Goal: Task Accomplishment & Management: Manage account settings

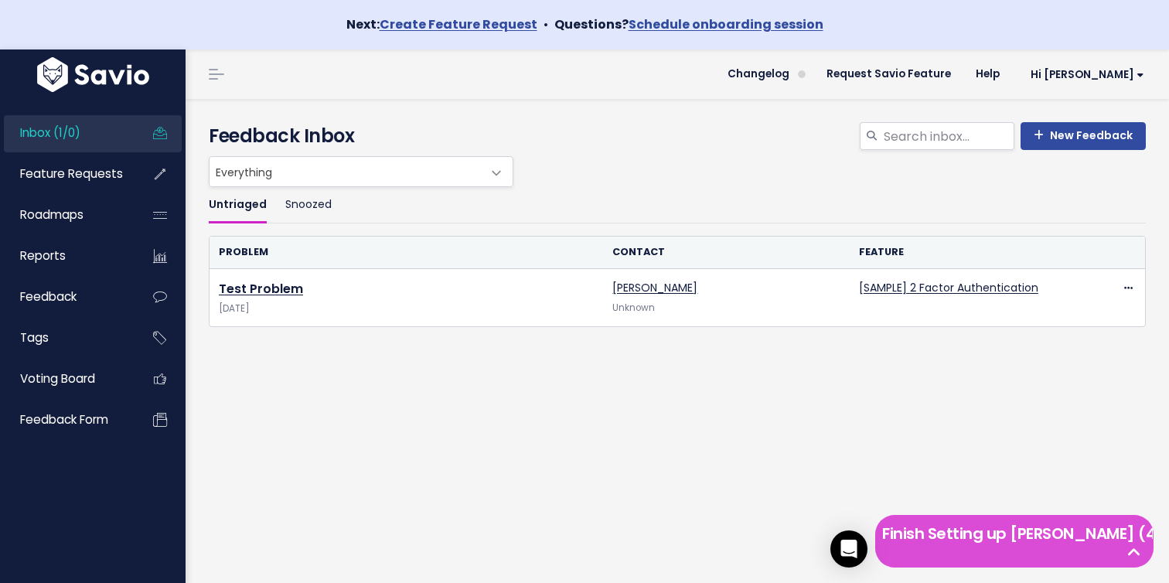
click at [400, 383] on div "Untriaged Snoozed Problem Contact Feature Test Problem Apr 29 2025 John Smith U…" at bounding box center [677, 319] width 960 height 264
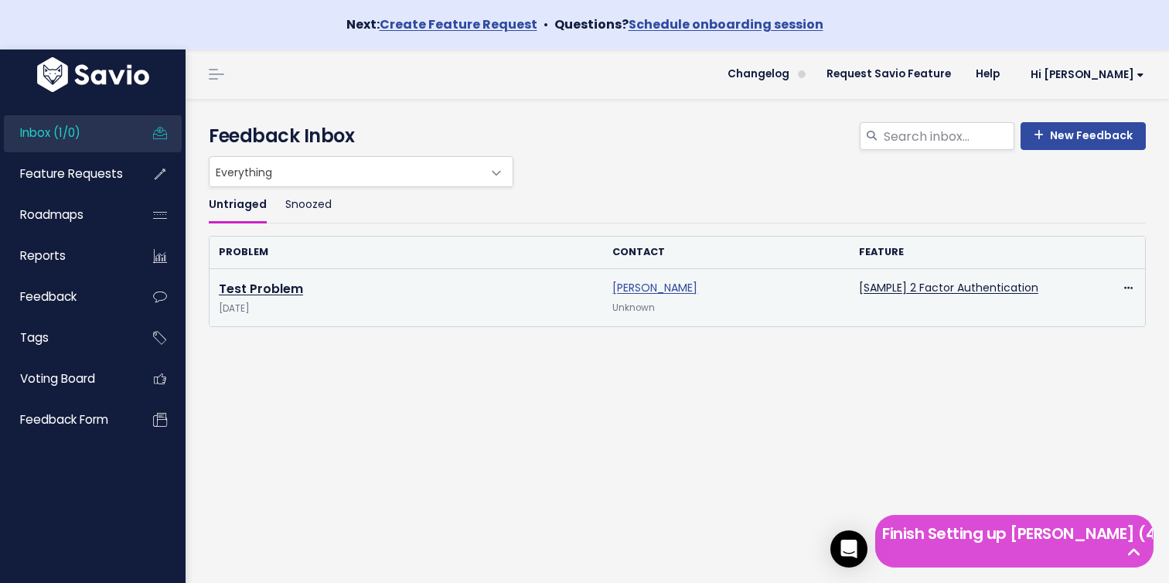
click at [645, 285] on link "[PERSON_NAME]" at bounding box center [654, 287] width 85 height 15
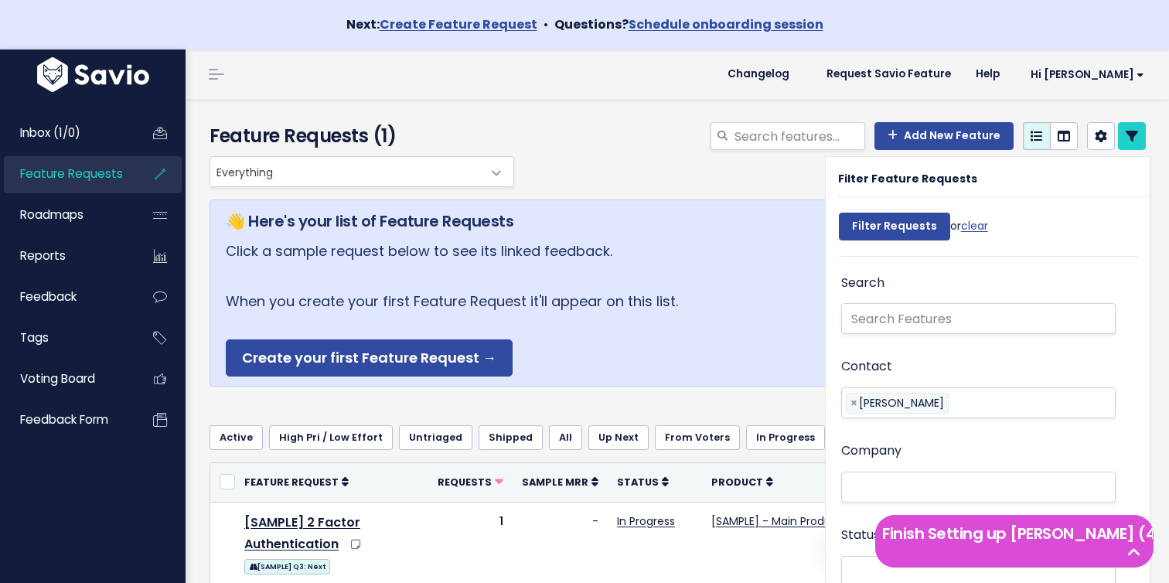
select select
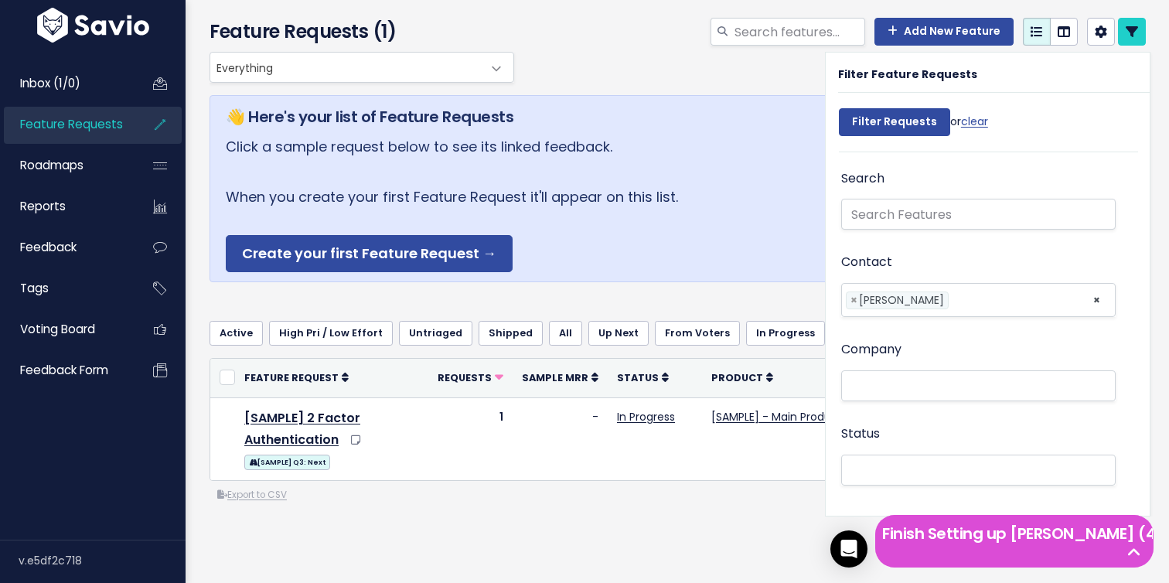
scroll to position [120, 0]
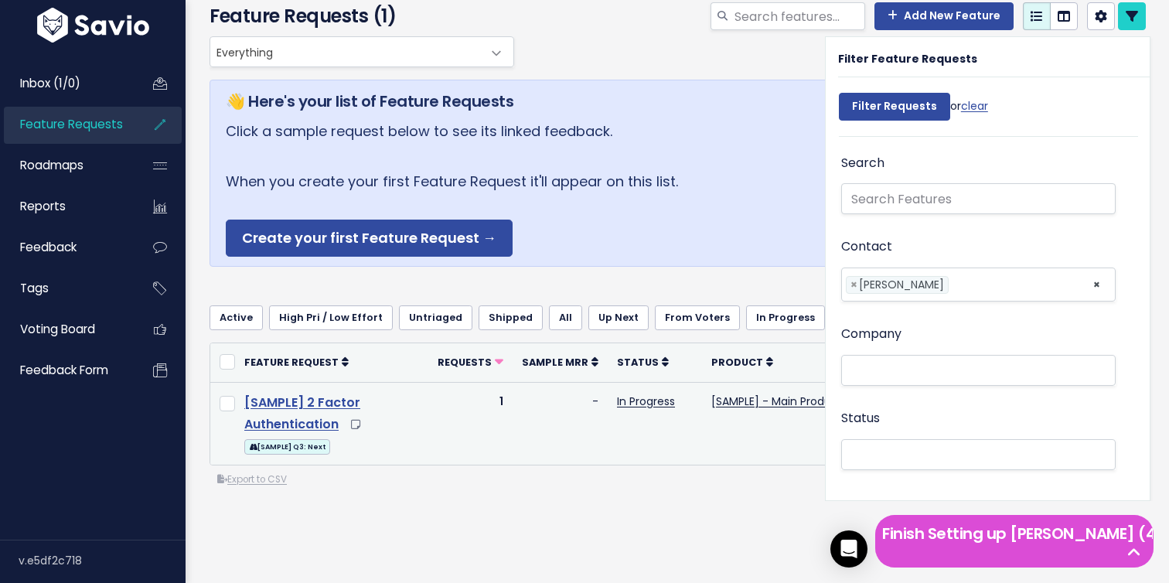
click at [317, 401] on link "[SAMPLE] 2 Factor Authentication" at bounding box center [302, 413] width 116 height 40
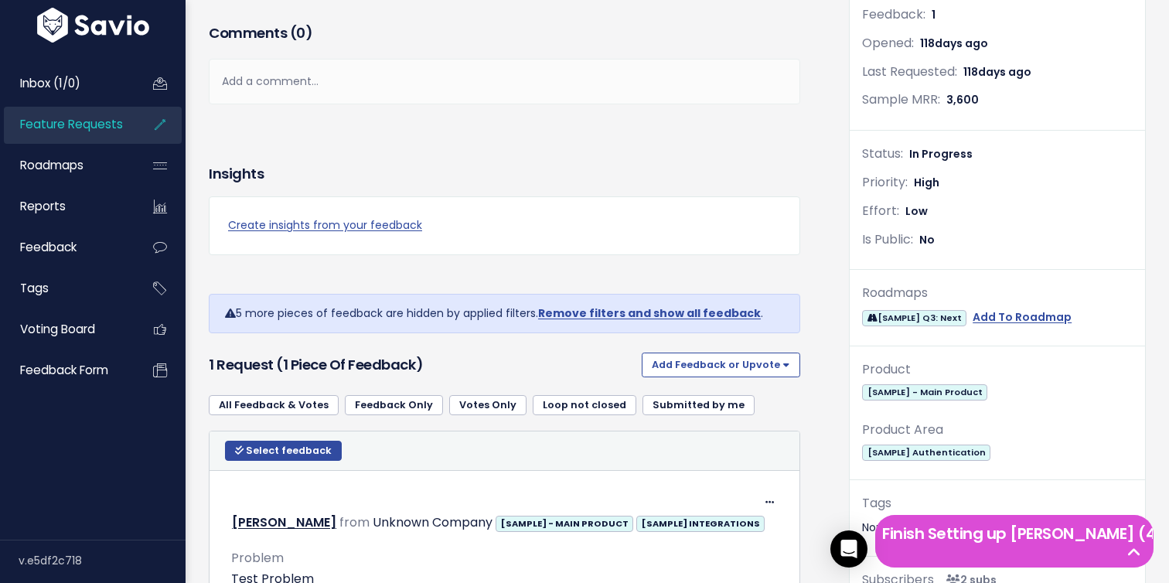
scroll to position [292, 0]
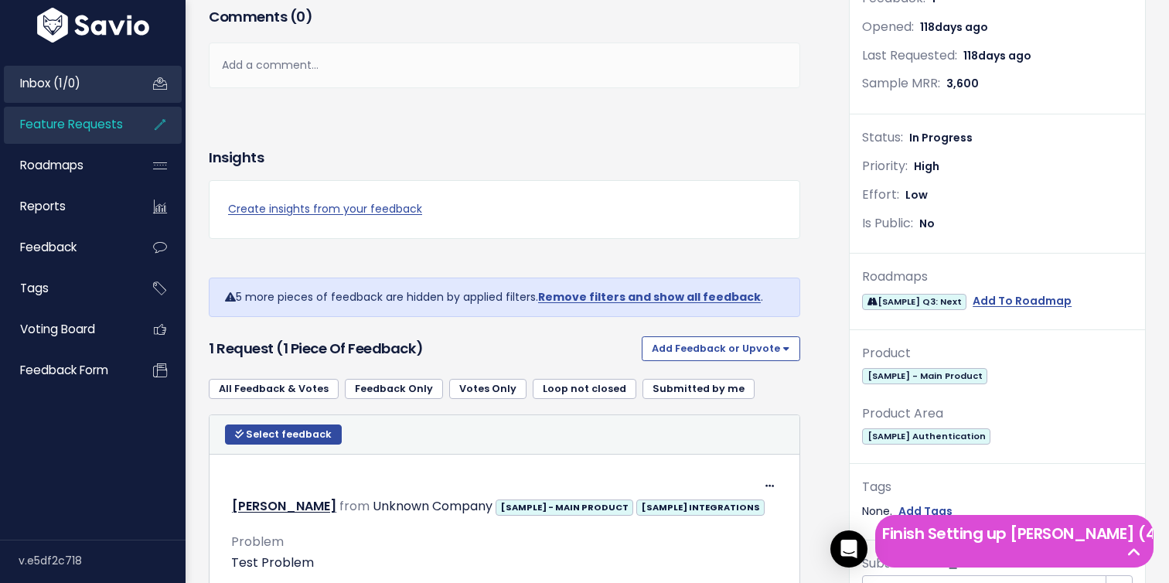
click at [67, 98] on link "Inbox (1/0)" at bounding box center [66, 84] width 124 height 36
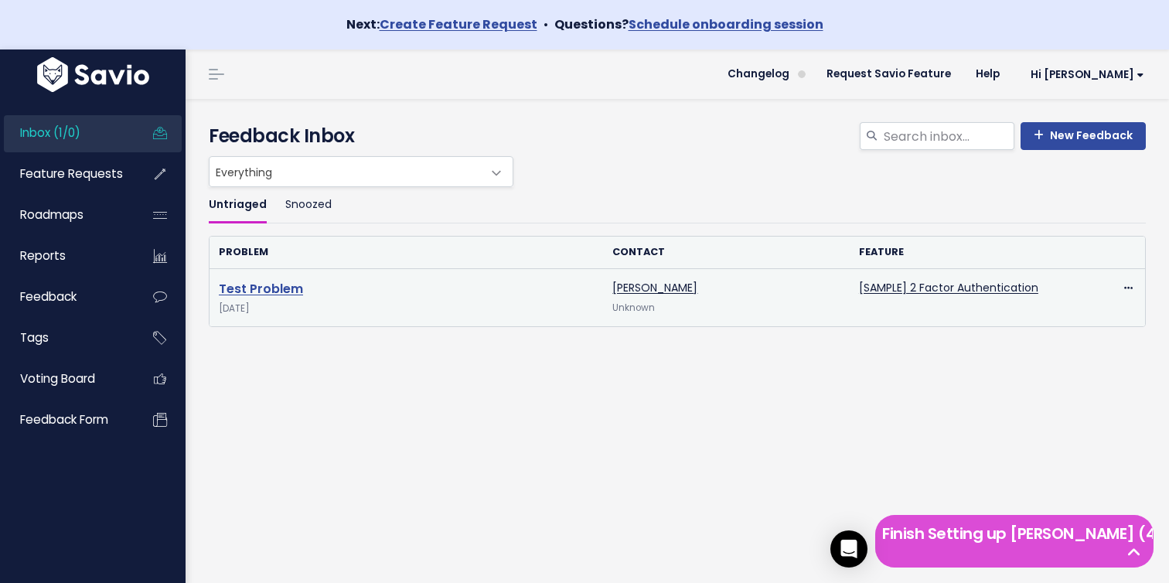
click at [260, 290] on link "Test Problem" at bounding box center [261, 289] width 84 height 18
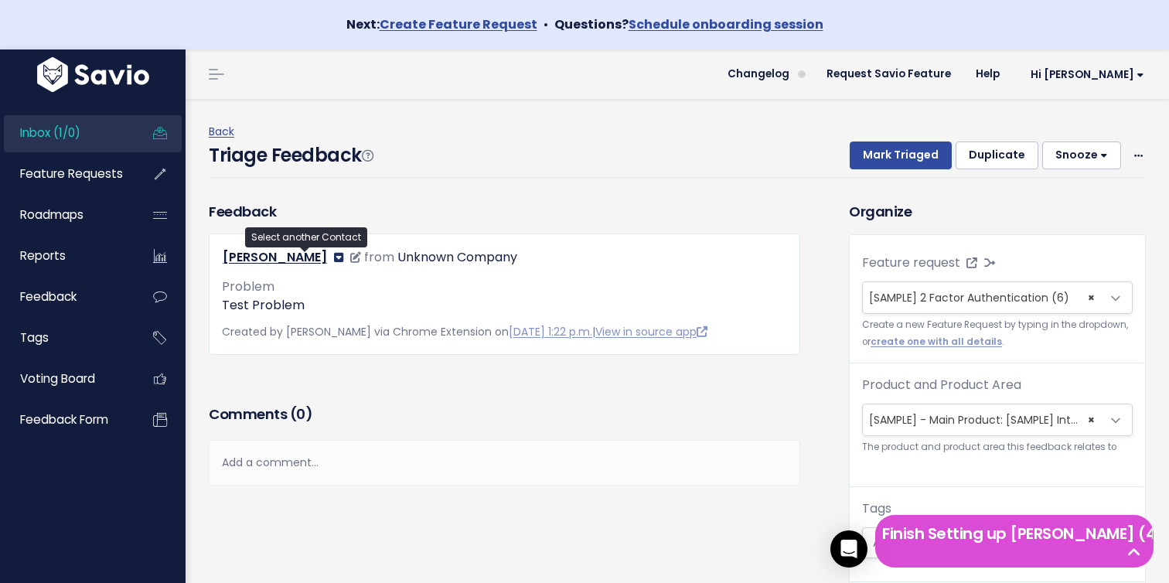
click at [334, 258] on icon at bounding box center [338, 257] width 9 height 11
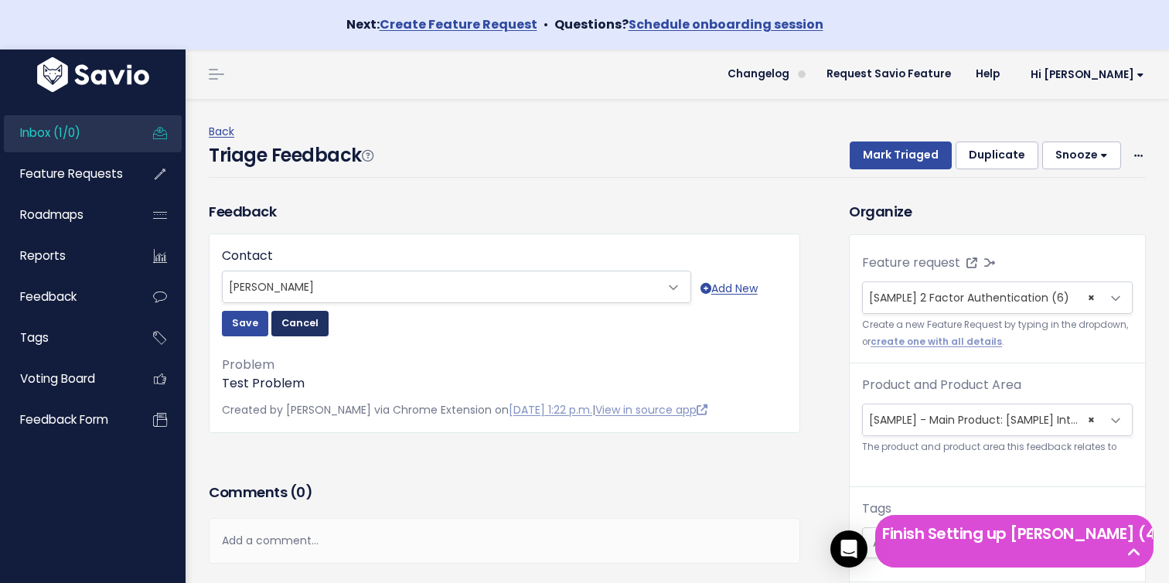
click at [298, 321] on button "Cancel" at bounding box center [299, 323] width 57 height 25
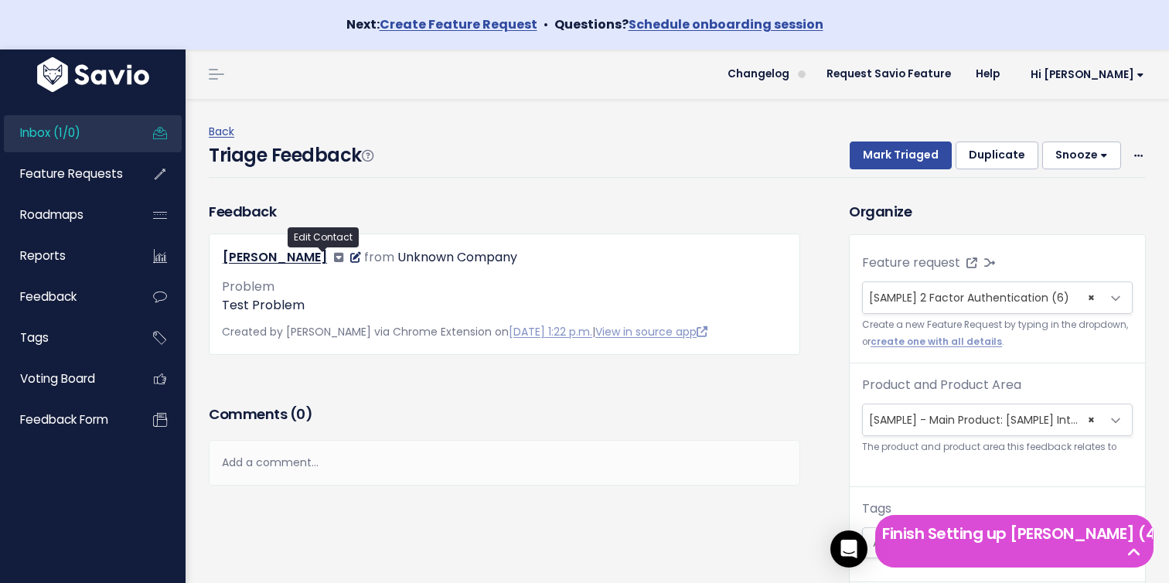
click at [350, 257] on icon at bounding box center [355, 257] width 11 height 11
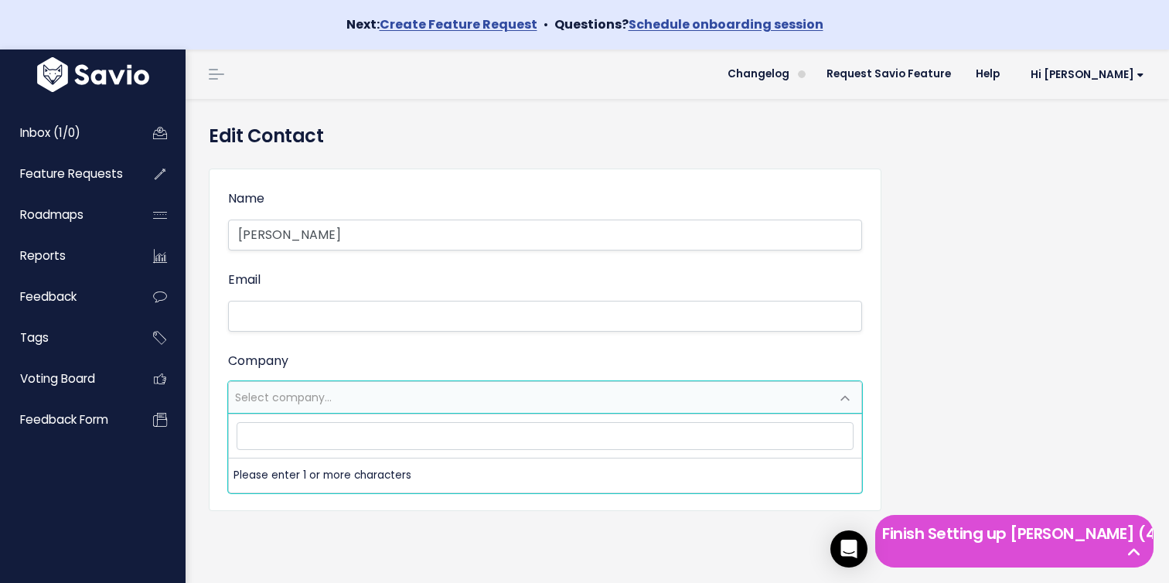
click at [309, 411] on span "Select company..." at bounding box center [529, 397] width 601 height 31
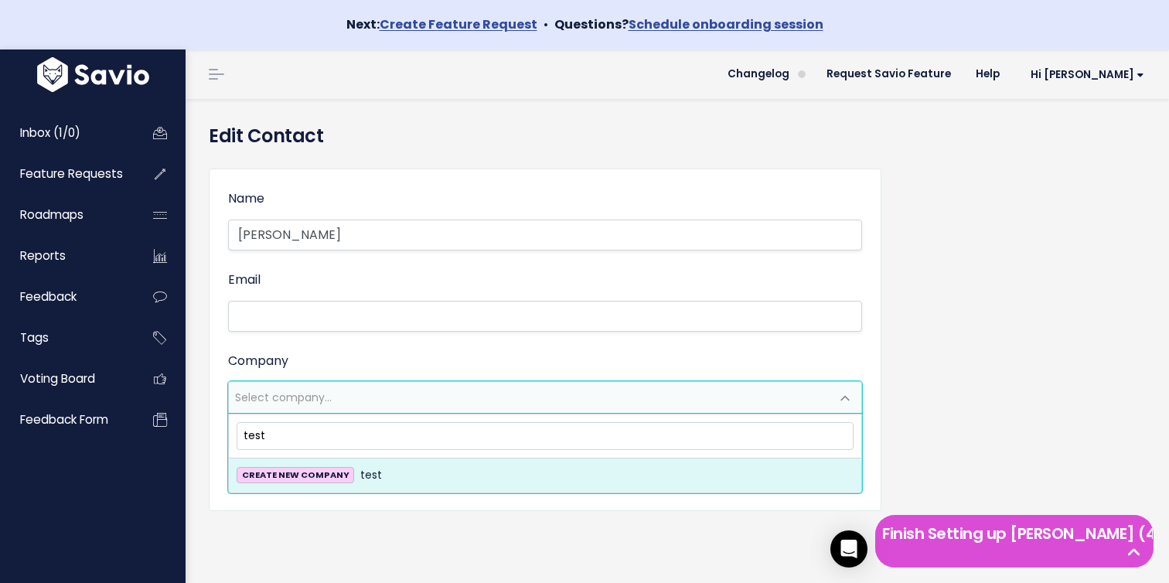
type input "test"
click at [371, 485] on li "CREATE NEW COMPANY test" at bounding box center [545, 475] width 632 height 34
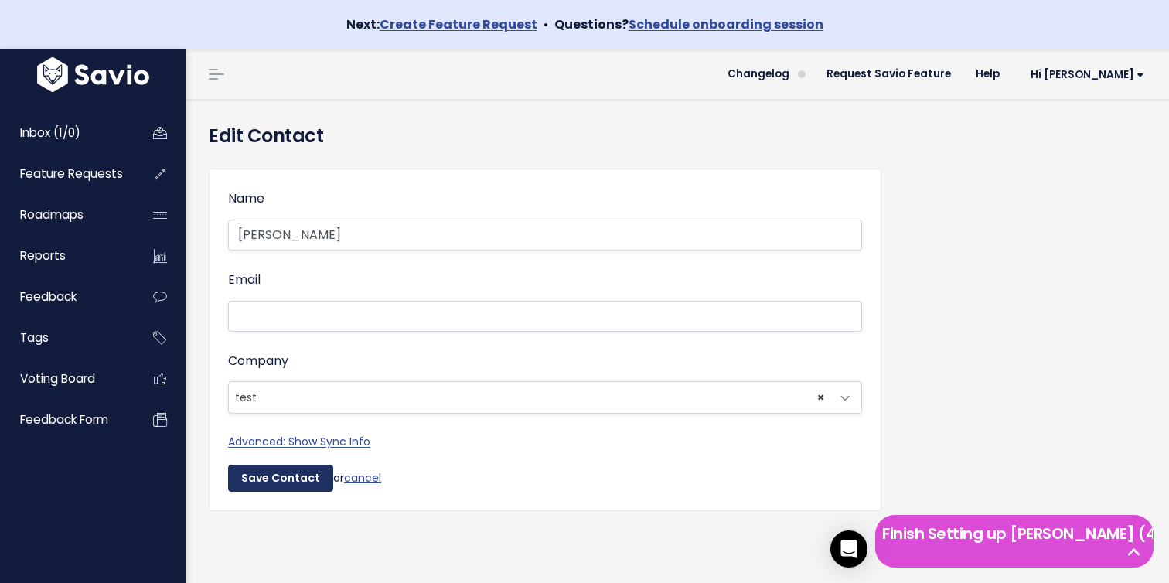
click at [287, 478] on input "Save Contact" at bounding box center [280, 479] width 105 height 28
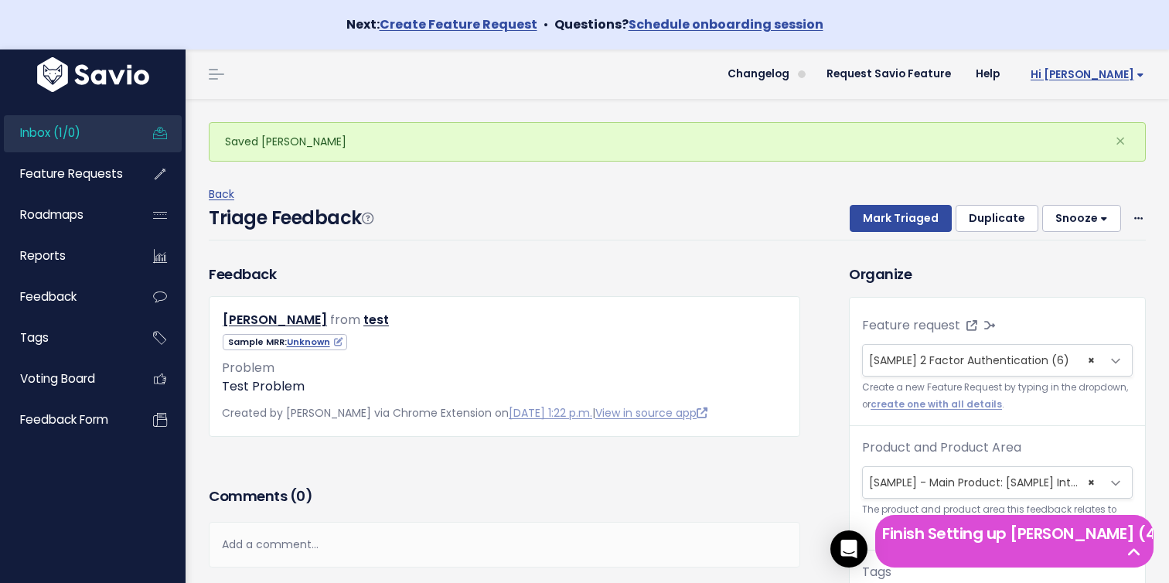
click at [1119, 84] on link "Hi [PERSON_NAME]" at bounding box center [1084, 75] width 145 height 24
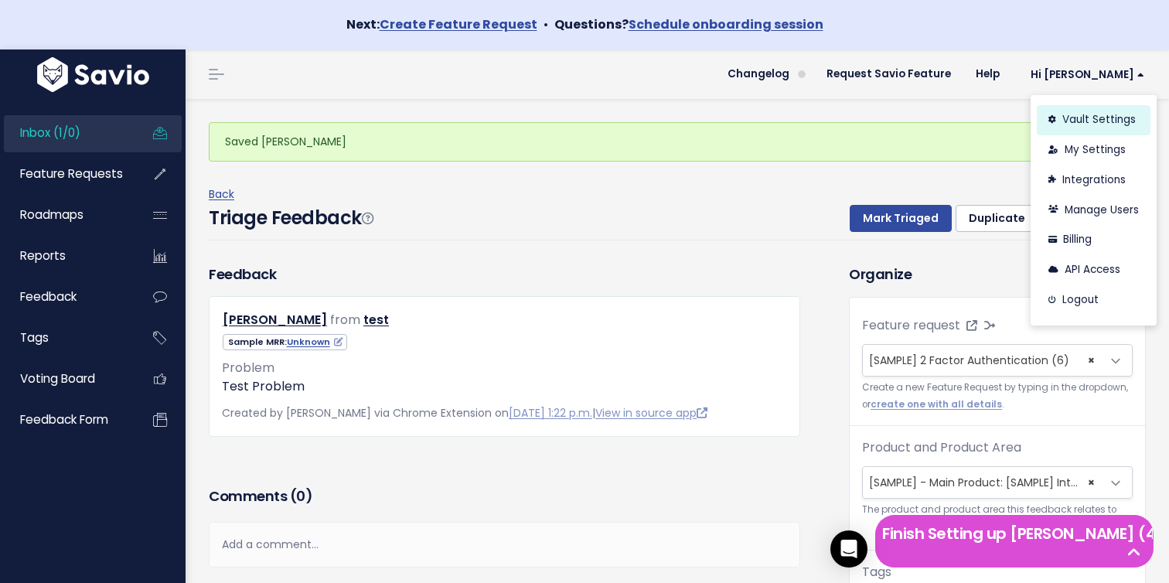
click at [1119, 123] on link "Vault Settings" at bounding box center [1094, 120] width 114 height 30
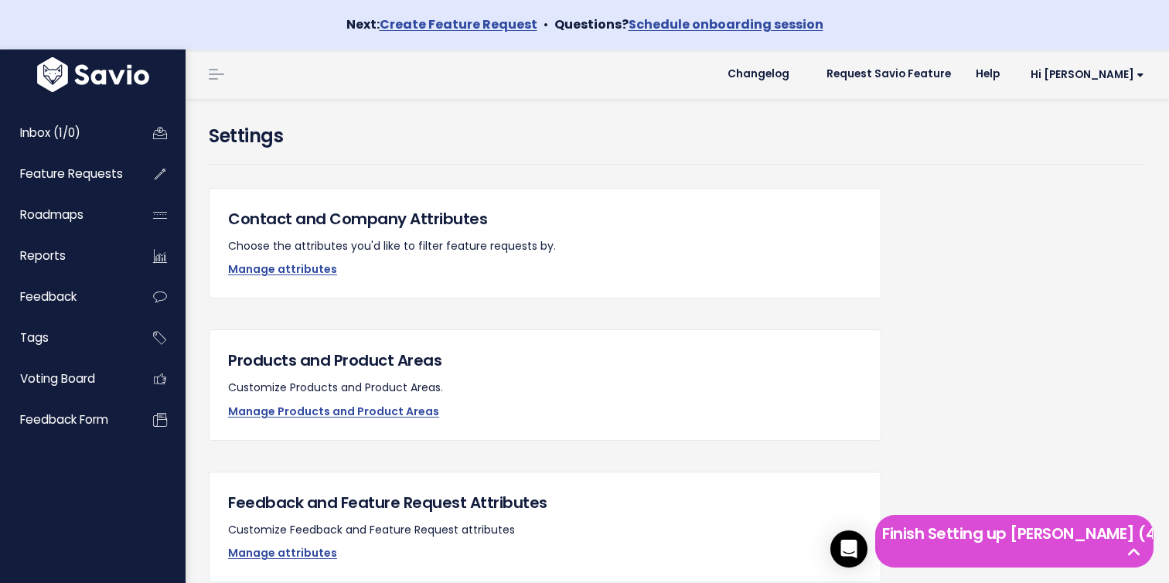
click at [1117, 124] on h4 "Settings" at bounding box center [677, 136] width 937 height 28
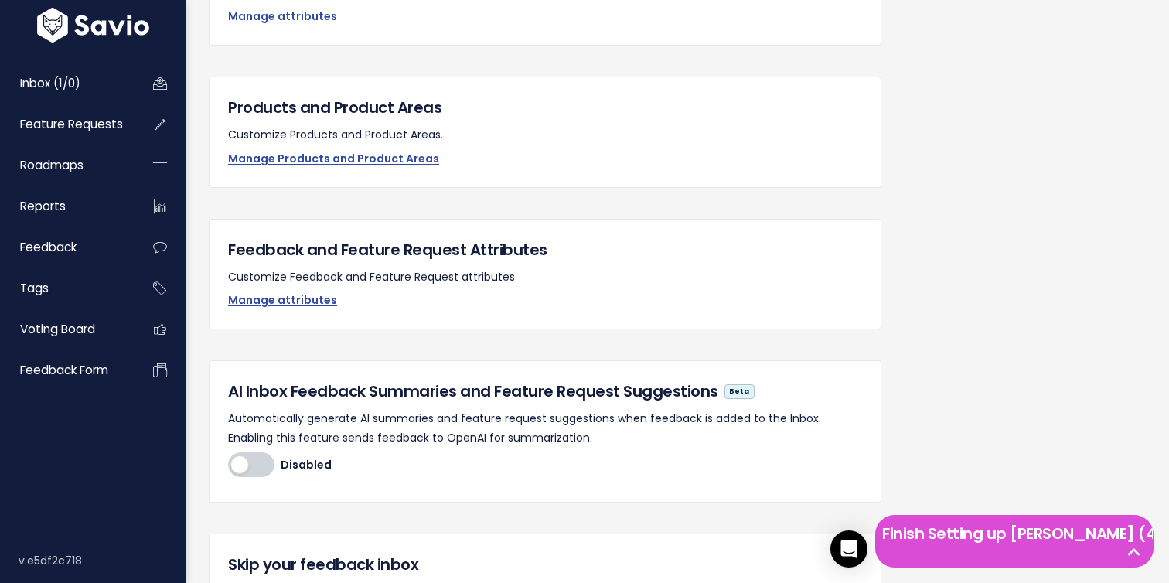
scroll to position [264, 0]
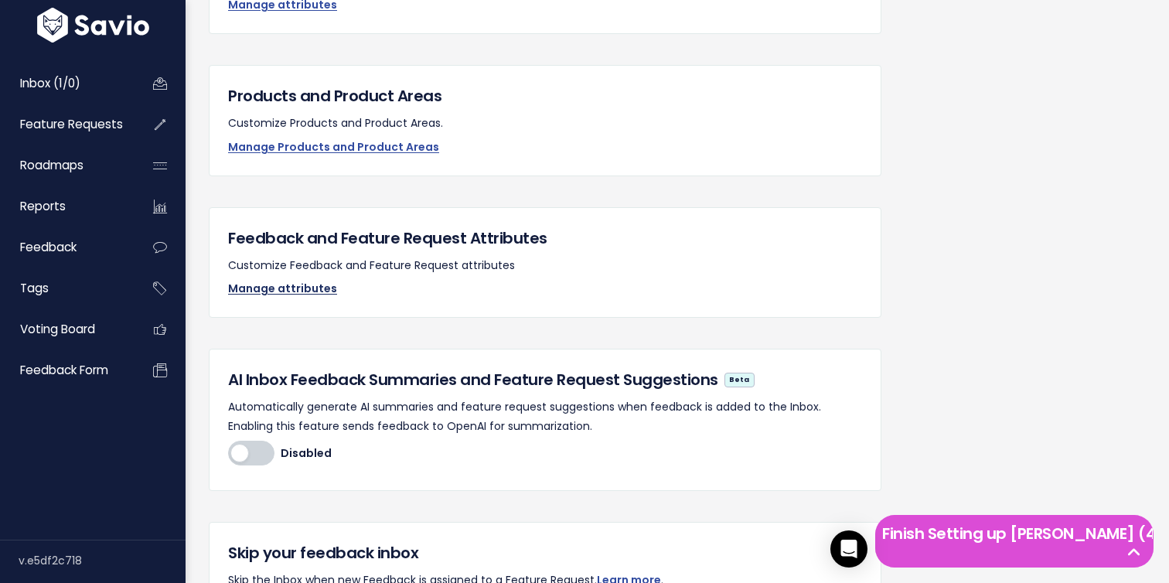
click at [274, 283] on link "Manage attributes" at bounding box center [282, 288] width 109 height 15
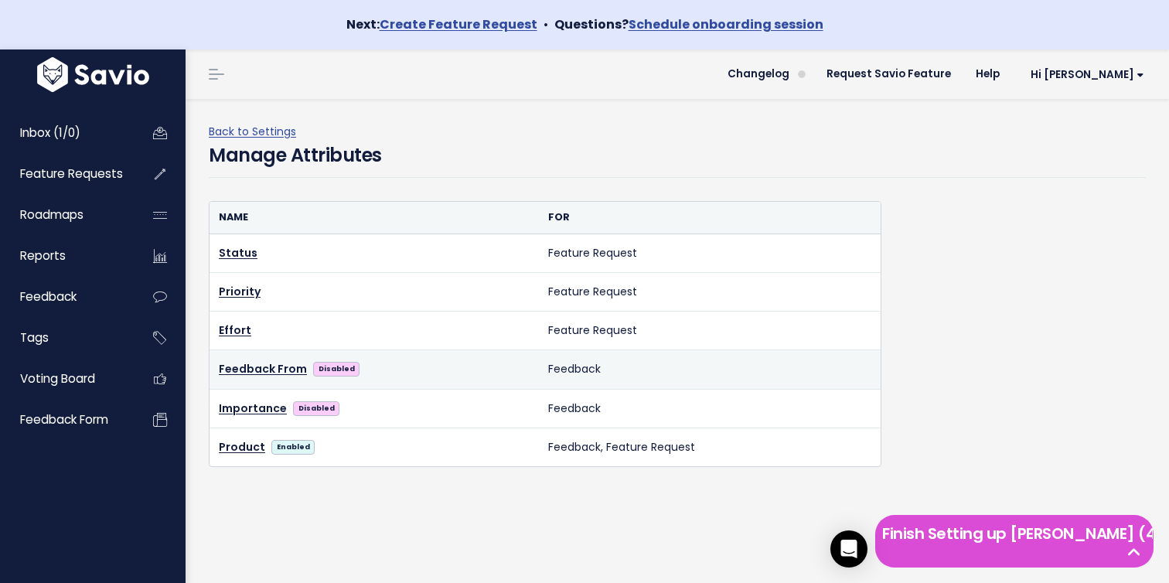
drag, startPoint x: 303, startPoint y: 359, endPoint x: 420, endPoint y: 373, distance: 117.6
click at [420, 373] on div "Feedback From Disabled" at bounding box center [374, 368] width 311 height 19
click at [425, 374] on div "Feedback From Disabled" at bounding box center [374, 368] width 311 height 19
click at [410, 366] on div "Feedback From Disabled" at bounding box center [374, 368] width 311 height 19
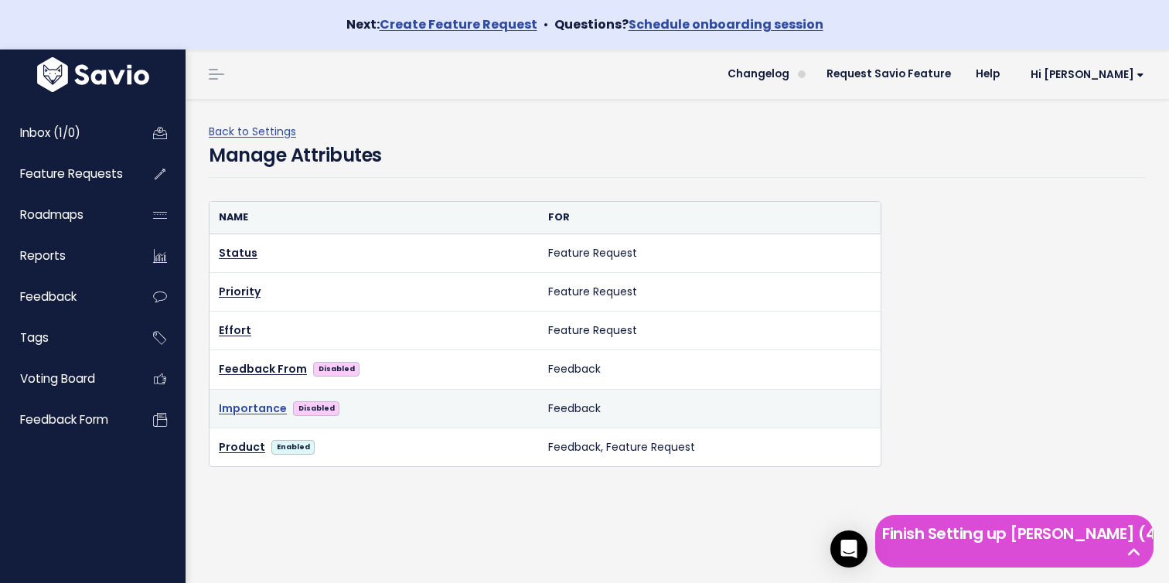
click at [263, 416] on link "Importance" at bounding box center [253, 408] width 68 height 19
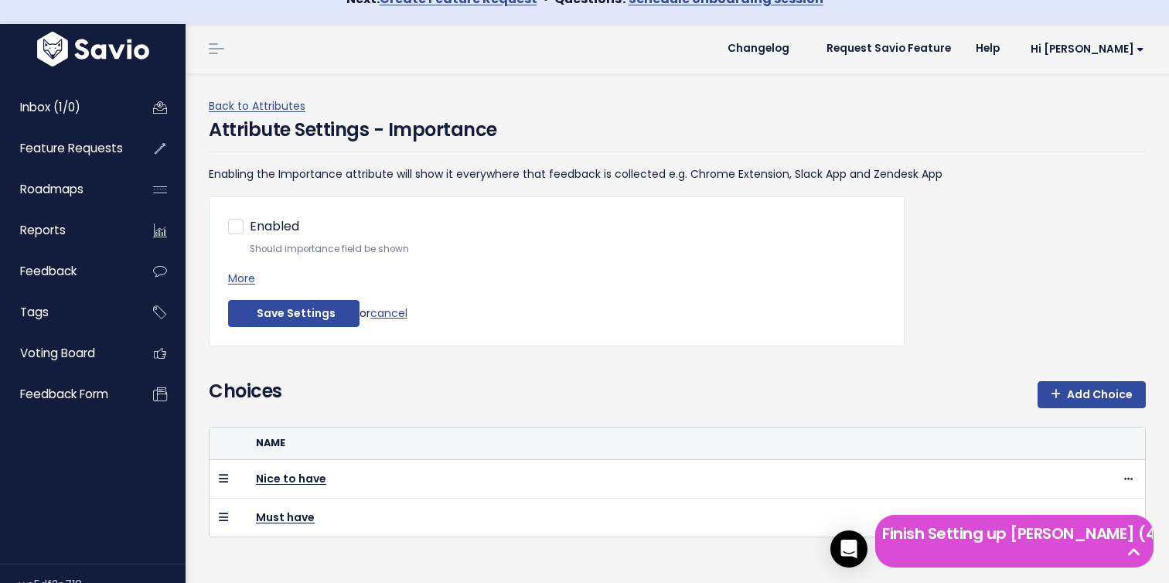
scroll to position [49, 0]
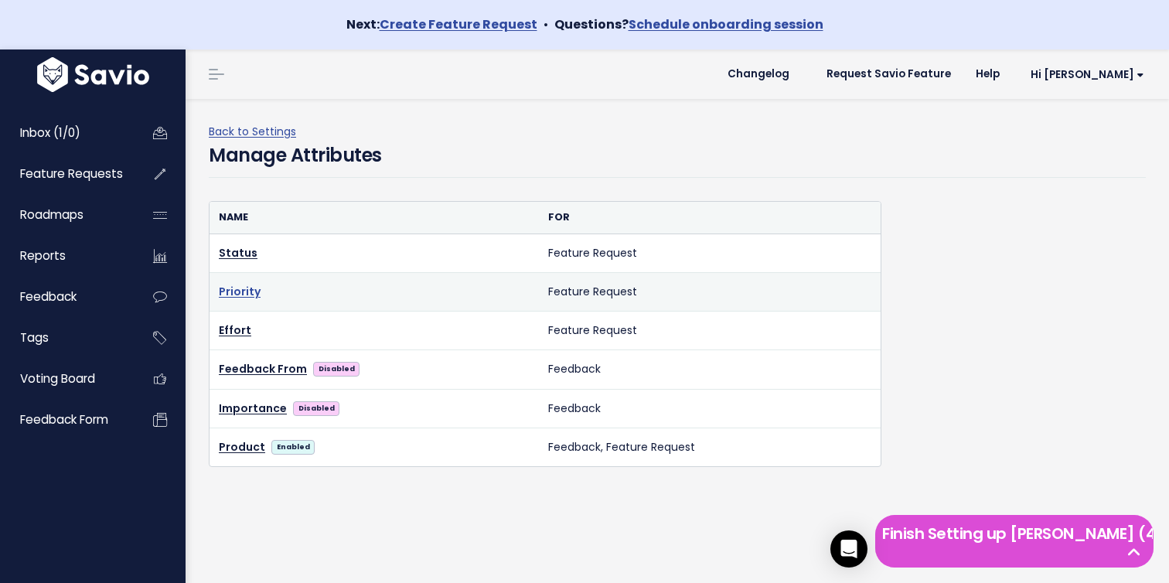
click at [240, 289] on link "Priority" at bounding box center [240, 291] width 42 height 15
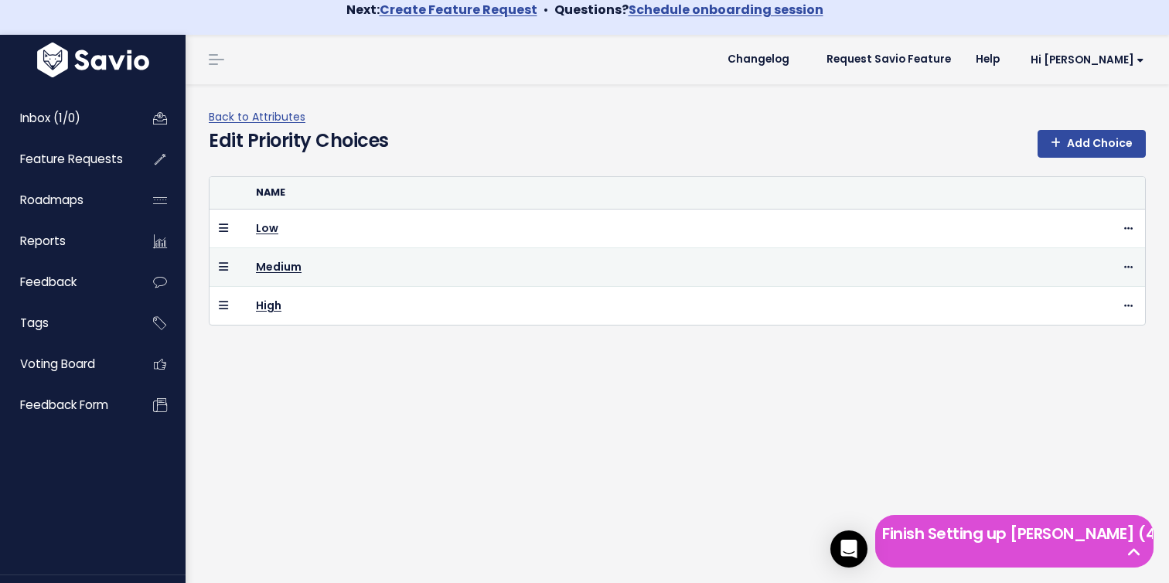
scroll to position [16, 0]
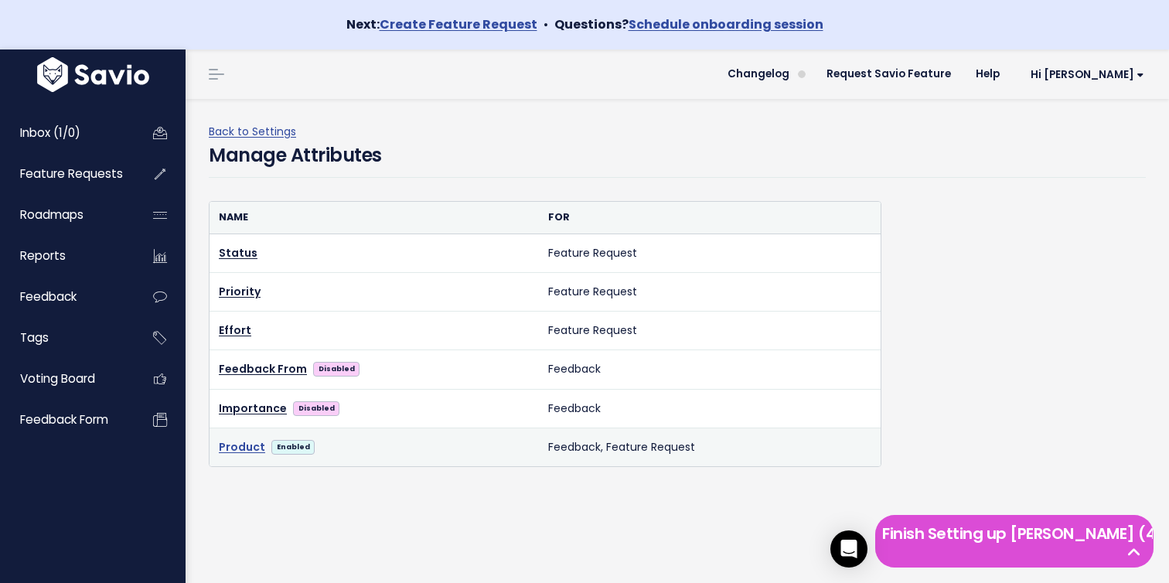
click at [244, 447] on link "Product" at bounding box center [242, 447] width 46 height 19
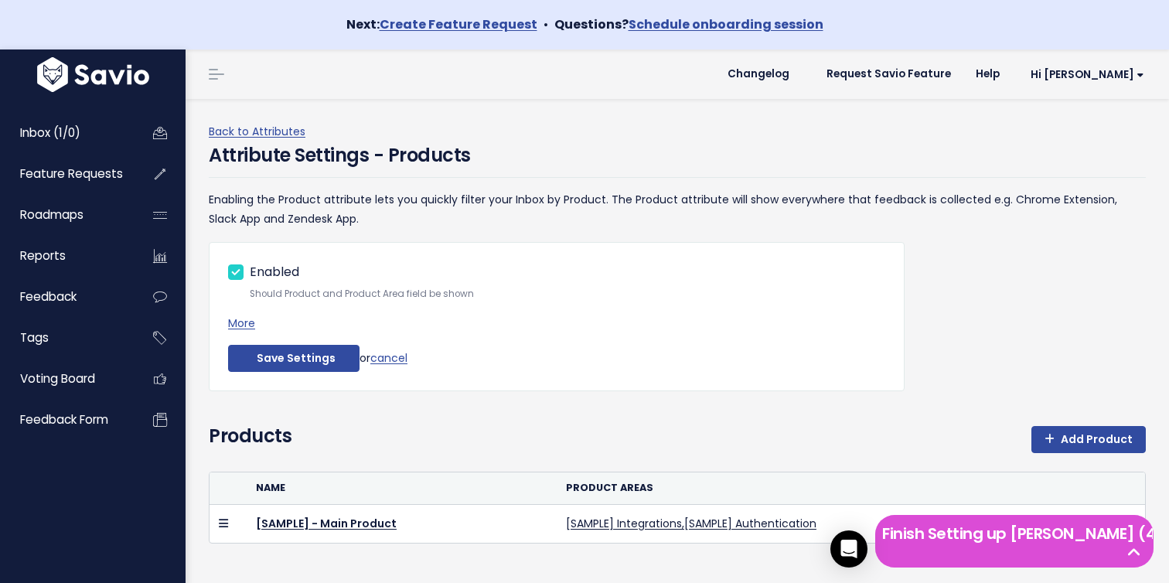
scroll to position [49, 0]
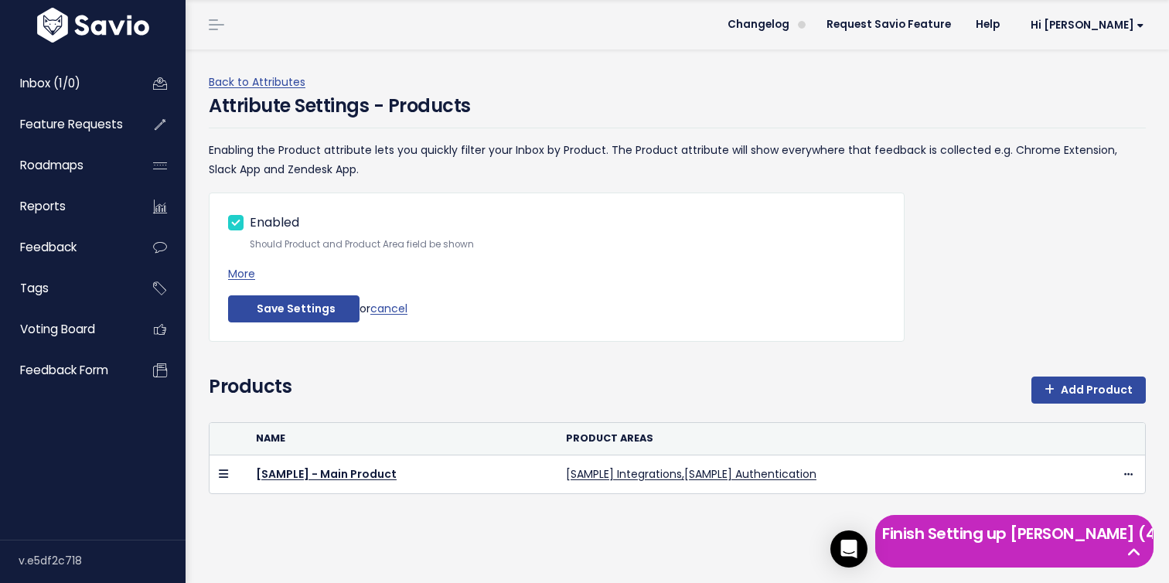
click at [1064, 545] on h5 "Finish Setting up [PERSON_NAME] (4 left)" at bounding box center [1014, 533] width 264 height 23
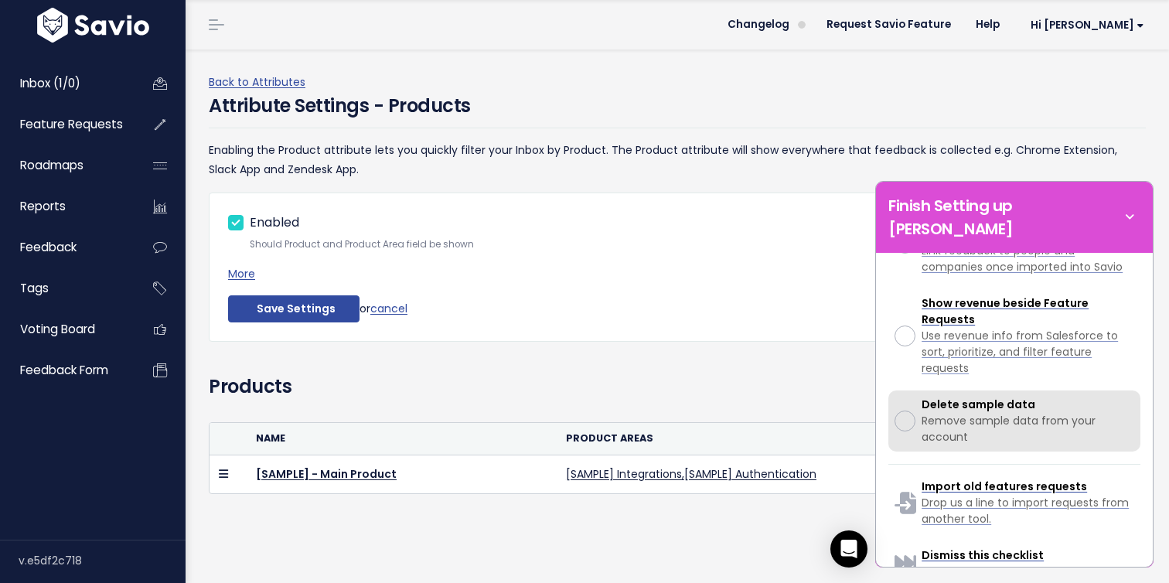
scroll to position [512, 0]
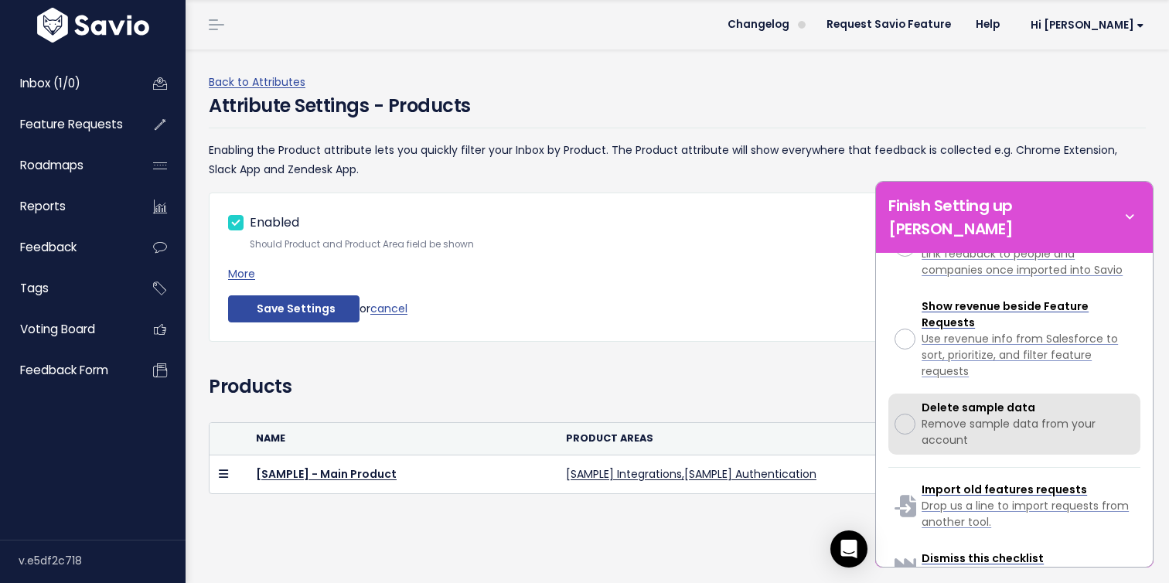
click at [1018, 416] on span "Remove sample data from your account" at bounding box center [1008, 432] width 174 height 32
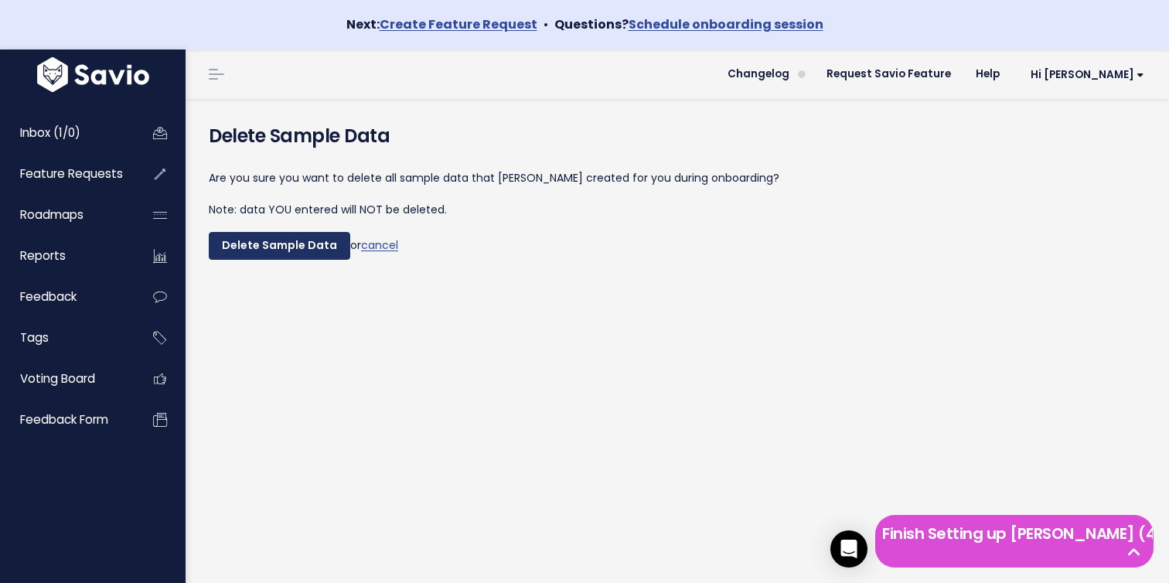
click at [294, 255] on input "Delete Sample Data" at bounding box center [279, 246] width 141 height 28
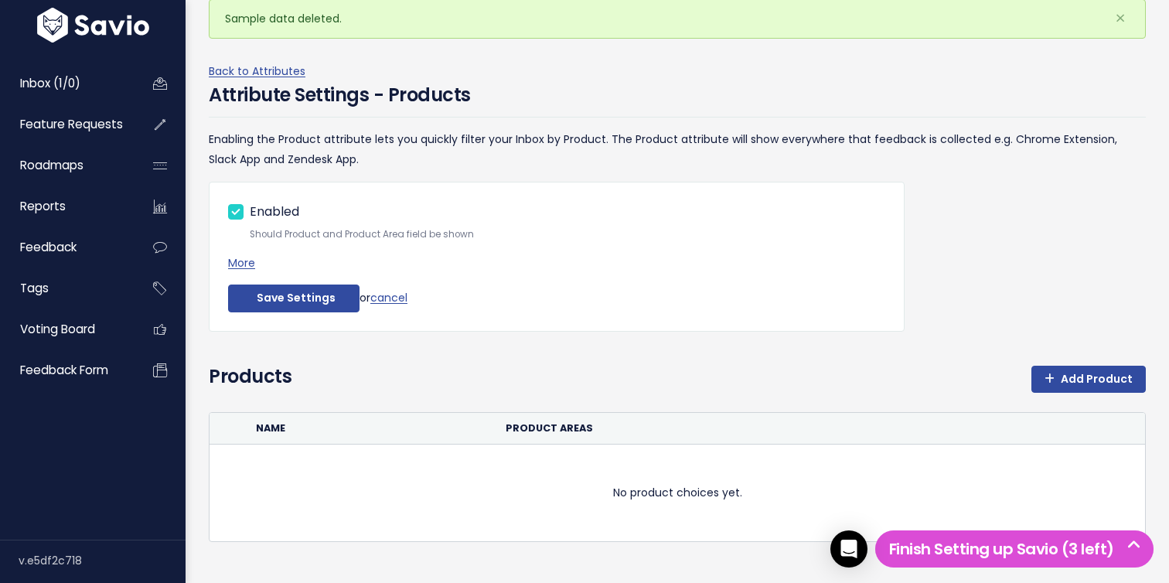
scroll to position [130, 0]
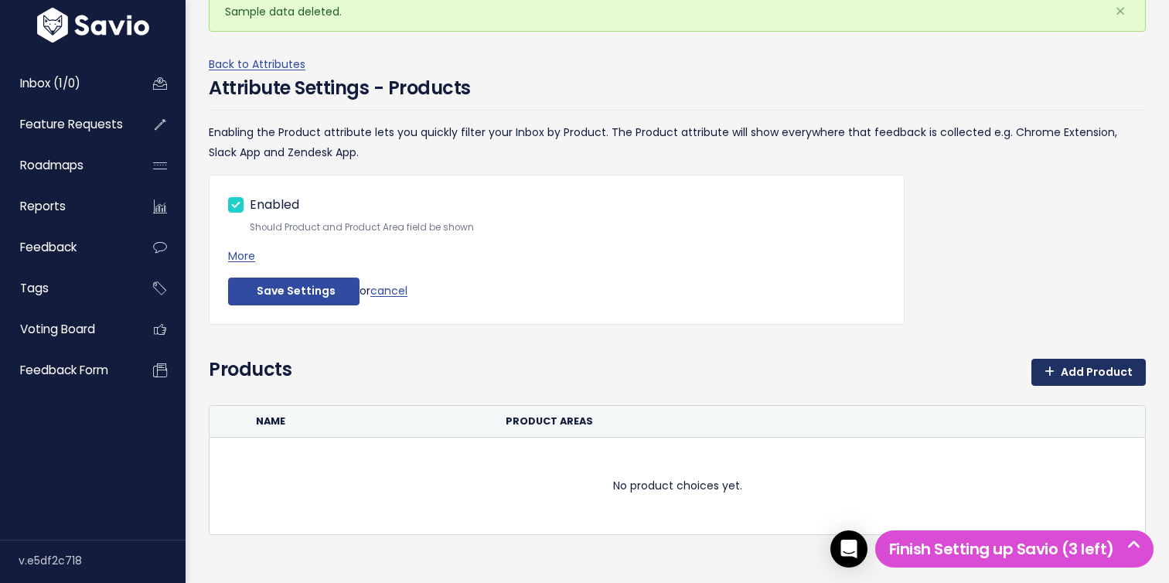
click at [1079, 364] on link "Add Product" at bounding box center [1088, 373] width 114 height 28
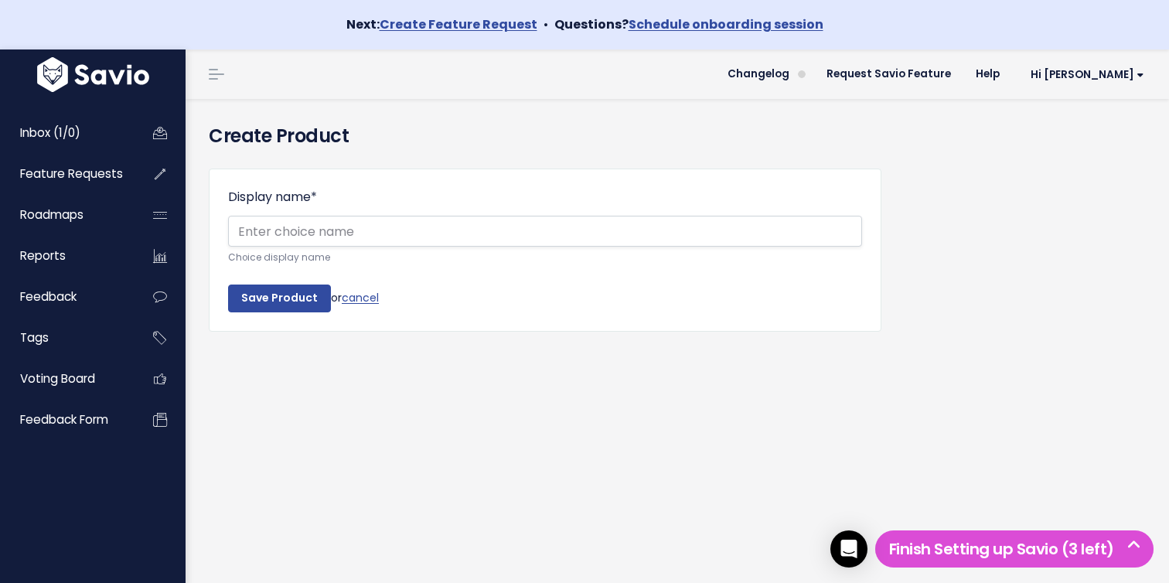
click at [288, 277] on form "Display name * Choice display name Save Product or cancel" at bounding box center [545, 250] width 634 height 124
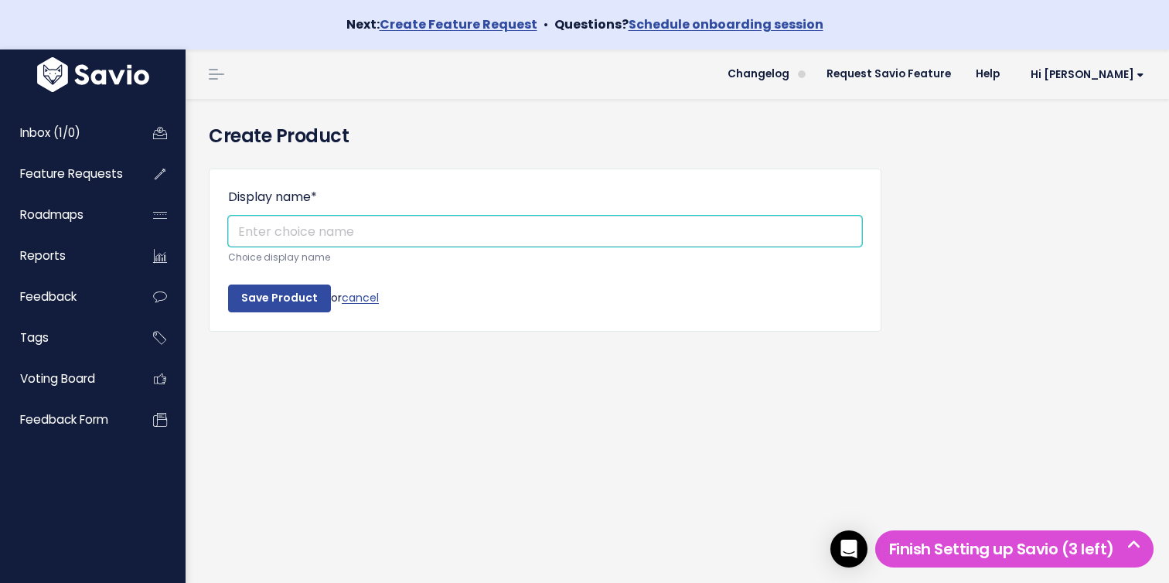
click at [364, 238] on input "Display name *" at bounding box center [545, 231] width 634 height 31
type input "Kitchen Operations"
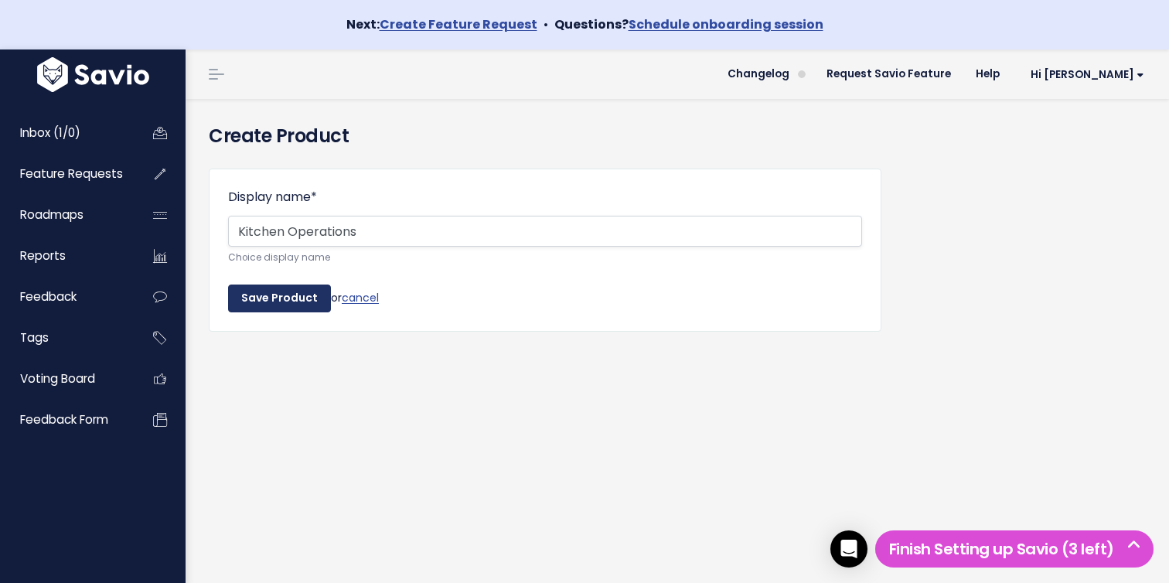
click at [264, 297] on input "Save Product" at bounding box center [279, 298] width 103 height 28
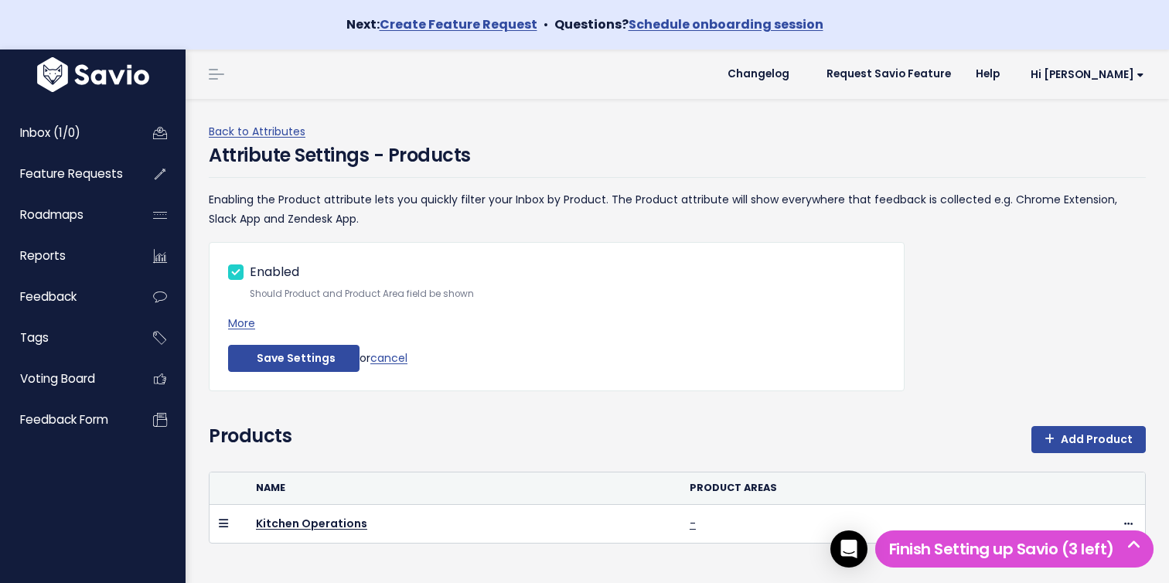
scroll to position [49, 0]
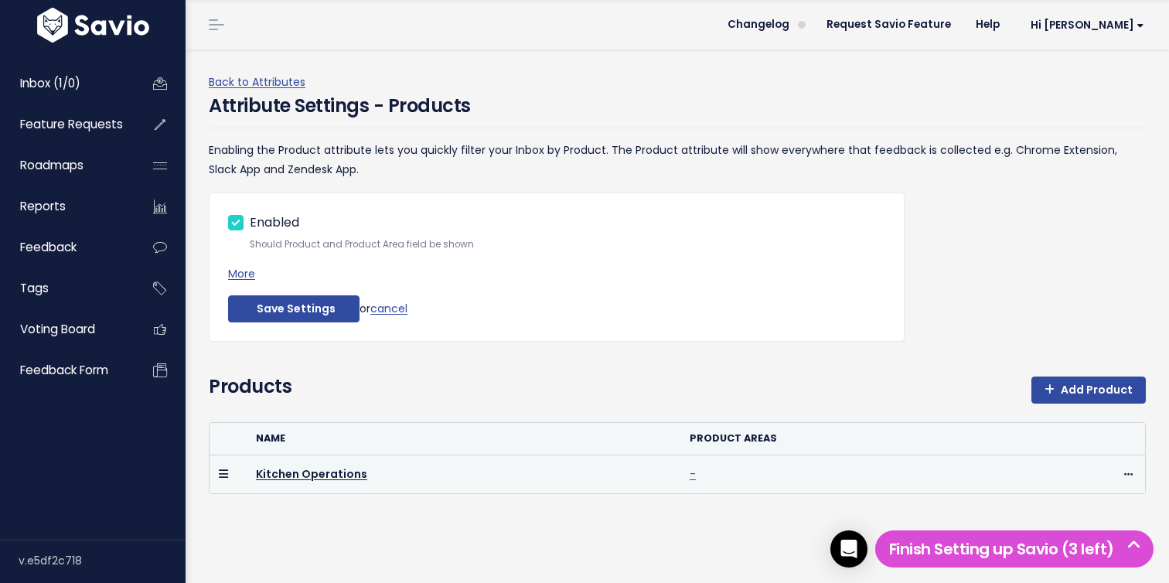
click at [689, 476] on link "-" at bounding box center [692, 473] width 6 height 15
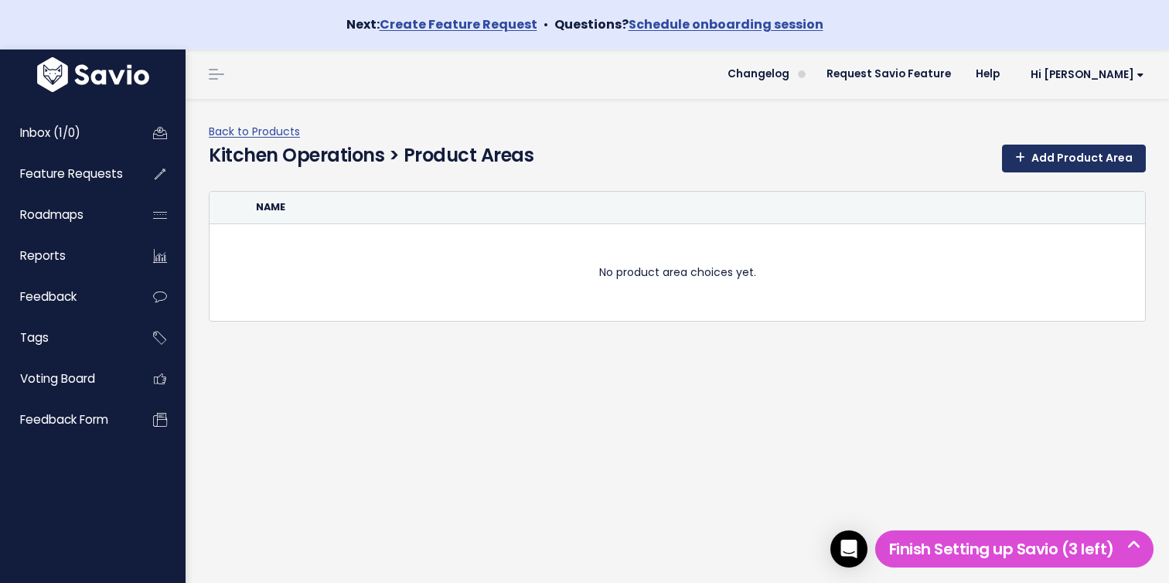
click at [1057, 156] on link "Add Product Area" at bounding box center [1074, 159] width 144 height 28
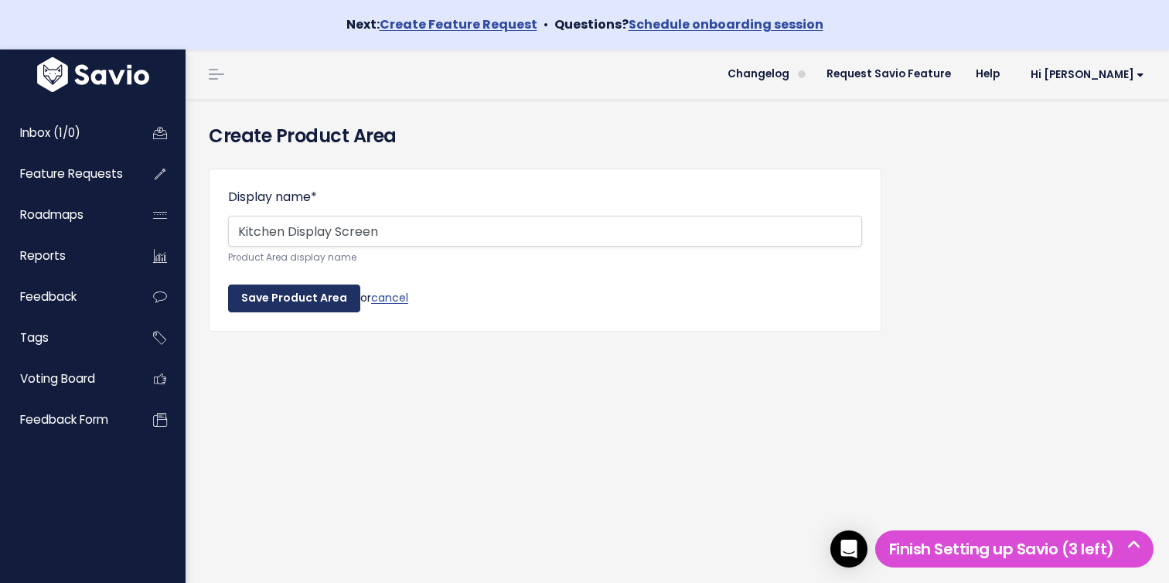
type input "Kitchen Display Screen"
click at [340, 290] on input "Save Product Area" at bounding box center [294, 298] width 132 height 28
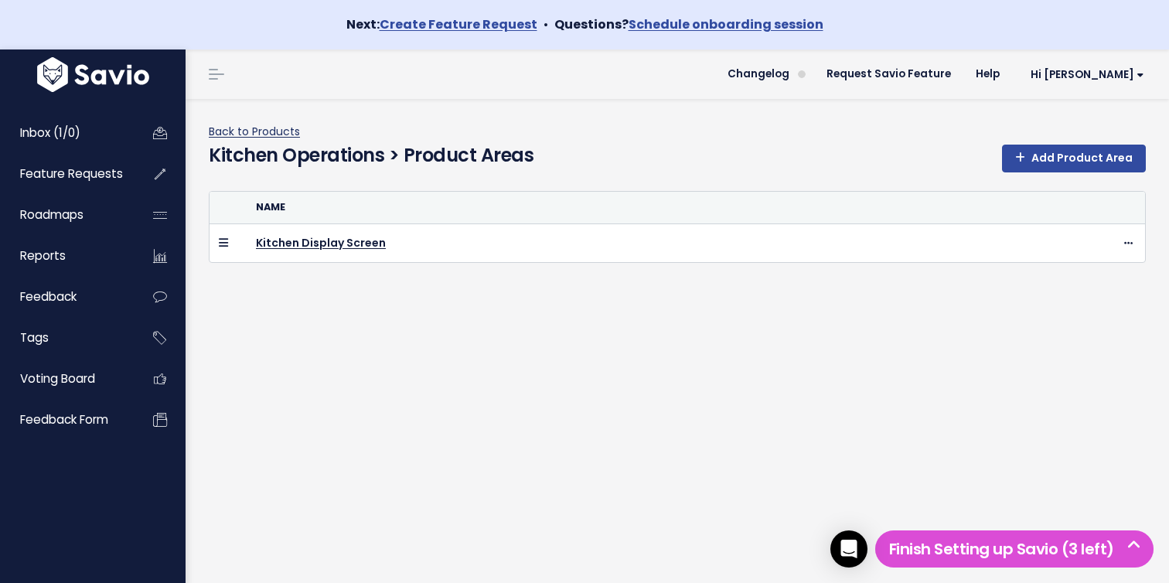
click at [272, 133] on link "Back to Products" at bounding box center [254, 131] width 91 height 15
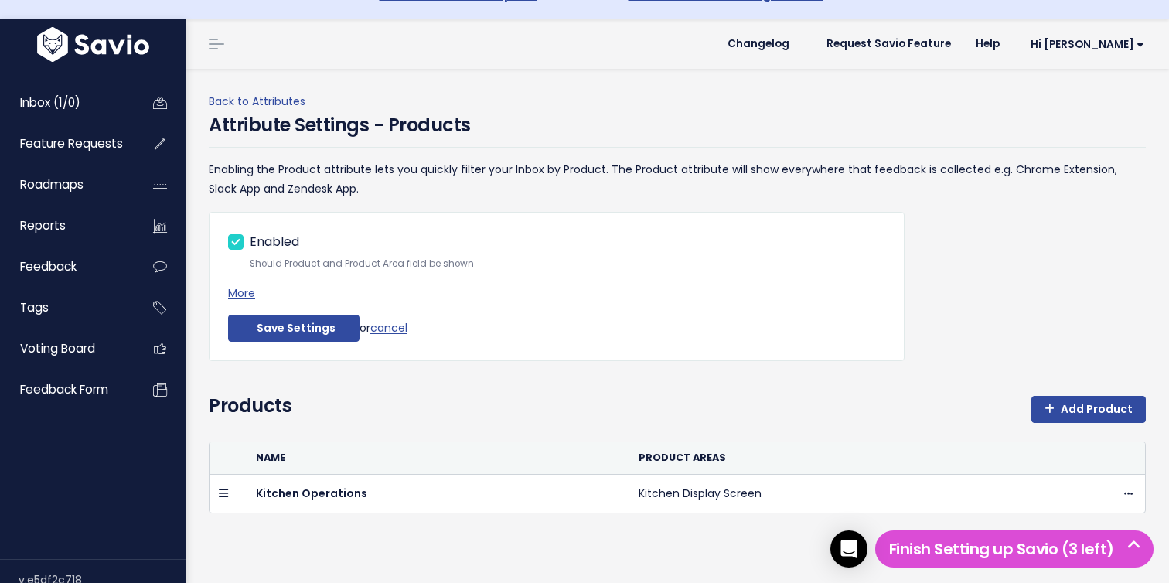
scroll to position [49, 0]
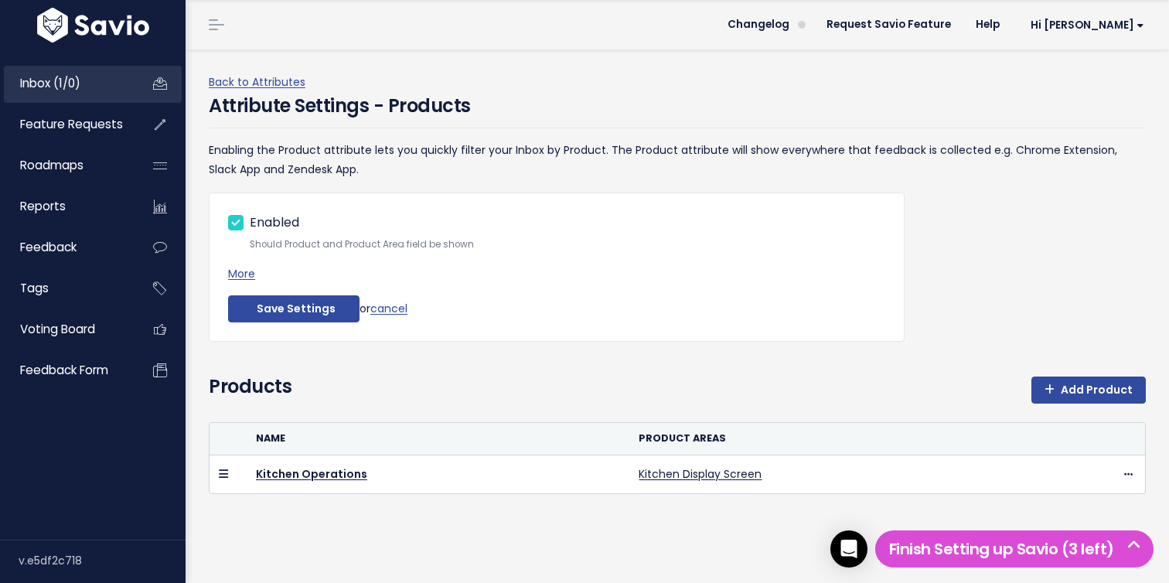
click at [96, 90] on link "Inbox (1/0)" at bounding box center [66, 84] width 124 height 36
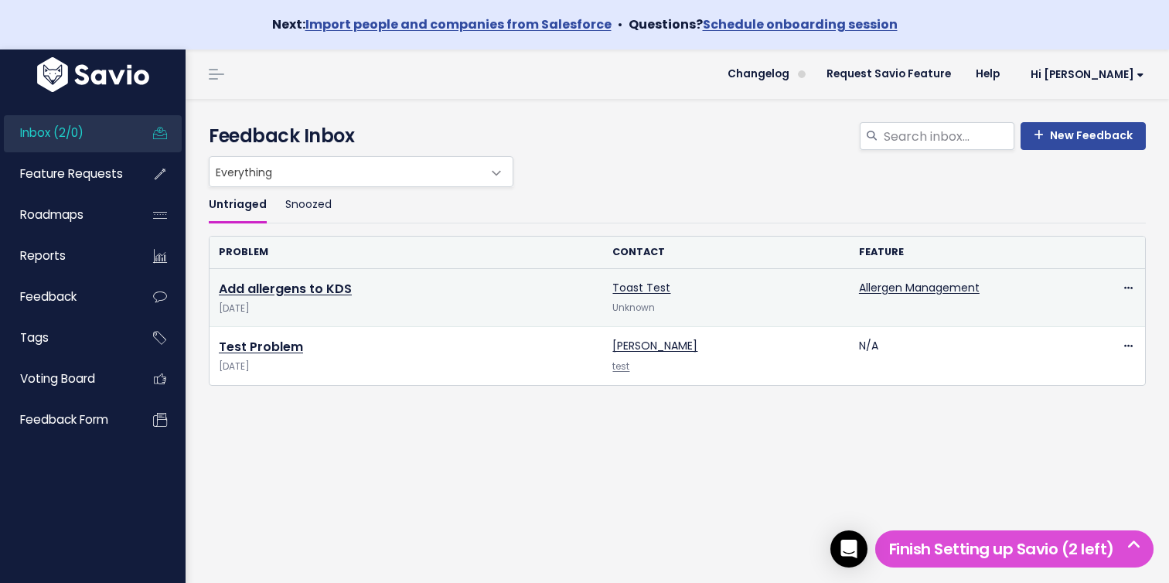
click at [1138, 284] on td "Edit Delete" at bounding box center [1119, 298] width 49 height 58
click at [1129, 284] on icon at bounding box center [1128, 289] width 9 height 10
click at [296, 290] on link "Add allergens to KDS" at bounding box center [285, 289] width 133 height 18
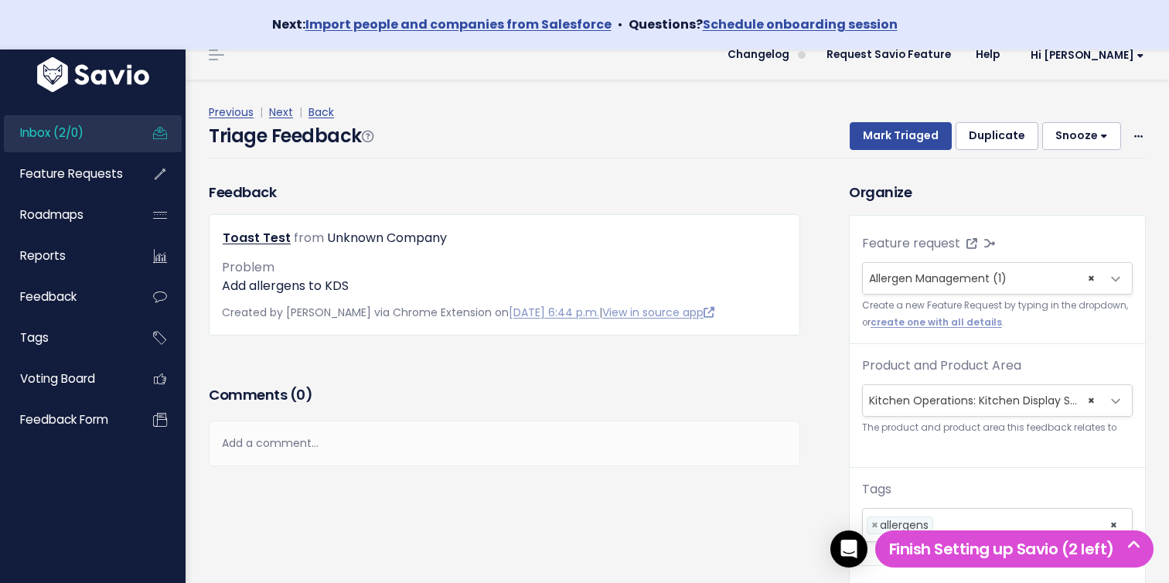
scroll to position [19, 0]
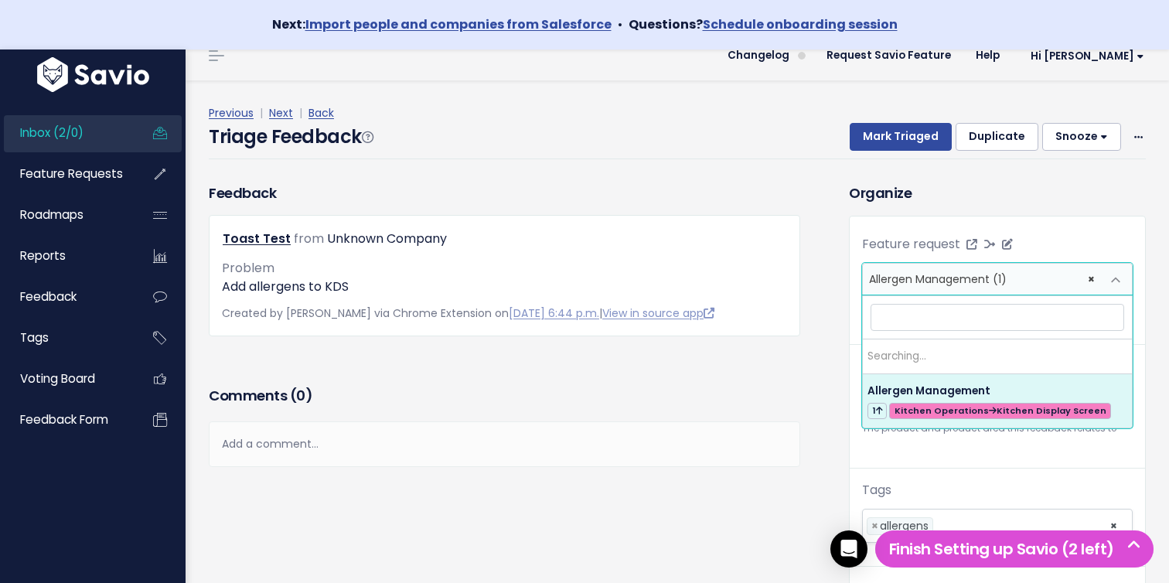
click at [983, 283] on span "Allergen Management (1)" at bounding box center [938, 278] width 138 height 15
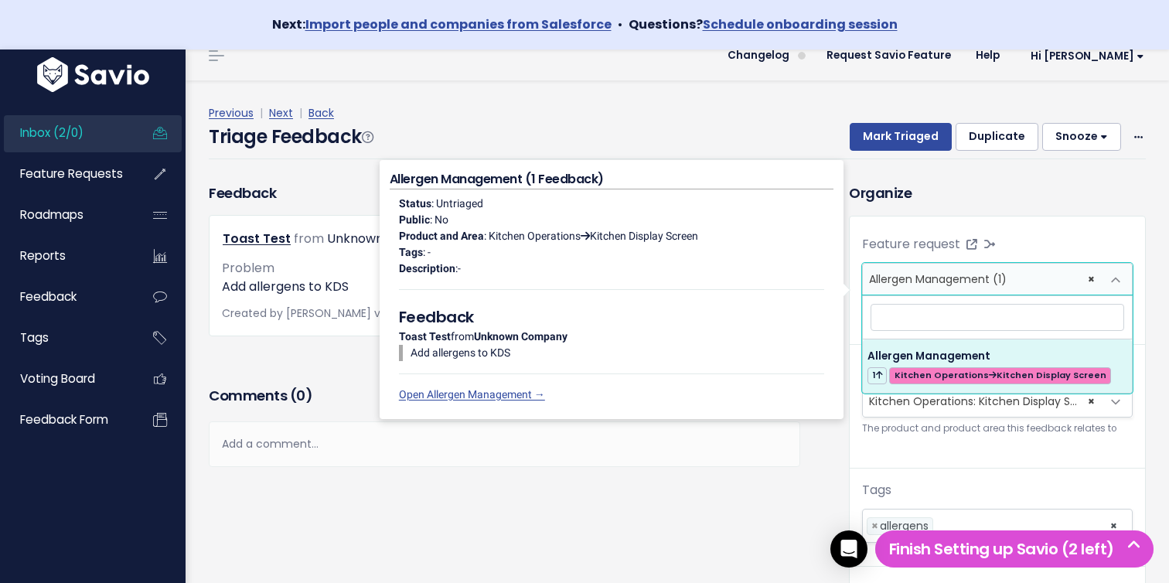
click at [751, 473] on div "Comments ( 0 ) Add a comment... | | | | Add a comment... xxxxxxxxxx These are n…" at bounding box center [504, 448] width 615 height 131
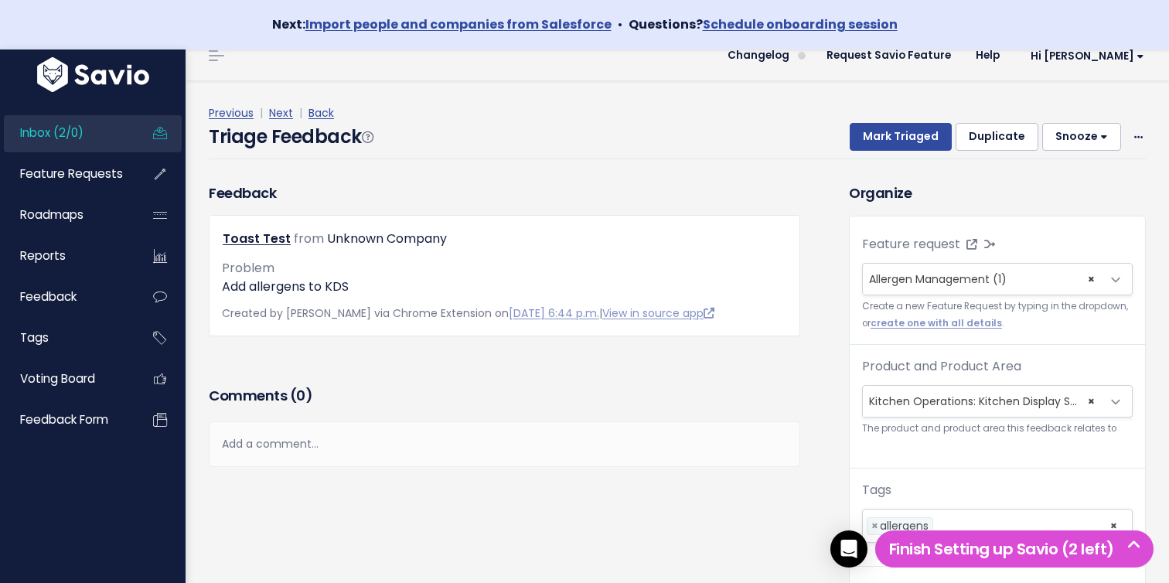
click at [736, 454] on div "Add a comment..." at bounding box center [504, 444] width 591 height 46
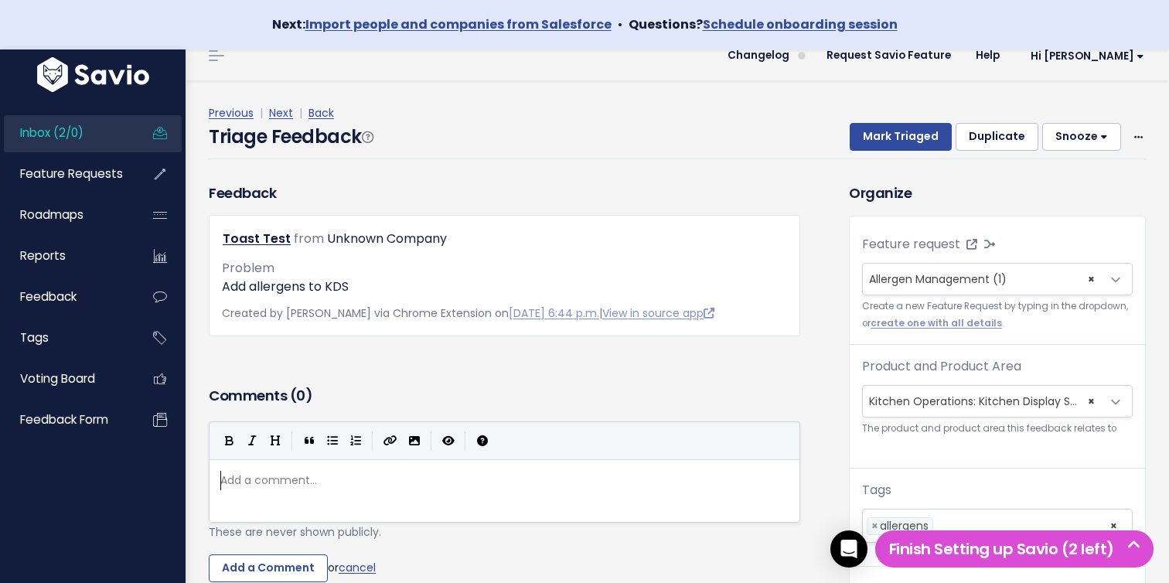
scroll to position [5, 0]
click at [809, 138] on div "Triage Feedback Mark Triaged Duplicate [GEOGRAPHIC_DATA] 1 day 3 days 7 days 14…" at bounding box center [677, 141] width 937 height 36
click at [648, 474] on pre "​" at bounding box center [504, 480] width 574 height 19
type textarea "j"
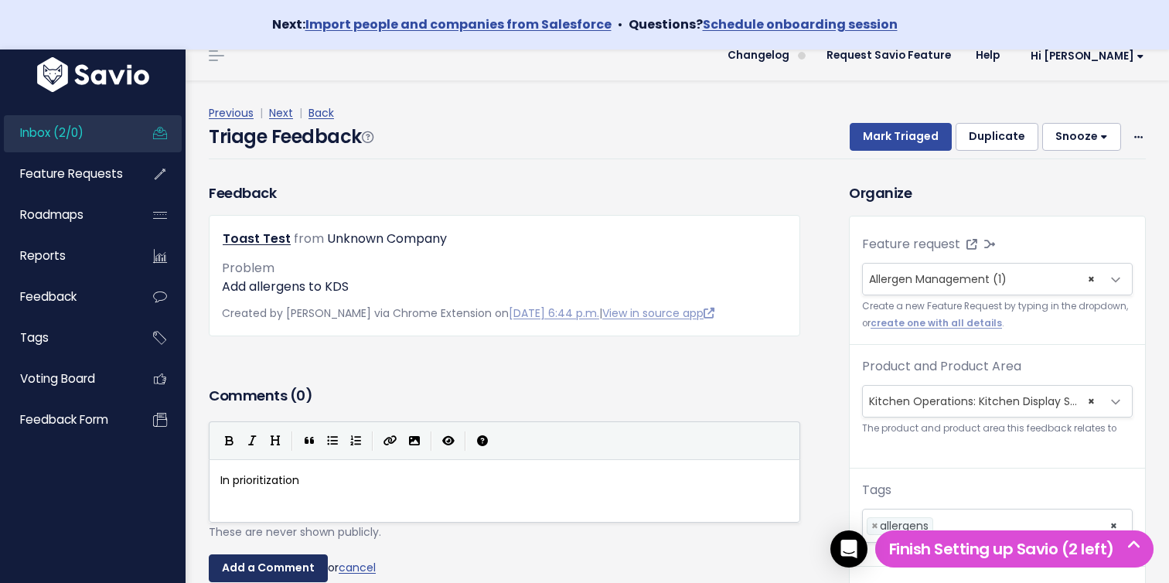
type textarea "In prioritization"
click at [288, 560] on input "Add a Comment" at bounding box center [268, 568] width 119 height 28
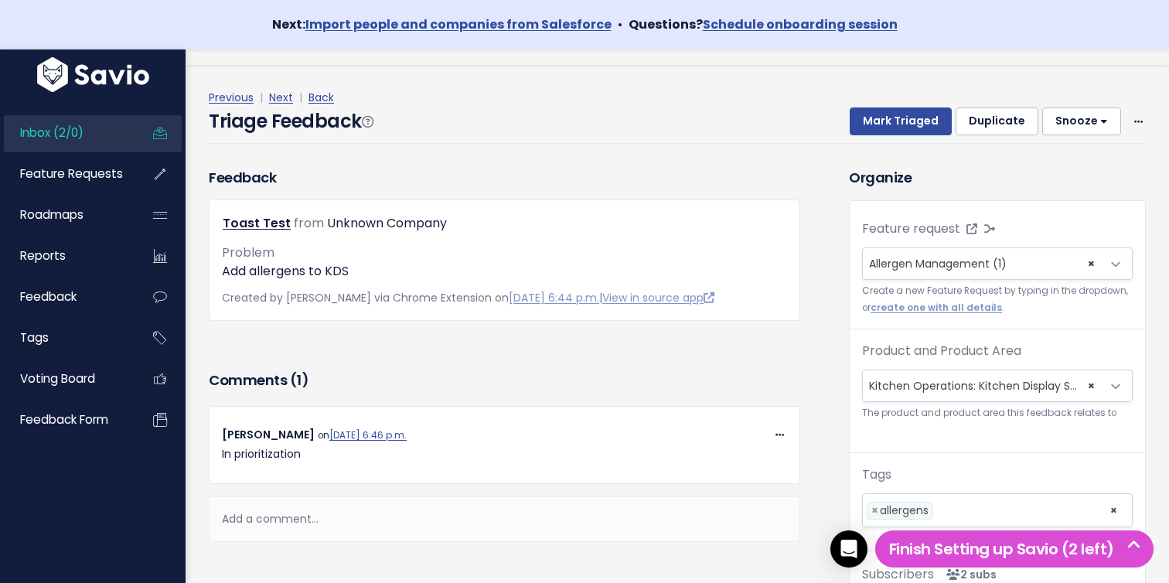
scroll to position [51, 0]
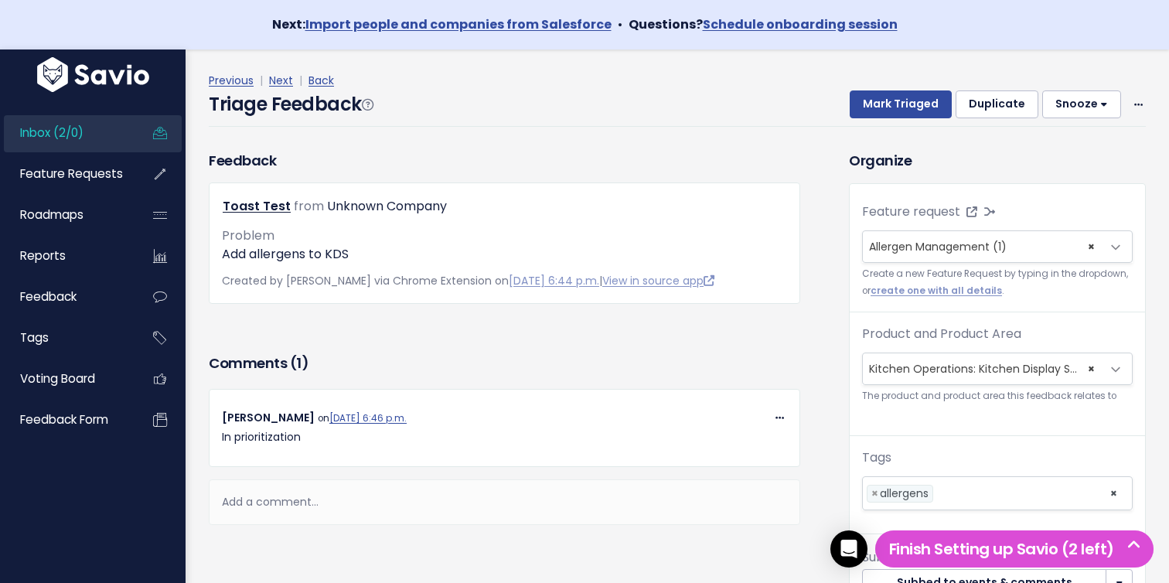
click at [448, 510] on div "Add a comment..." at bounding box center [504, 502] width 591 height 46
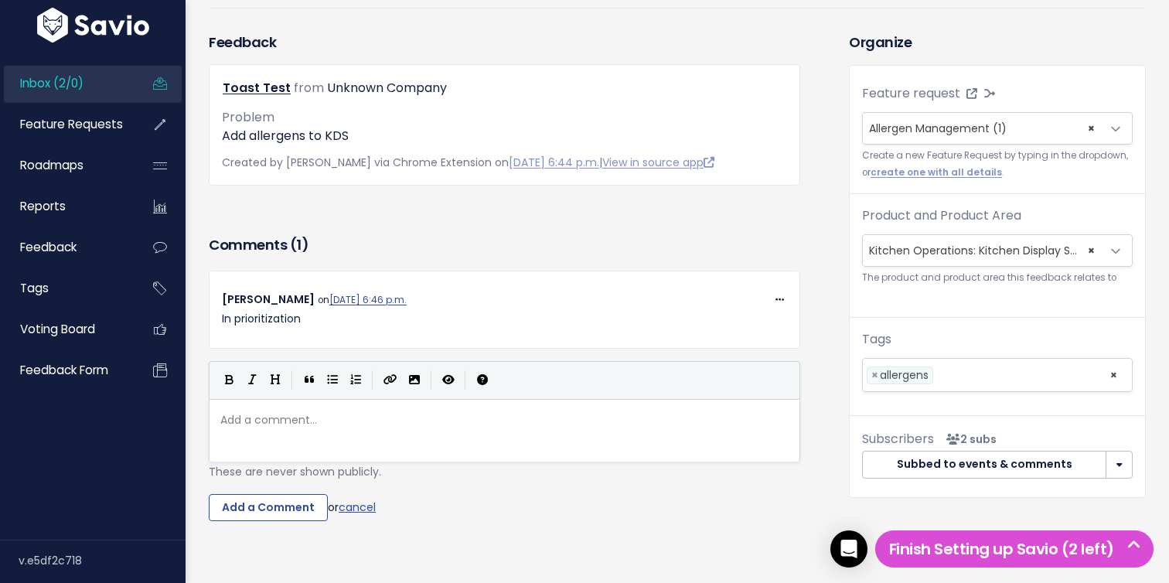
scroll to position [200, 0]
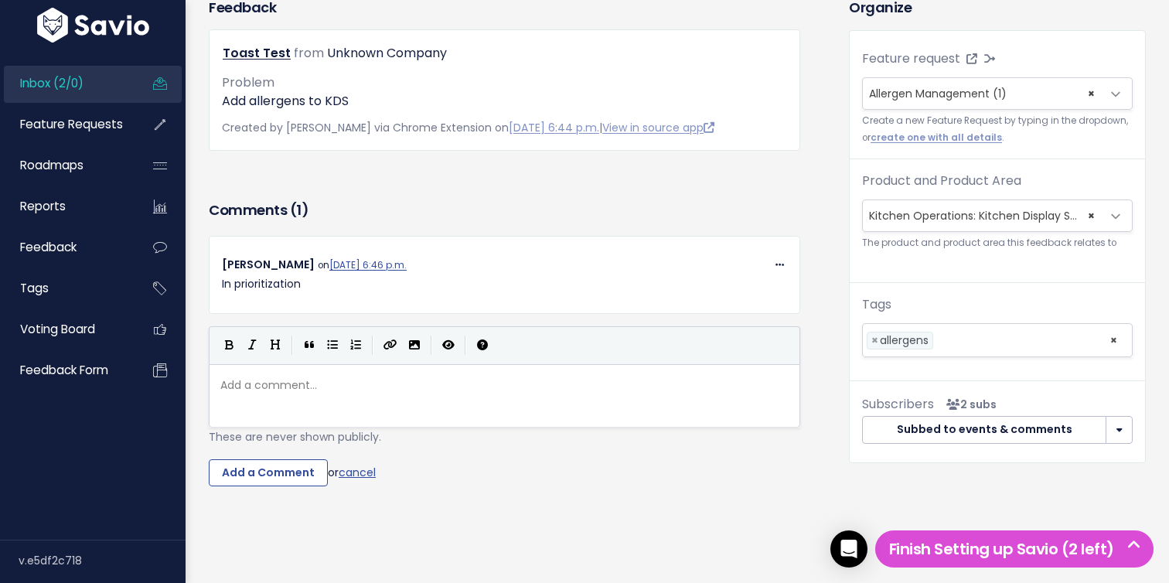
type textarea "@"
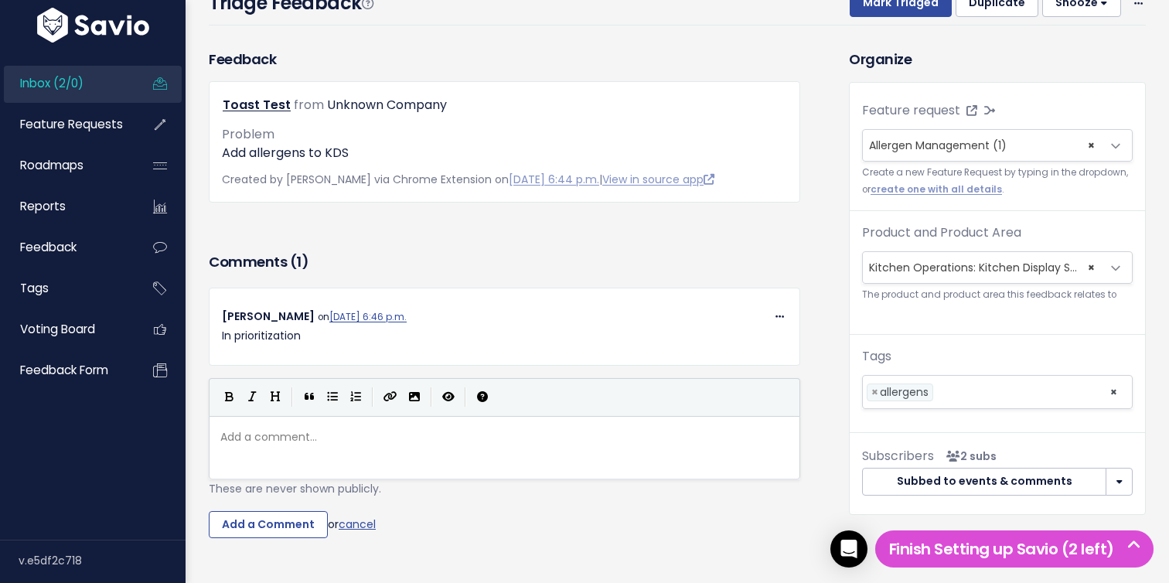
scroll to position [151, 0]
click at [1122, 485] on button "button" at bounding box center [1118, 483] width 27 height 28
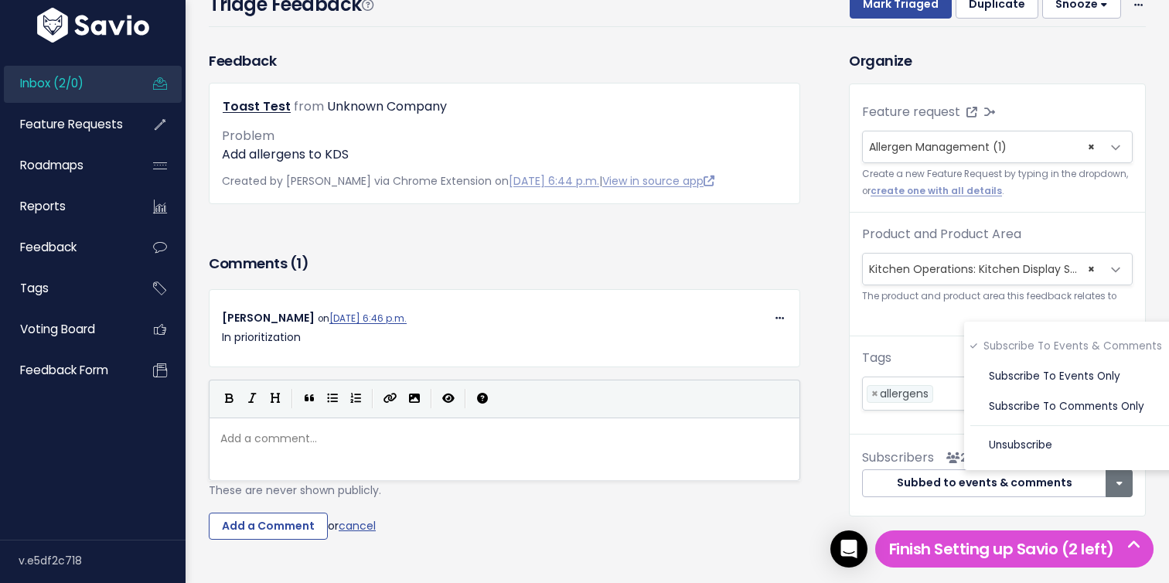
click at [809, 384] on div "Comments ( 1 ) Copy Link Quote Reply Edit Delete Mark Vaughan on Aug. 25, 2025,…" at bounding box center [504, 394] width 615 height 289
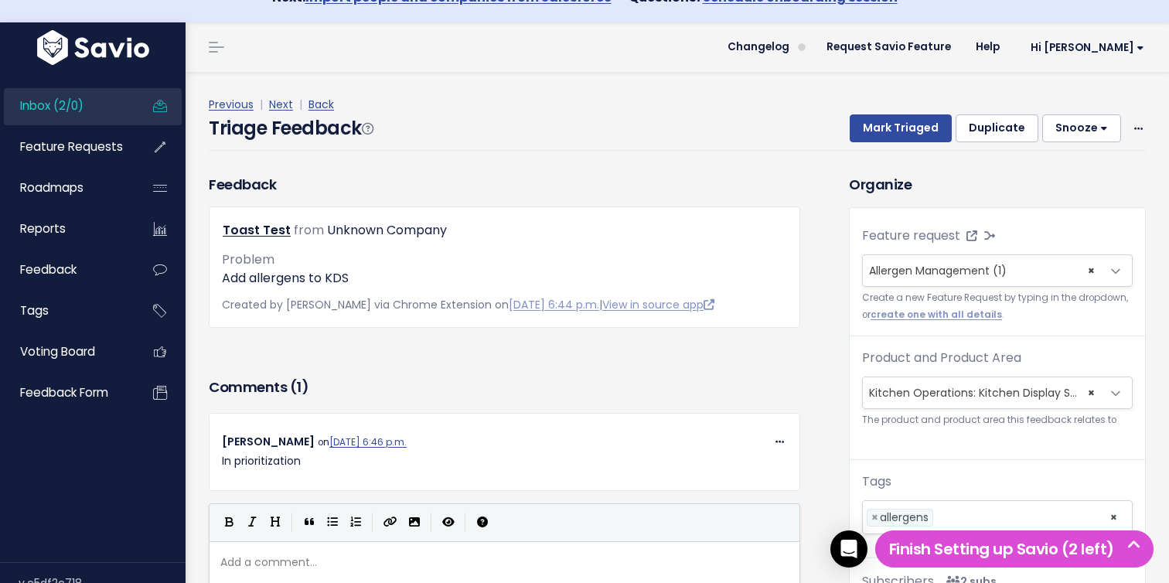
scroll to position [0, 0]
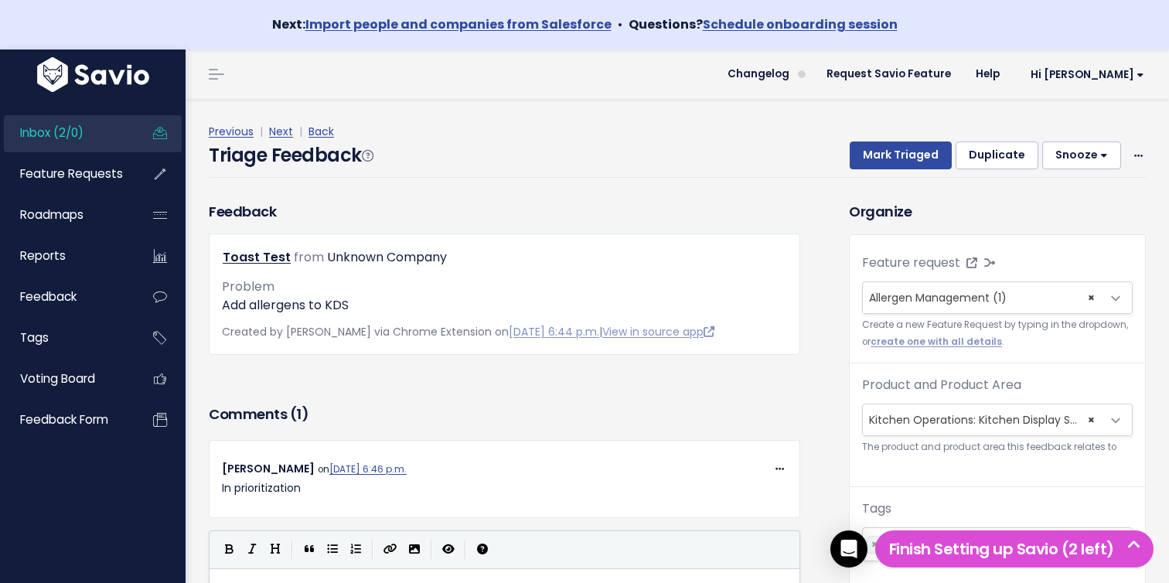
click at [499, 403] on h3 "Comments ( 1 )" at bounding box center [504, 414] width 591 height 22
click at [794, 403] on div "Comments ( 1 )" at bounding box center [504, 420] width 591 height 39
click at [559, 257] on div "Toast Test from Unknown Company" at bounding box center [504, 258] width 588 height 22
click at [1122, 80] on span "Hi [PERSON_NAME]" at bounding box center [1087, 75] width 114 height 12
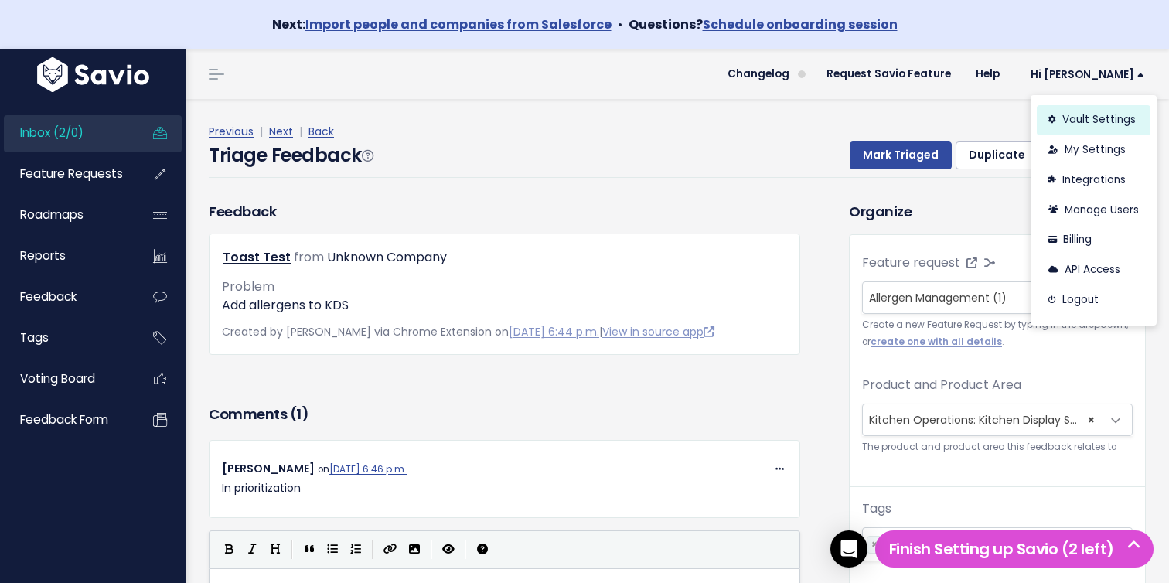
click at [1093, 125] on link "Vault Settings" at bounding box center [1094, 120] width 114 height 30
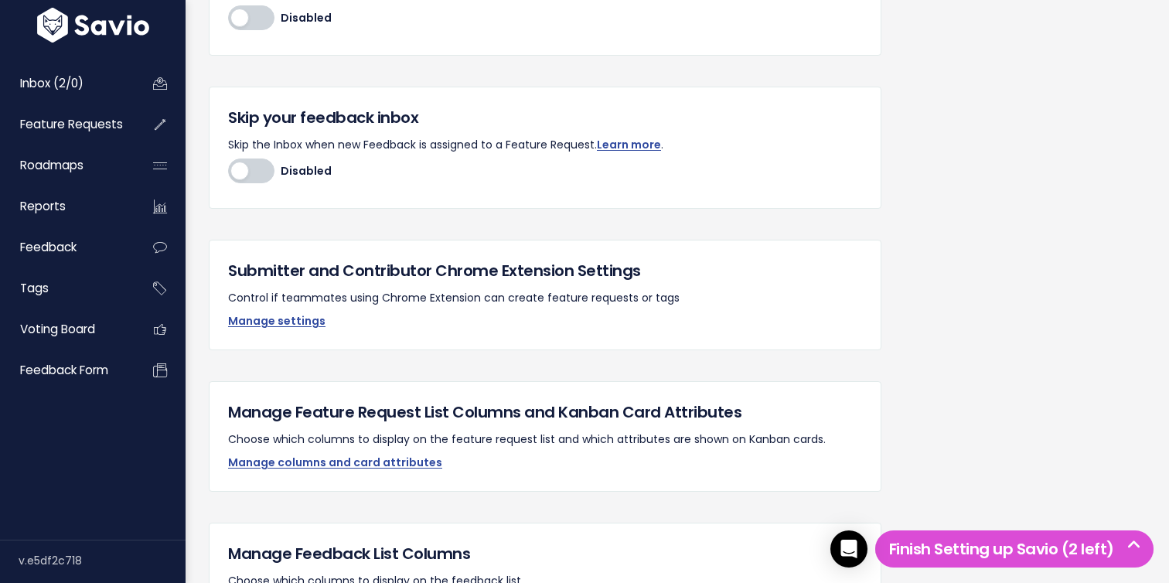
scroll to position [696, 0]
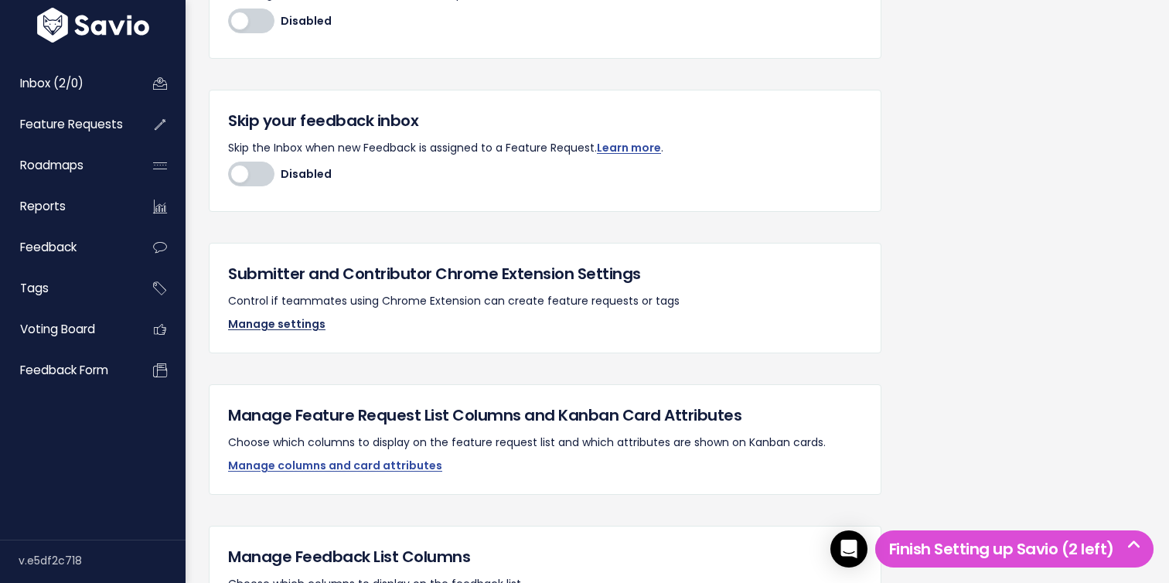
click at [291, 325] on link "Manage settings" at bounding box center [276, 323] width 97 height 15
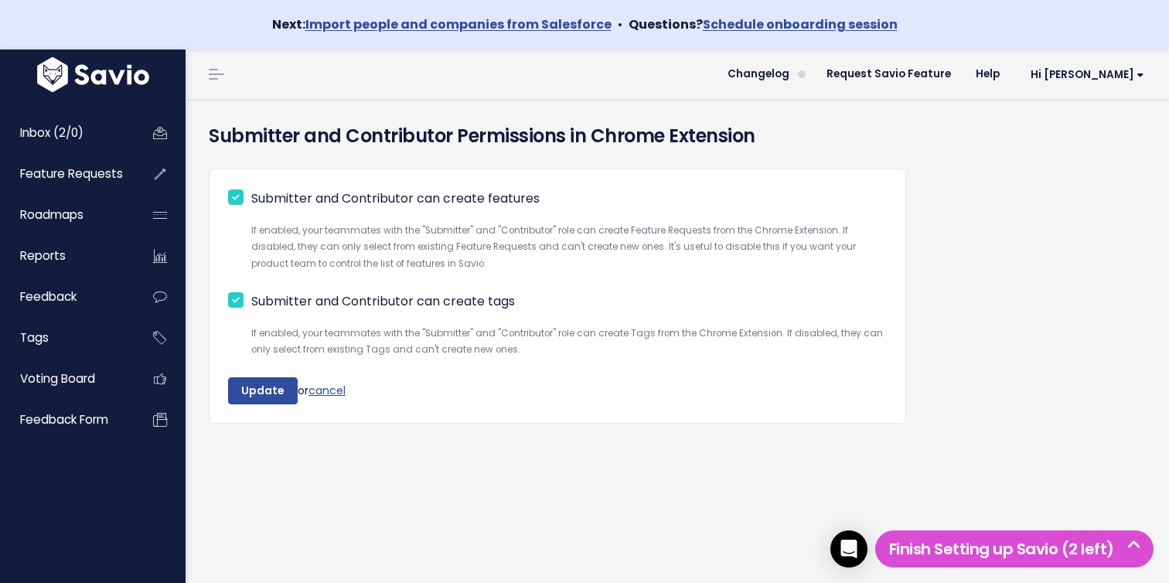
click at [231, 193] on input "Submitter and Contributor can create features" at bounding box center [235, 196] width 15 height 15
checkbox input "false"
click at [239, 301] on input "Submitter and Contributor can create tags" at bounding box center [235, 299] width 15 height 15
checkbox input "false"
click at [265, 390] on input "Update" at bounding box center [263, 391] width 70 height 28
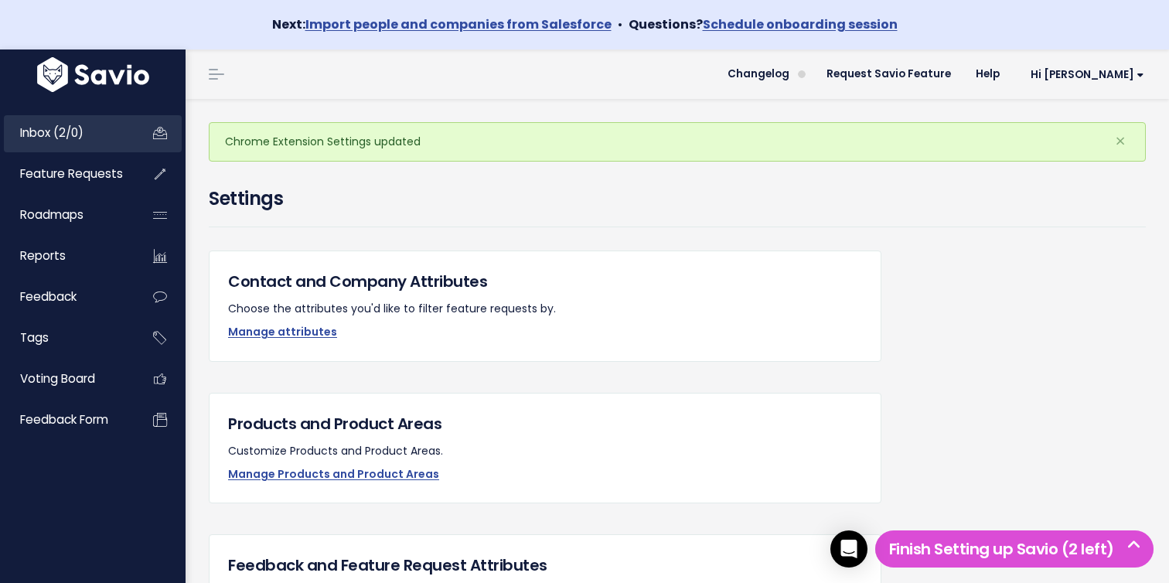
click at [100, 133] on link "Inbox (2/0)" at bounding box center [66, 133] width 124 height 36
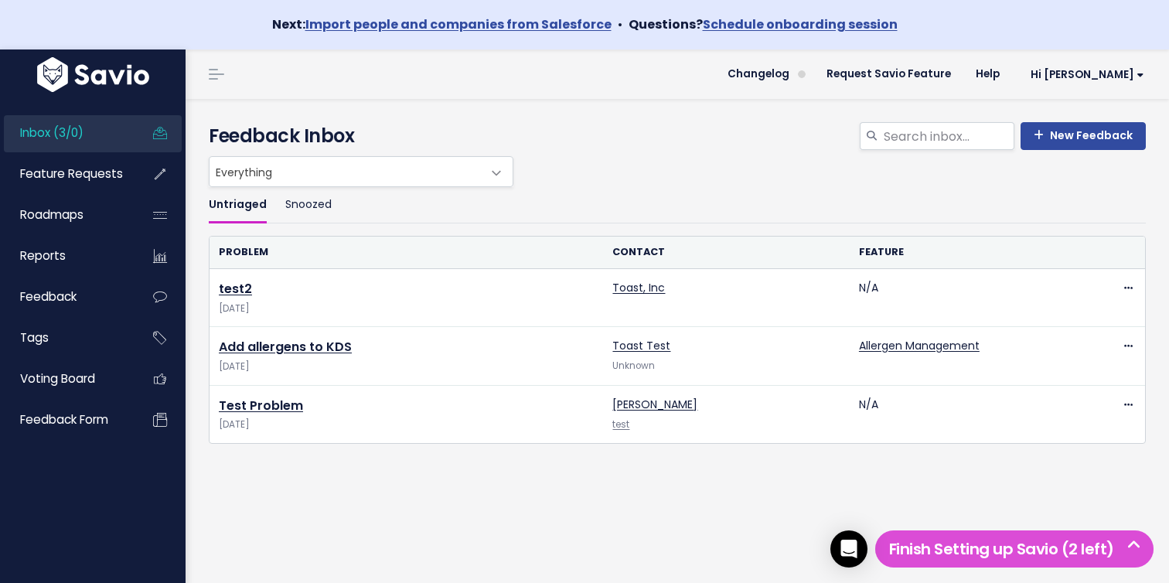
click at [448, 178] on span "Everything" at bounding box center [345, 171] width 272 height 29
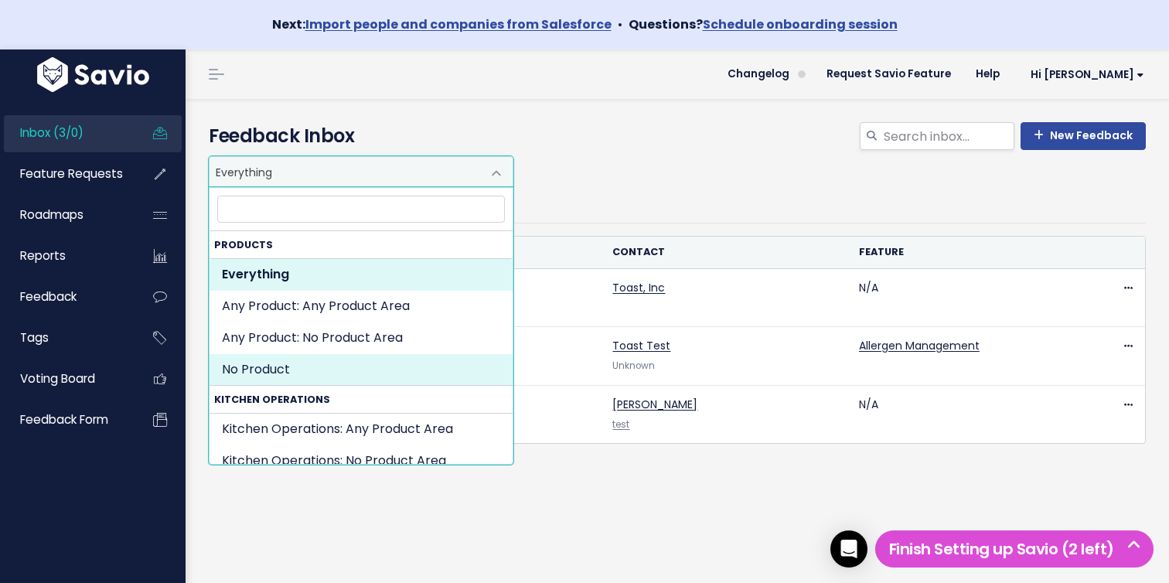
scroll to position [45, 0]
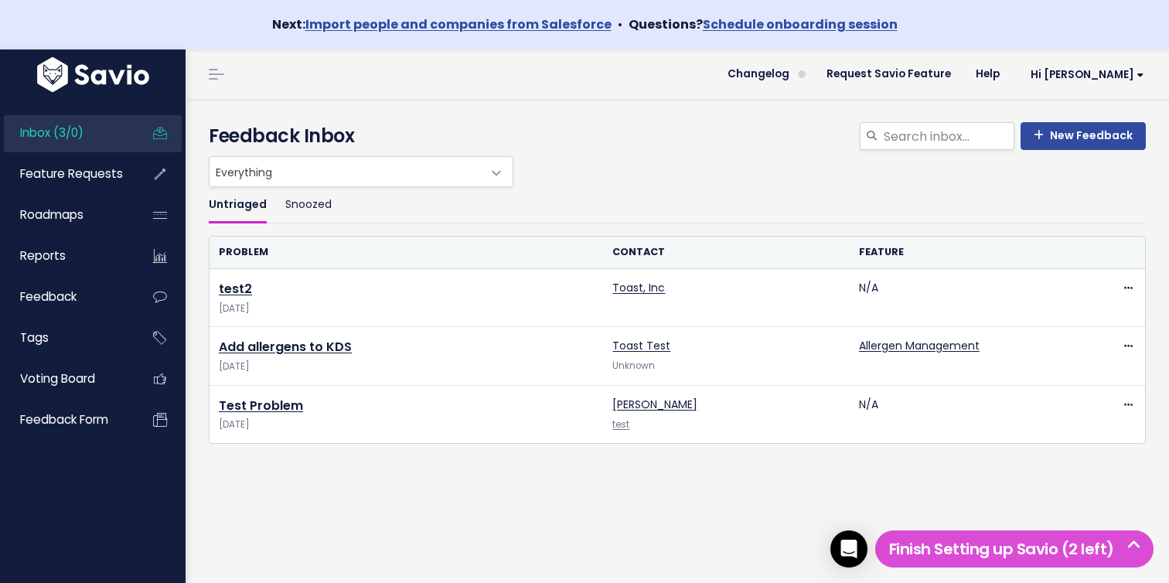
click at [740, 219] on ul "Untriaged Snoozed" at bounding box center [677, 205] width 937 height 36
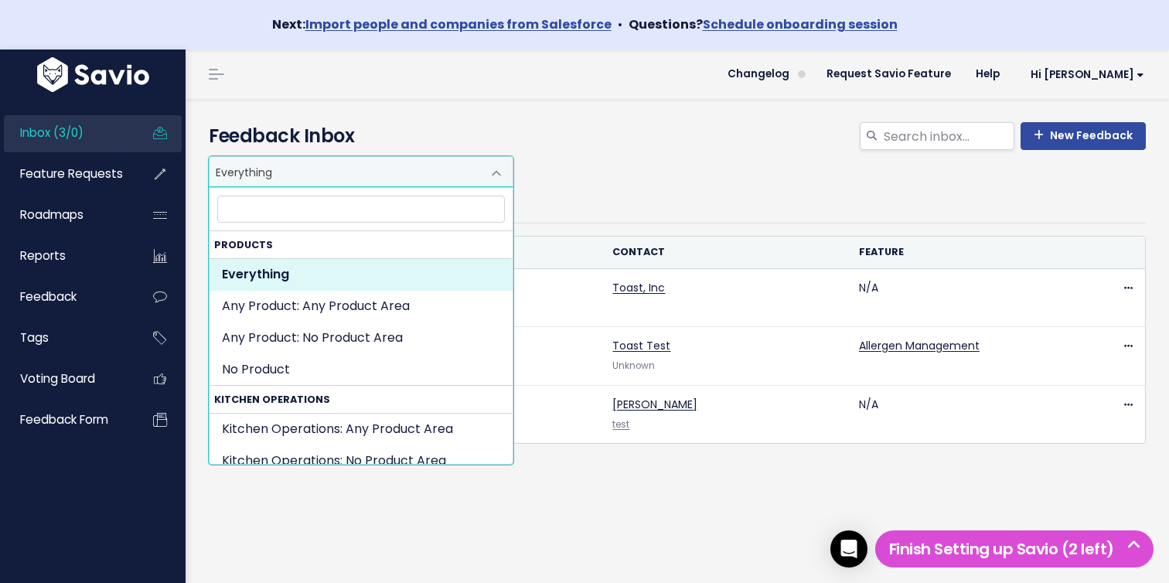
click at [461, 167] on span "Everything" at bounding box center [345, 171] width 272 height 29
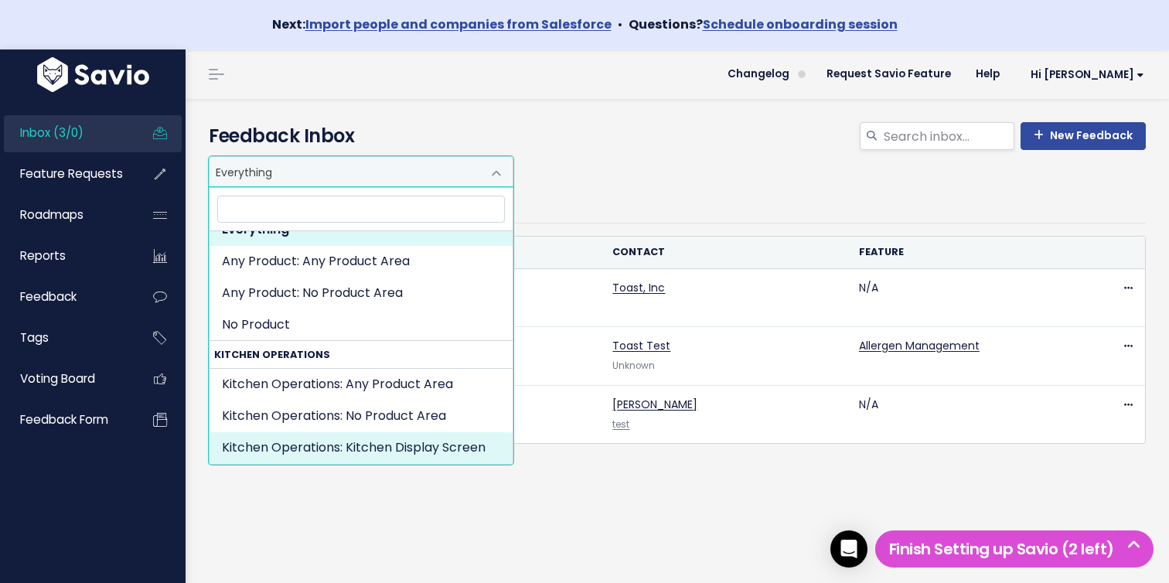
select select "KITCHEN_OPERATIONS:KITCHEN_DISPLAY_SCREEN"
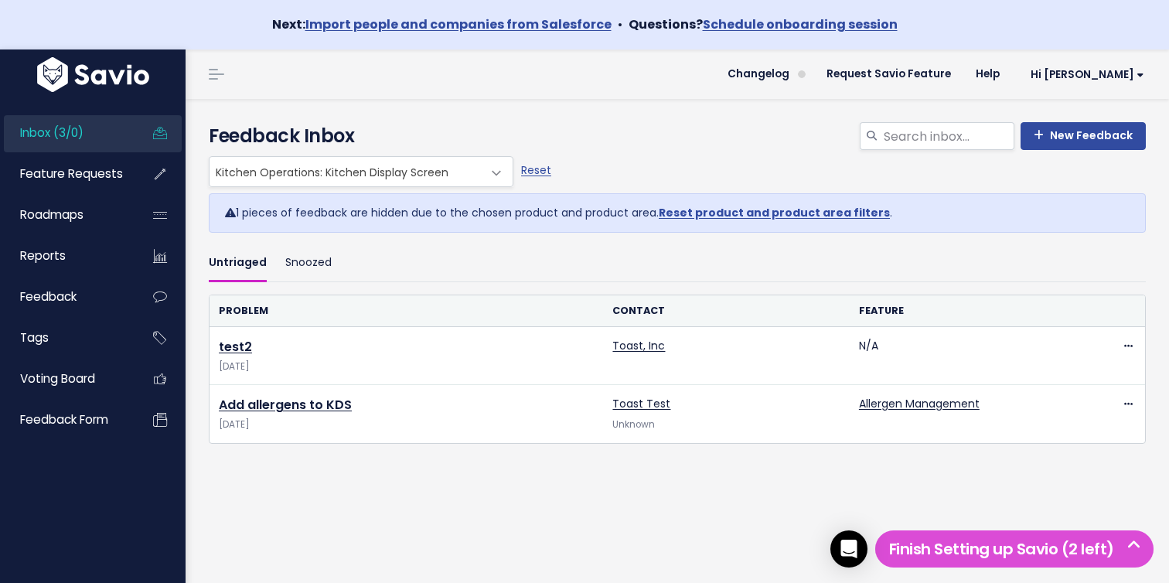
click at [423, 179] on span "Kitchen Operations: Kitchen Display Screen" at bounding box center [345, 171] width 272 height 29
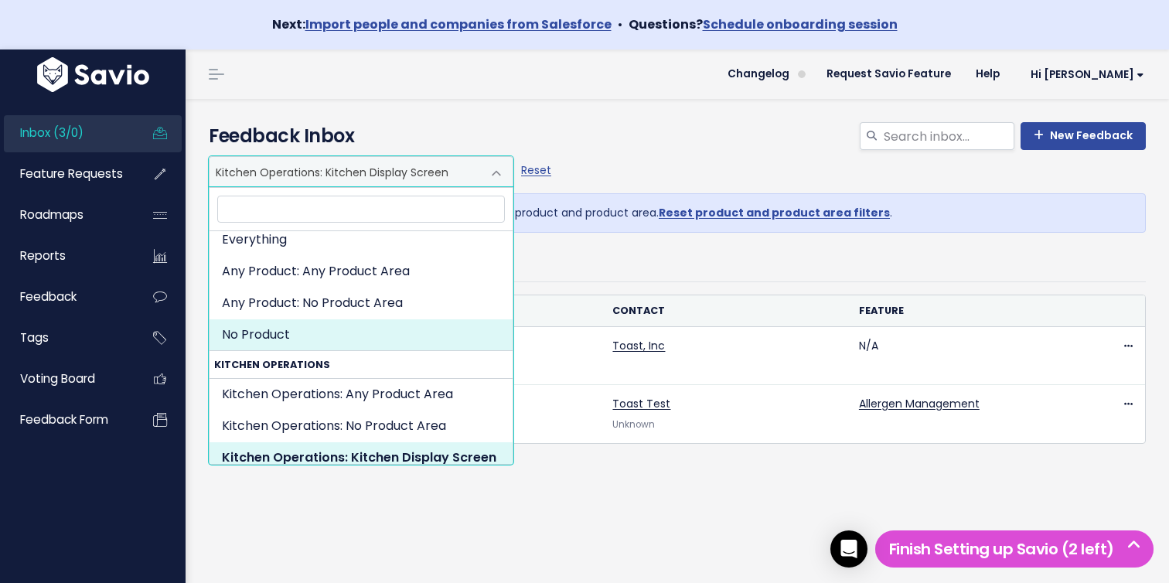
scroll to position [45, 0]
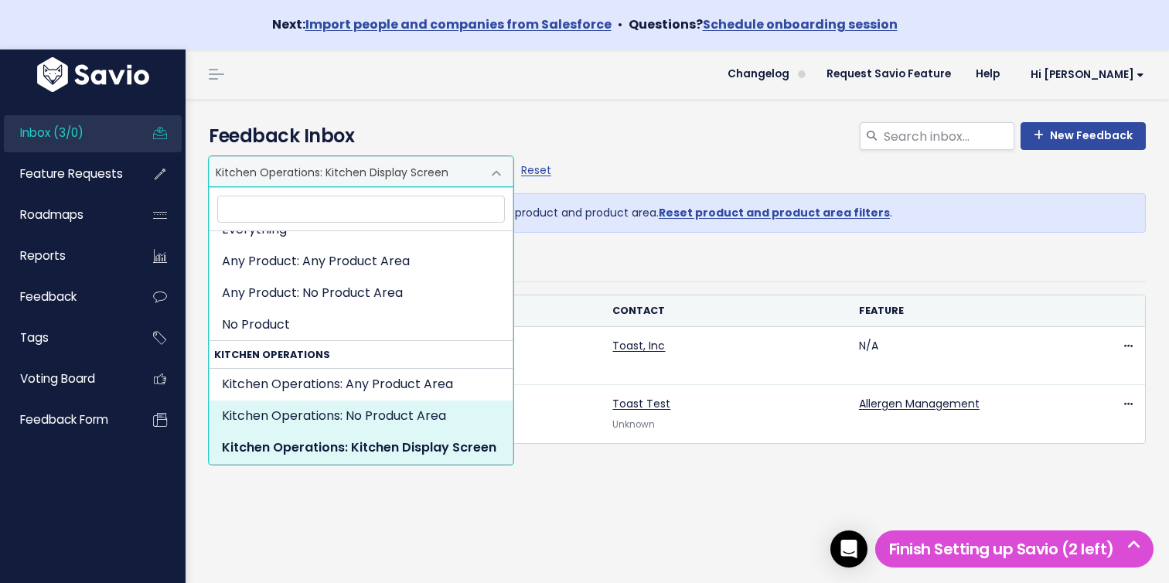
select select "KITCHEN_OPERATIONS:NOT_SET"
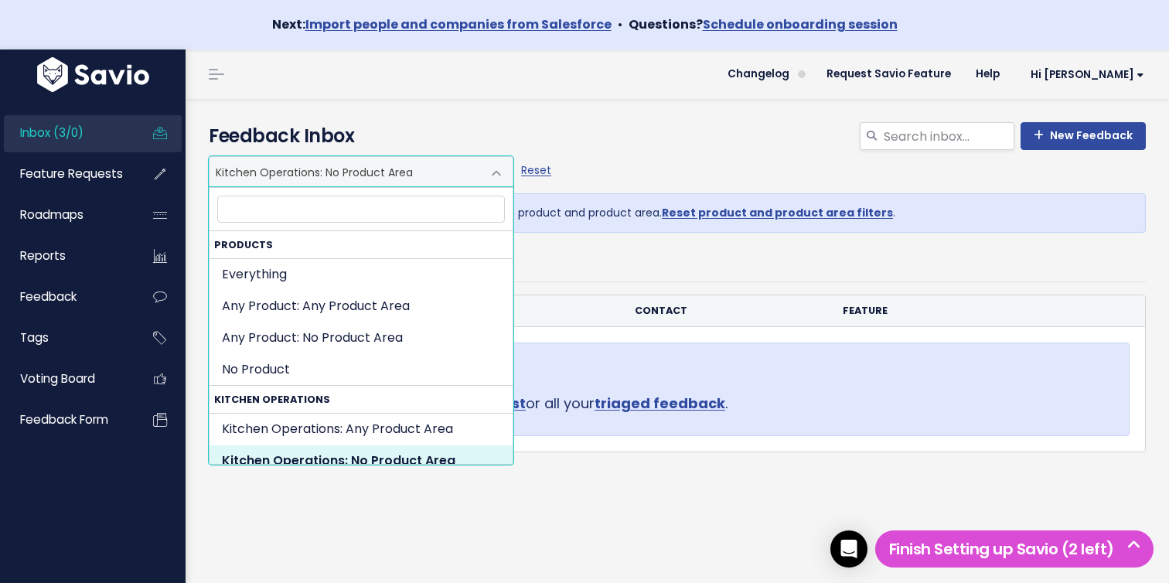
click at [390, 181] on span "Kitchen Operations: No Product Area" at bounding box center [345, 171] width 272 height 29
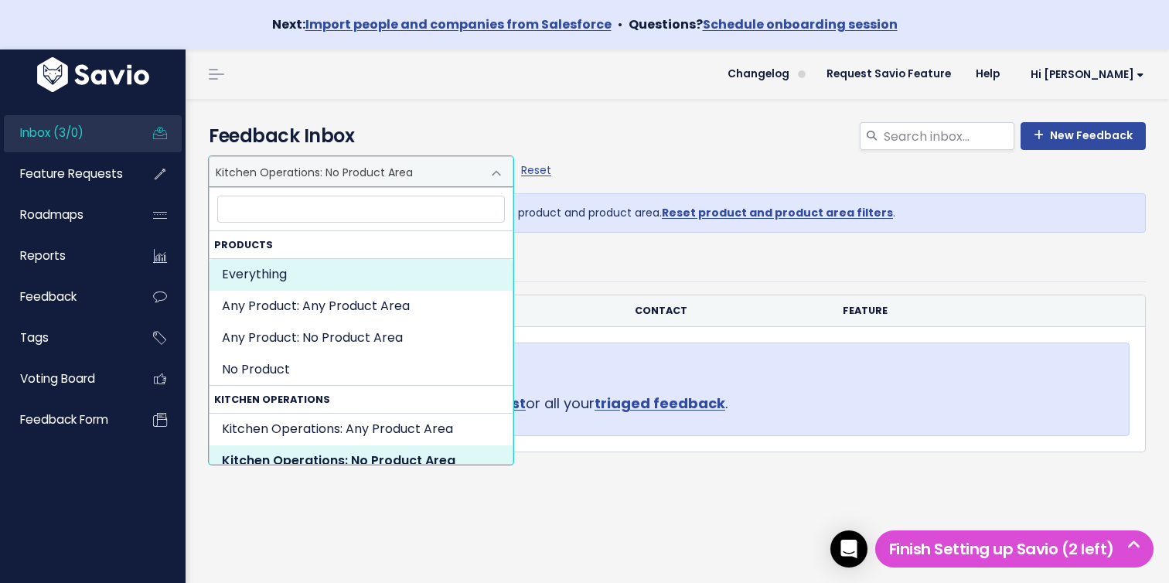
select select ":"
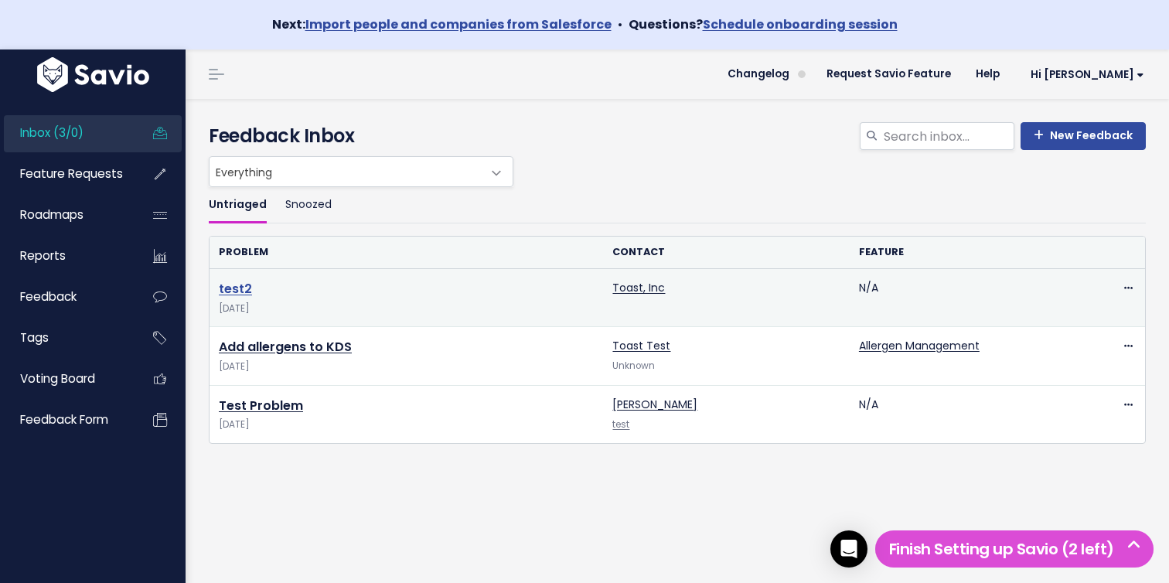
click at [234, 288] on link "test2" at bounding box center [235, 289] width 33 height 18
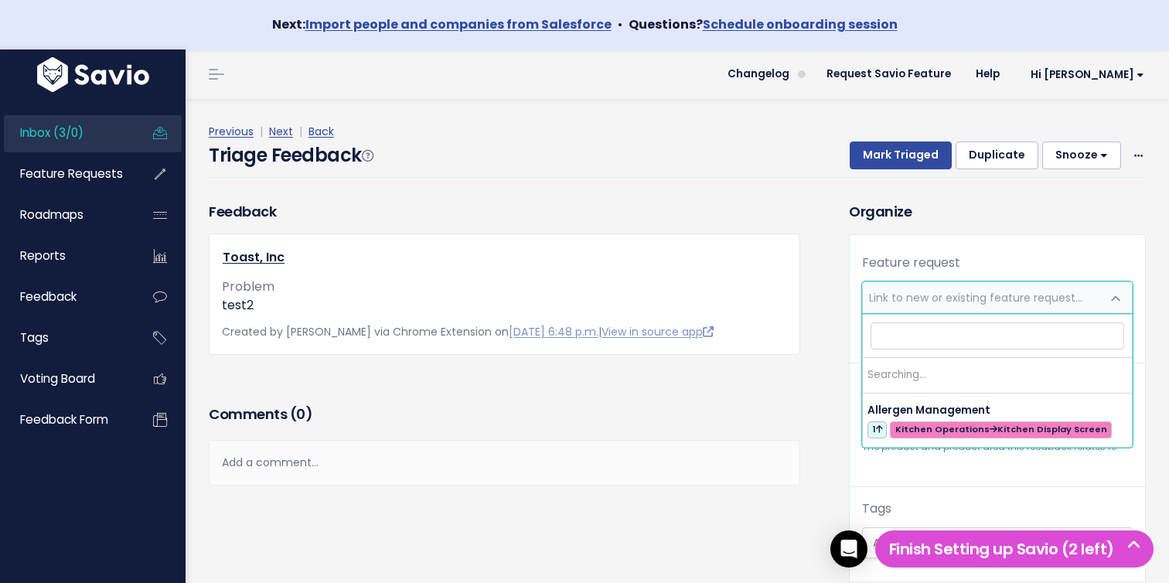
click at [953, 300] on span "Link to new or existing feature request..." at bounding box center [975, 297] width 213 height 15
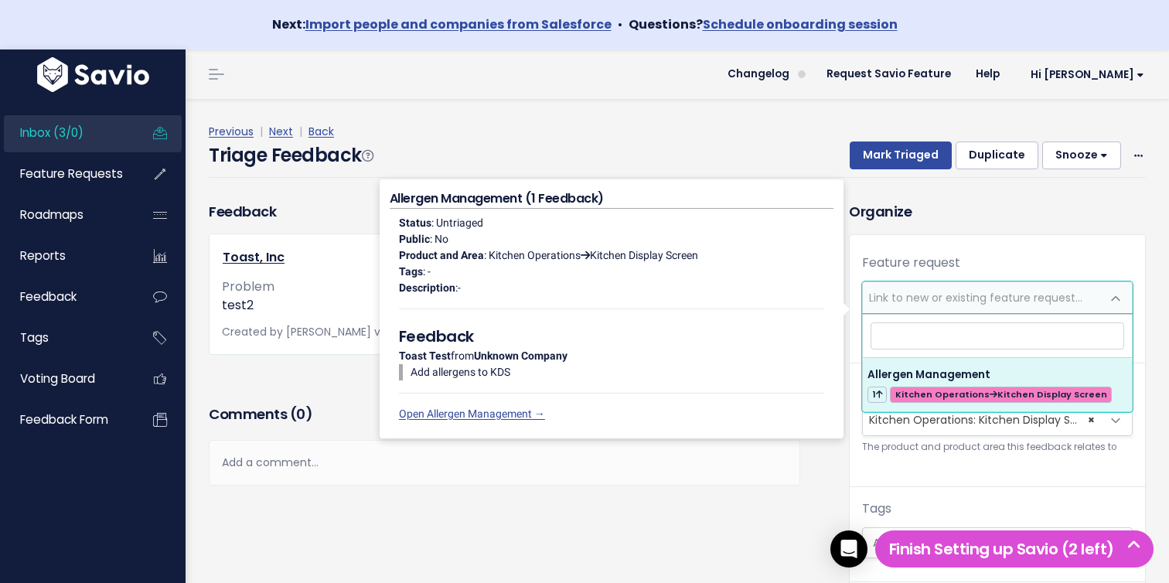
select select "63481"
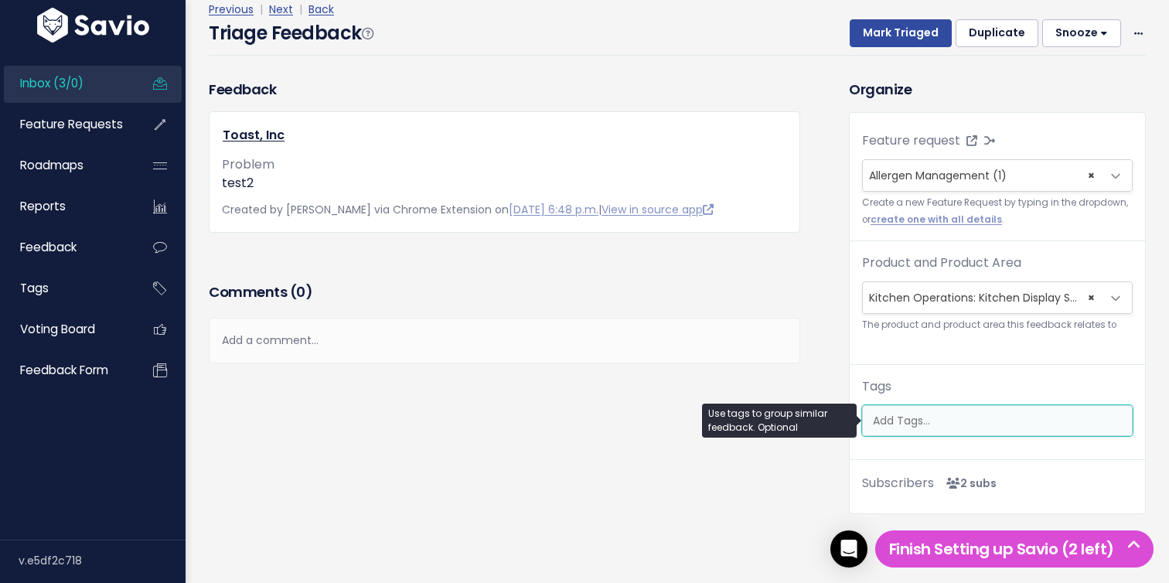
scroll to position [0, 4]
click at [932, 433] on ul at bounding box center [997, 420] width 269 height 29
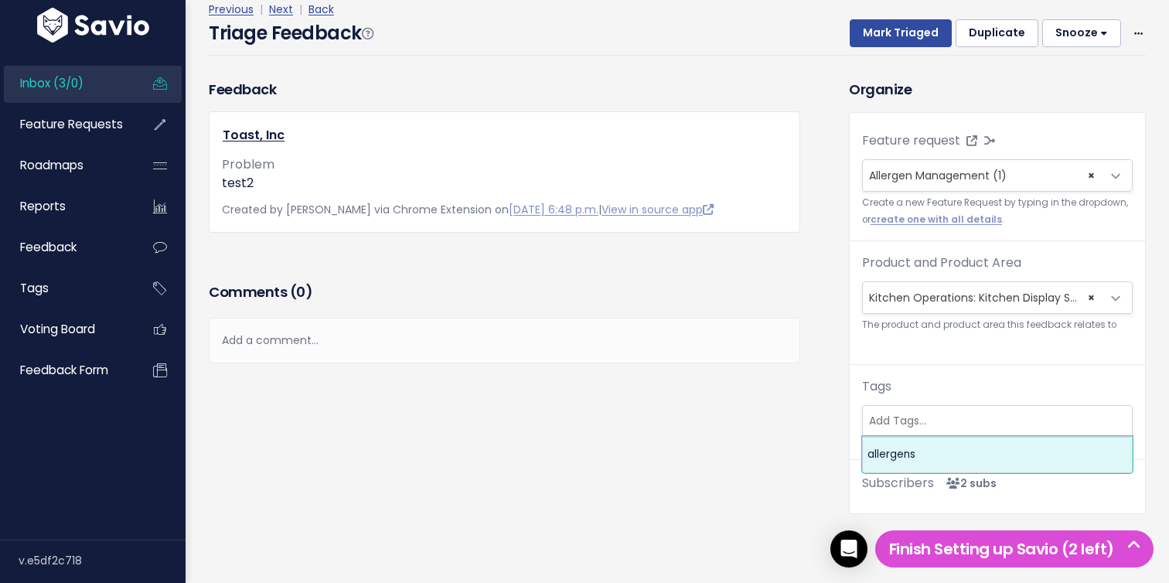
scroll to position [0, 0]
select select "13787"
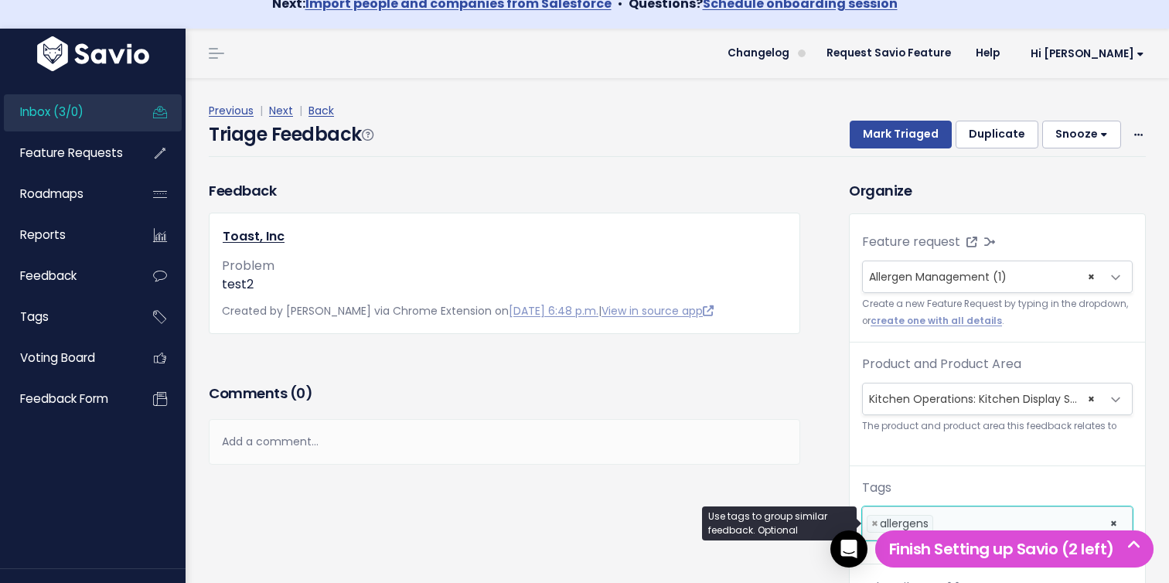
scroll to position [6, 0]
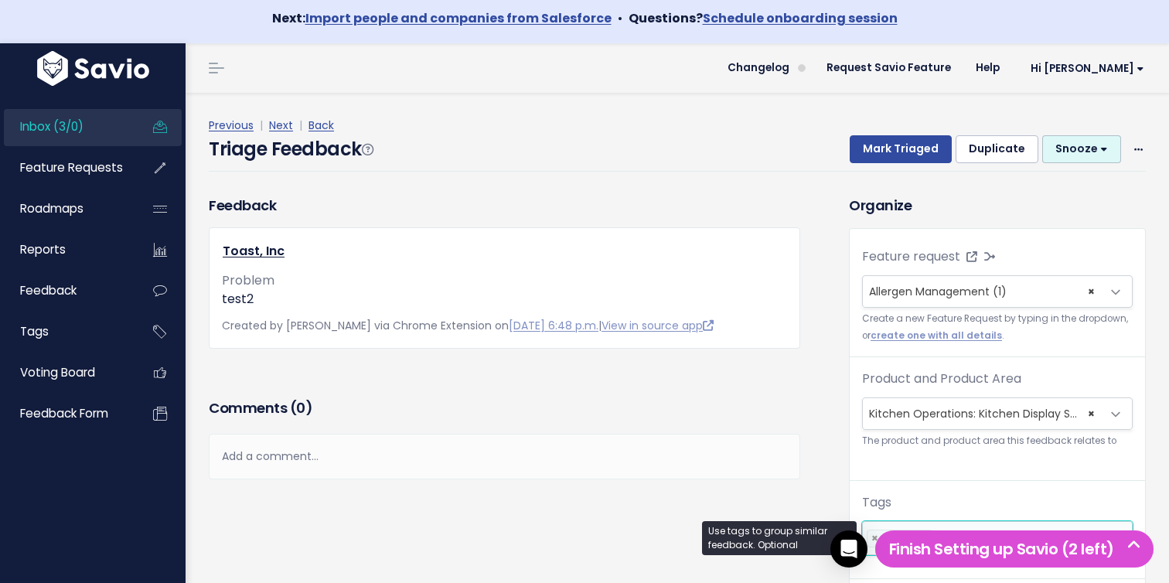
click at [1097, 152] on button "Snooze" at bounding box center [1081, 149] width 79 height 28
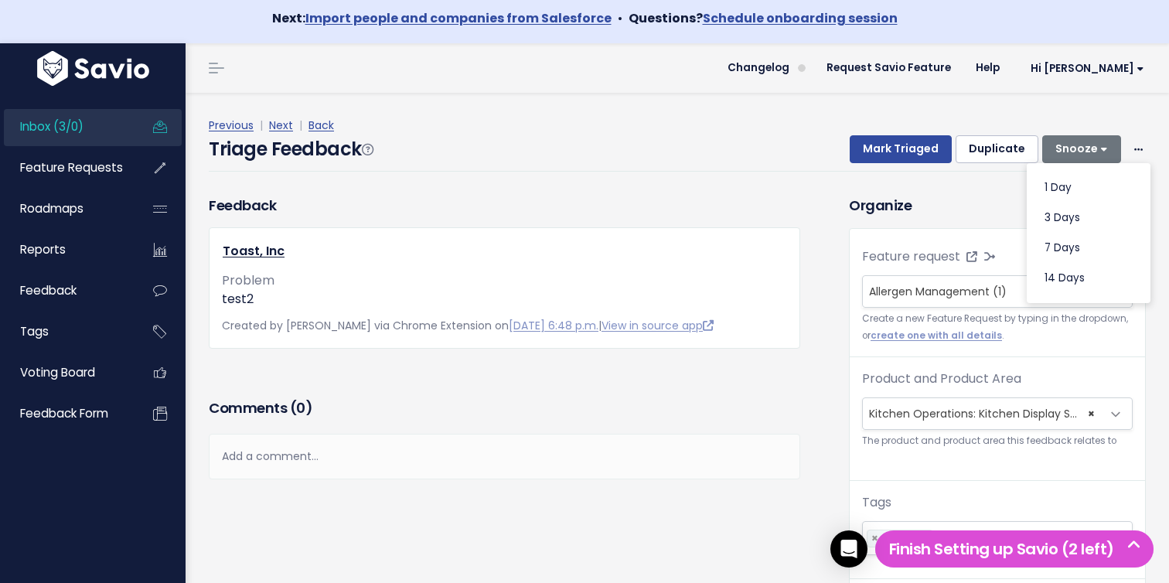
click at [992, 198] on h3 "Organize" at bounding box center [997, 205] width 297 height 21
click at [1132, 151] on span at bounding box center [1138, 149] width 15 height 19
click at [1143, 152] on span at bounding box center [1138, 149] width 15 height 19
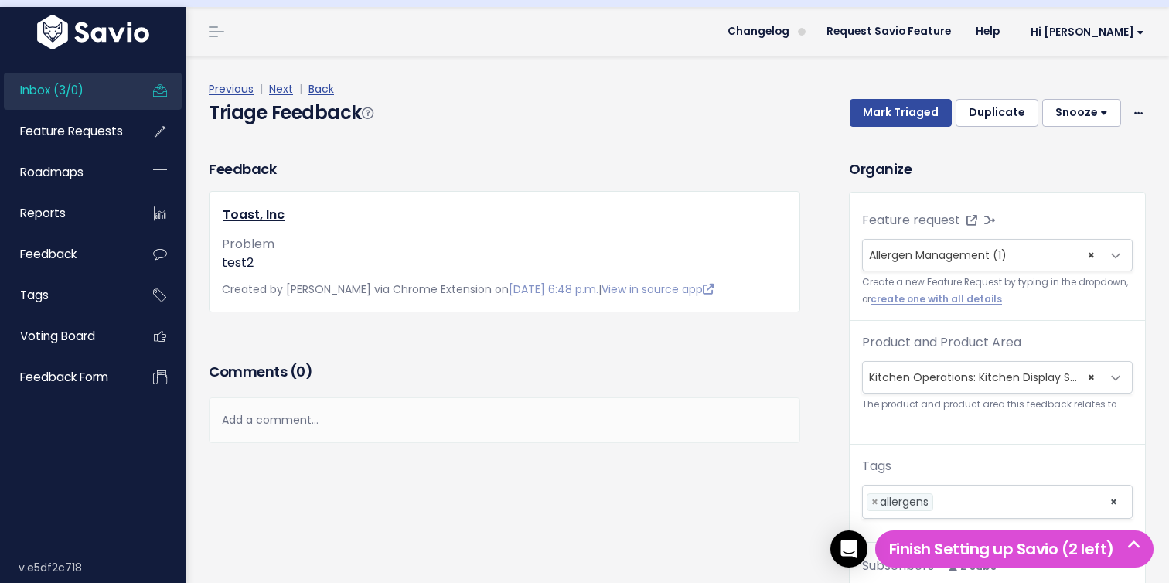
scroll to position [0, 0]
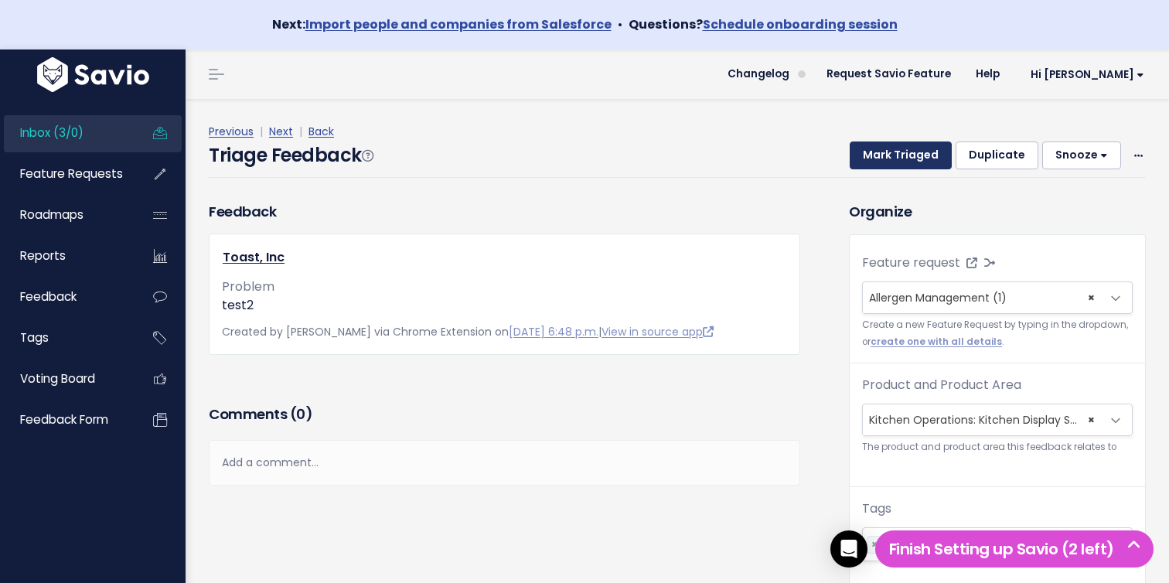
click at [918, 148] on button "Mark Triaged" at bounding box center [901, 155] width 102 height 28
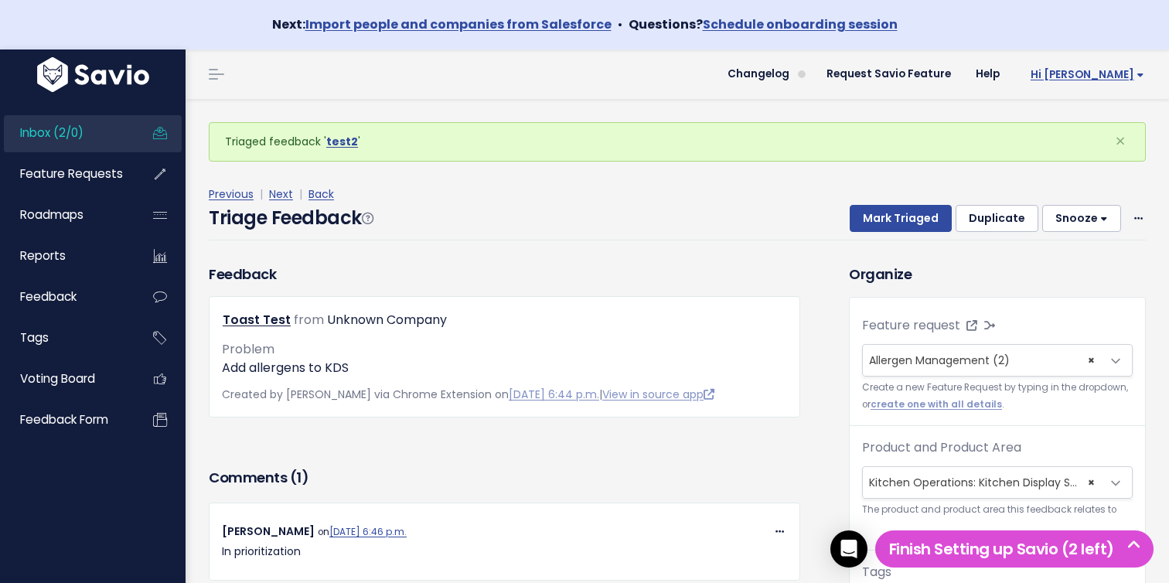
click at [1104, 83] on link "Hi [PERSON_NAME]" at bounding box center [1084, 75] width 145 height 24
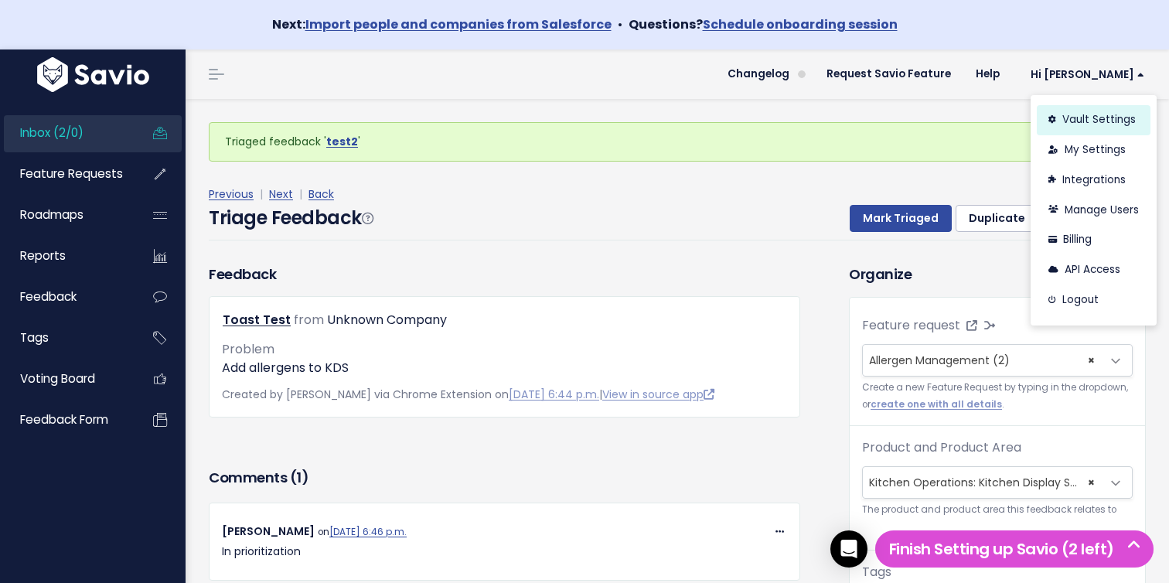
click at [1079, 115] on link "Vault Settings" at bounding box center [1094, 120] width 114 height 30
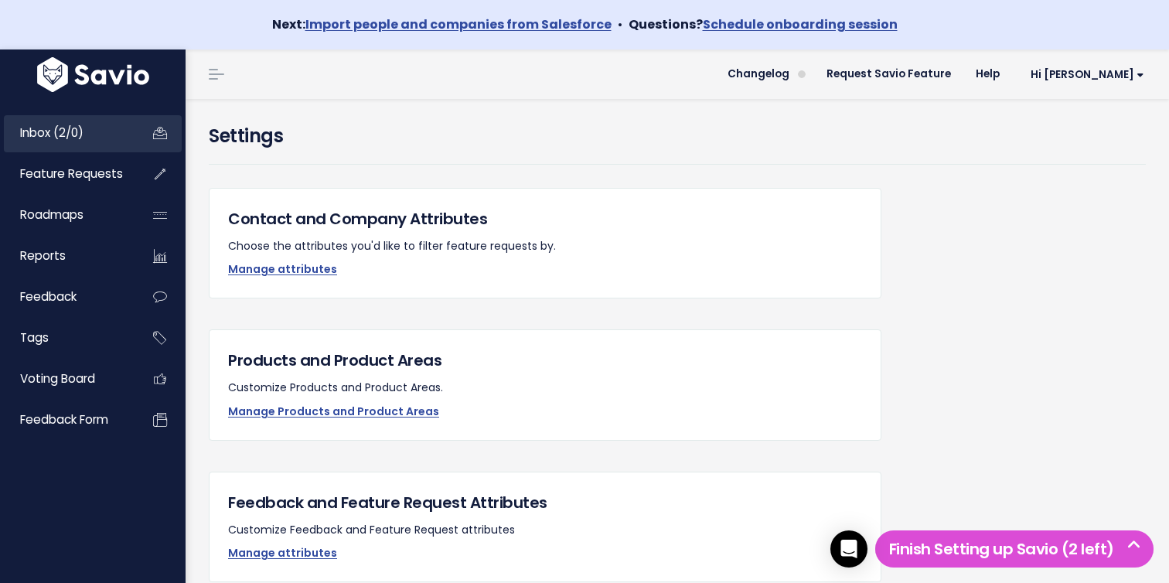
click at [101, 131] on link "Inbox (2/0)" at bounding box center [66, 133] width 124 height 36
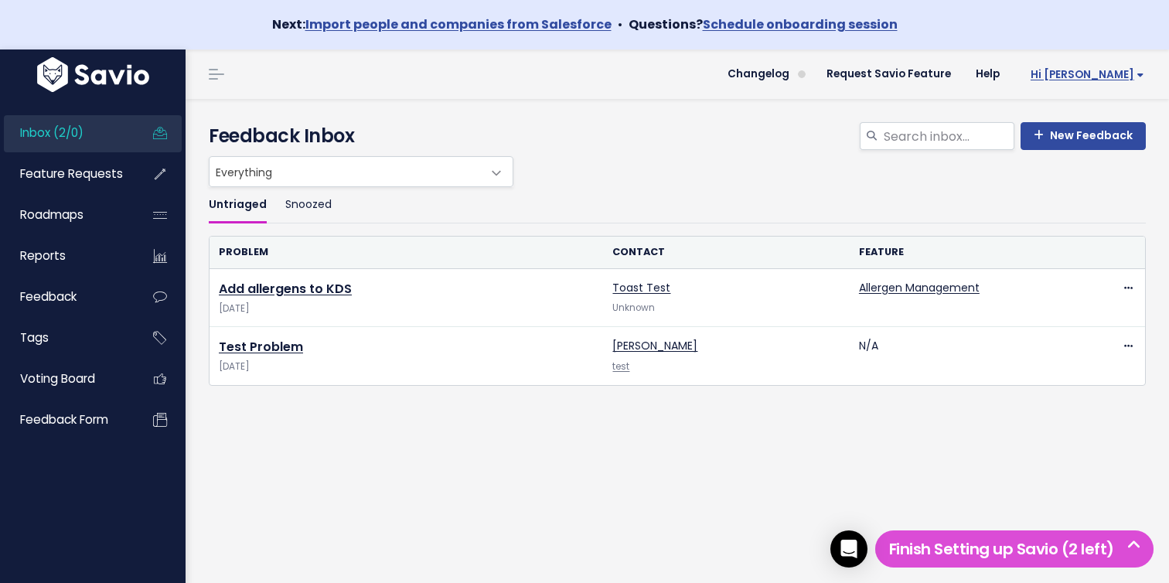
click at [1127, 63] on link "Hi [PERSON_NAME]" at bounding box center [1084, 75] width 145 height 24
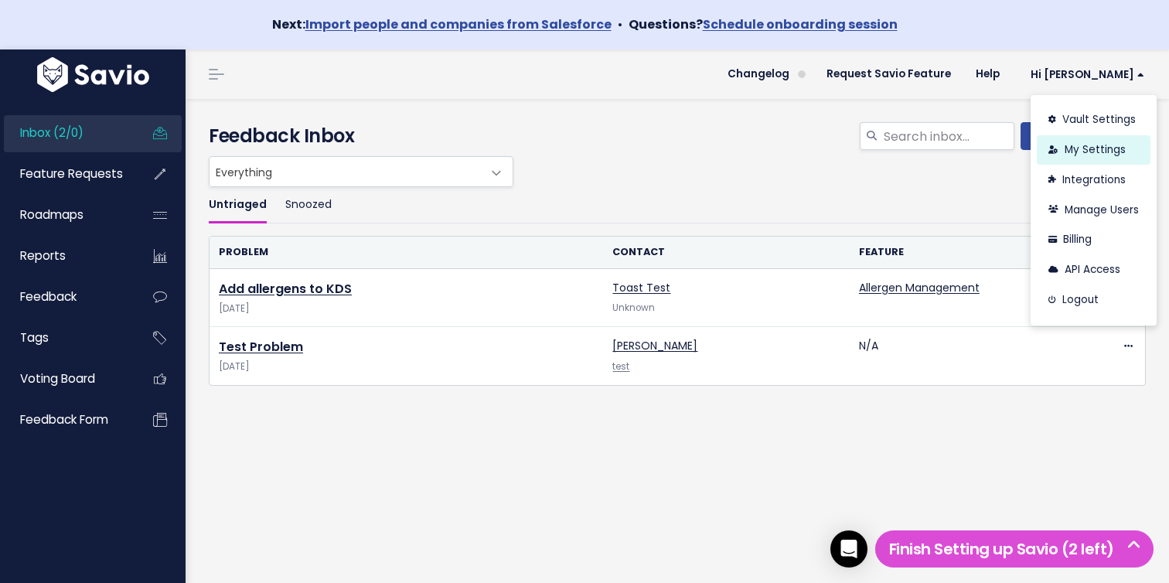
click at [1095, 153] on link "My Settings" at bounding box center [1094, 150] width 114 height 30
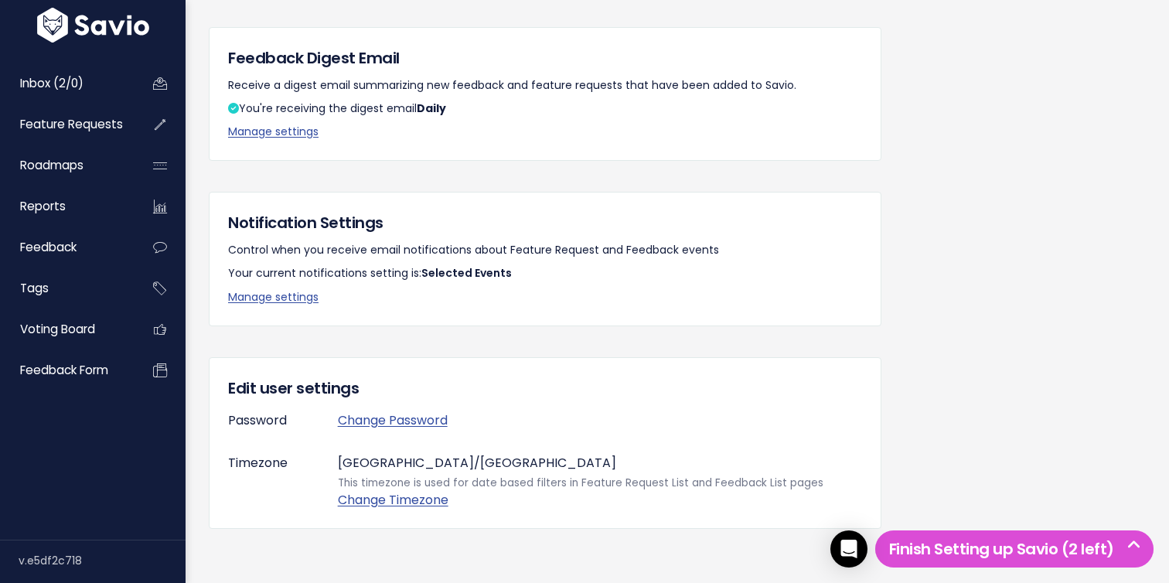
scroll to position [325, 0]
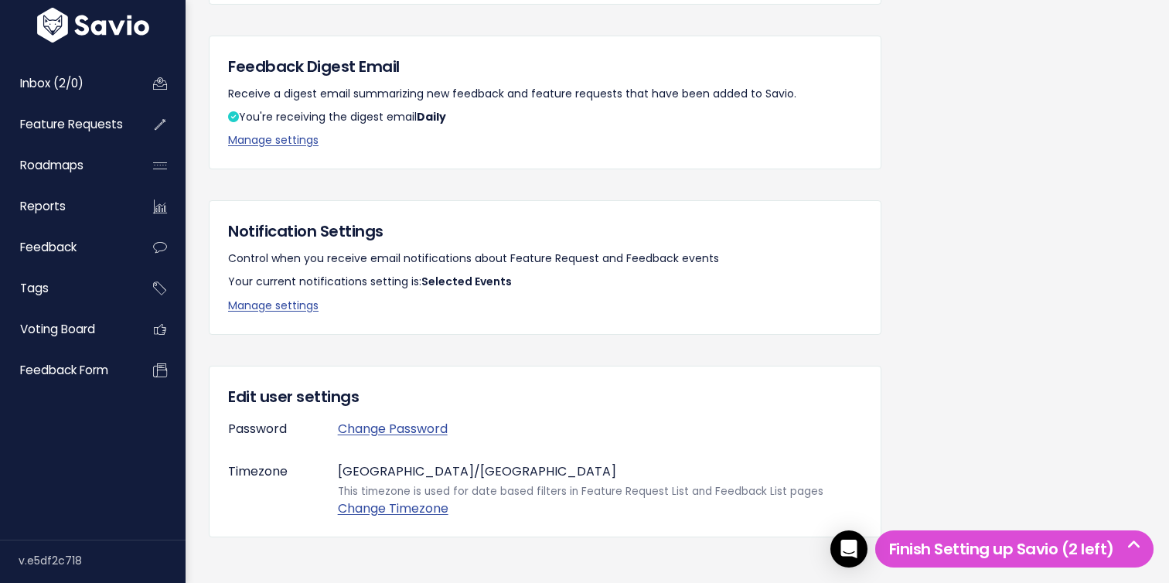
click at [245, 291] on div "Notification Settings Control when you receive email notifications about Featur…" at bounding box center [545, 267] width 672 height 134
click at [248, 311] on link "Manage settings" at bounding box center [273, 305] width 90 height 15
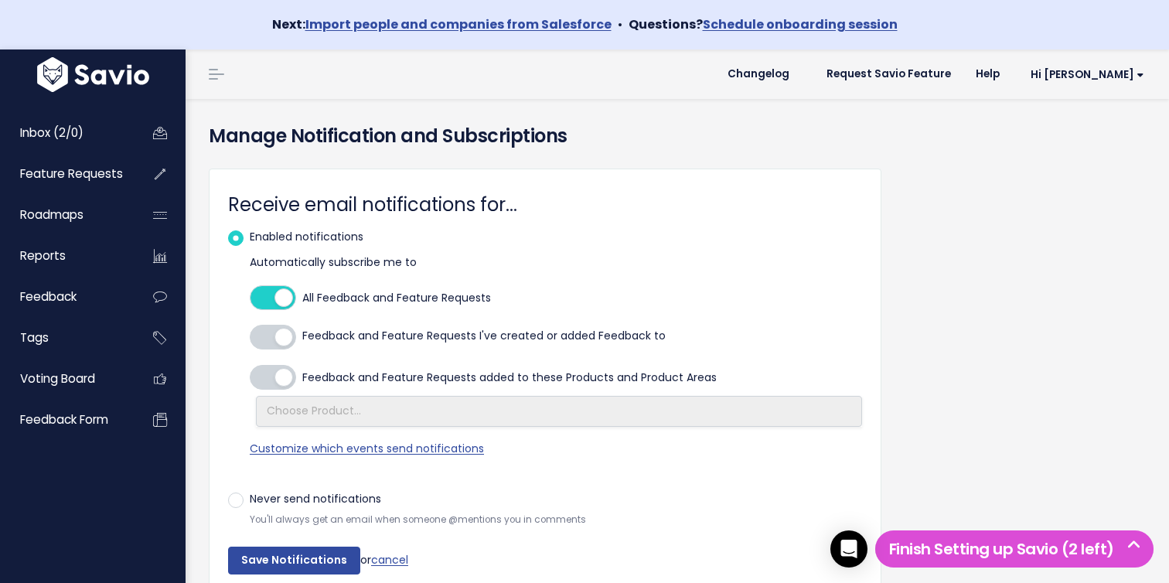
select select
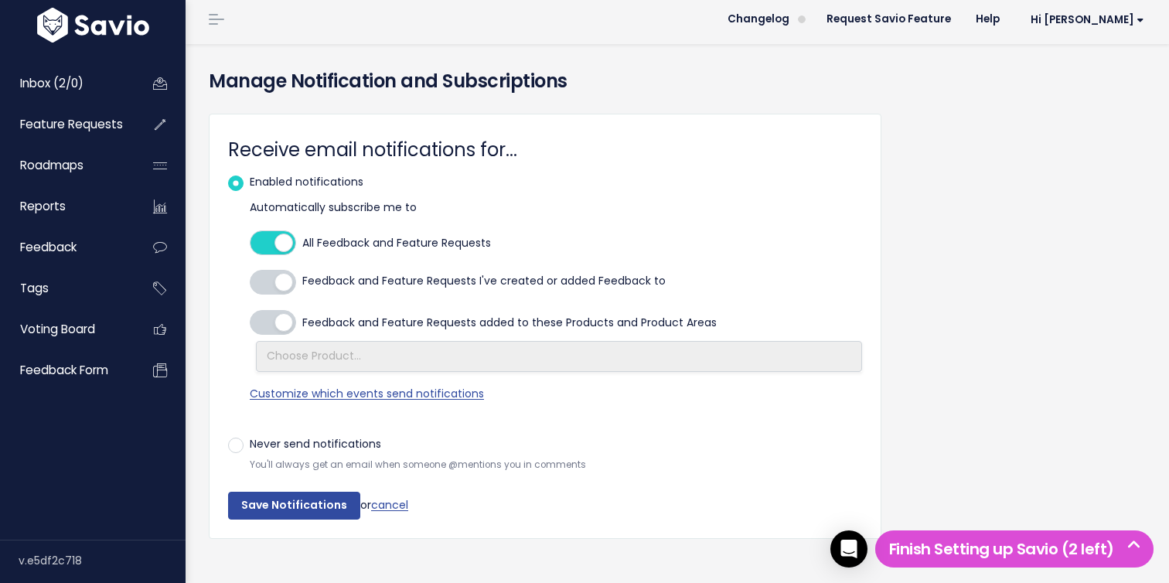
scroll to position [52, 0]
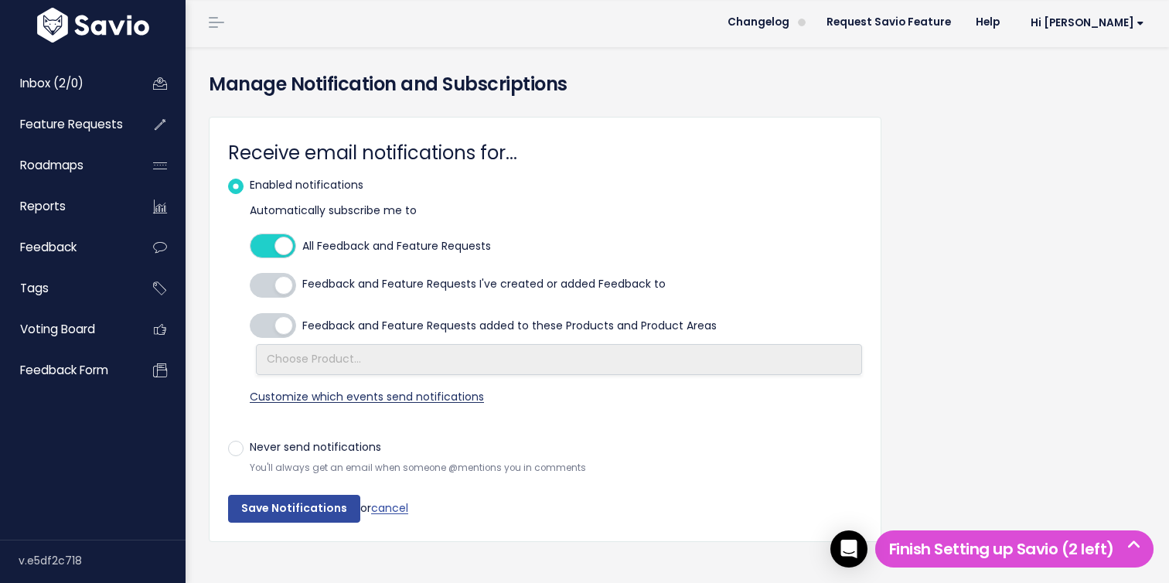
click at [286, 400] on span "Customize which events send notifications" at bounding box center [367, 396] width 234 height 15
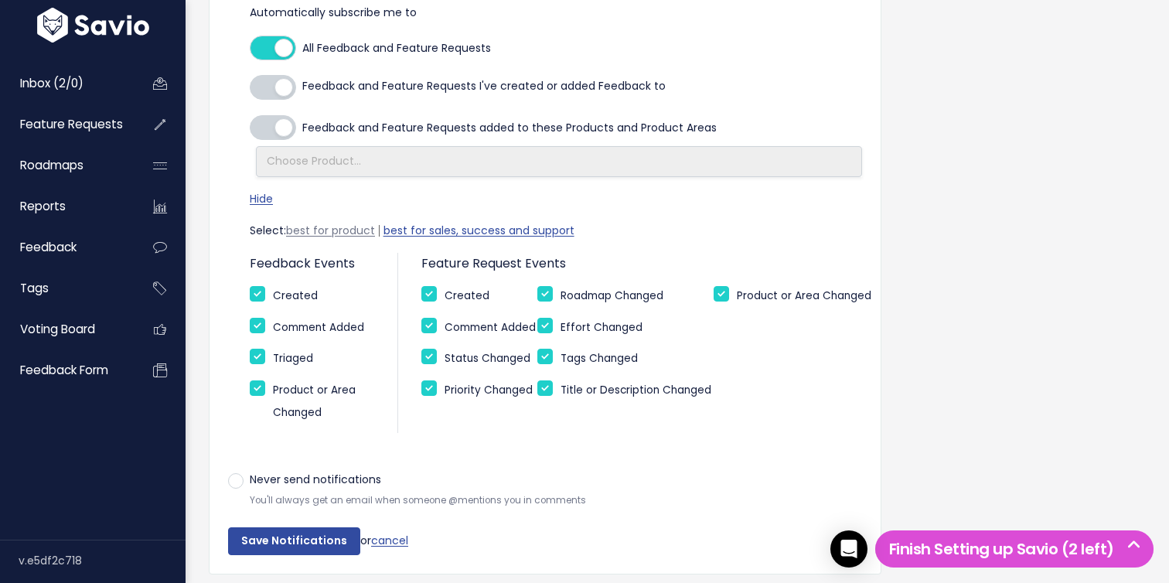
scroll to position [248, 0]
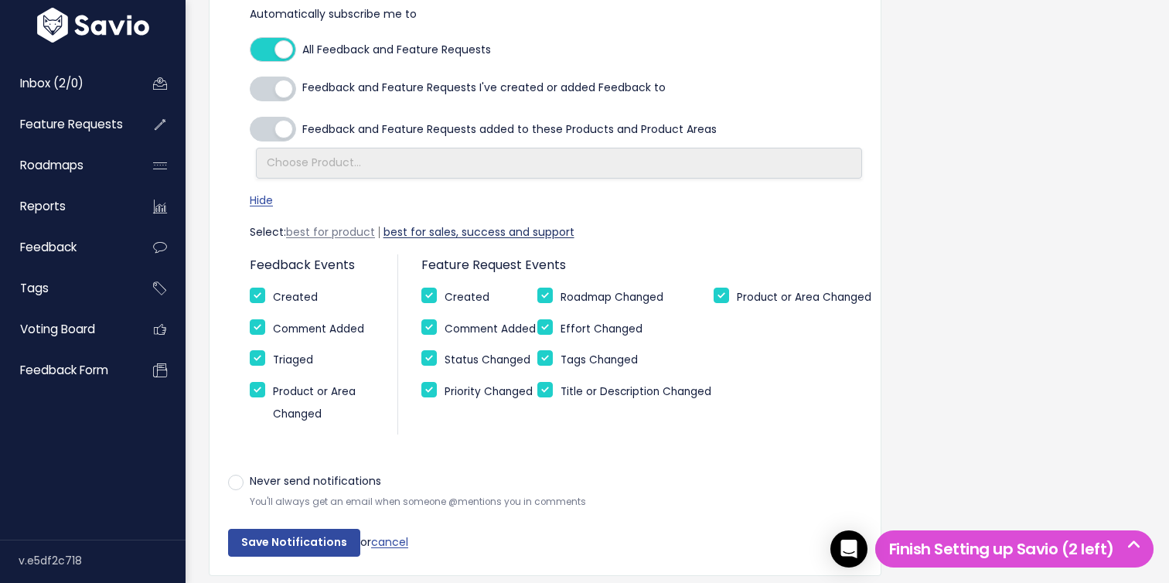
click at [507, 228] on link "best for sales, success and support" at bounding box center [478, 232] width 191 height 12
checkbox input "false"
checkbox input "true"
checkbox input "false"
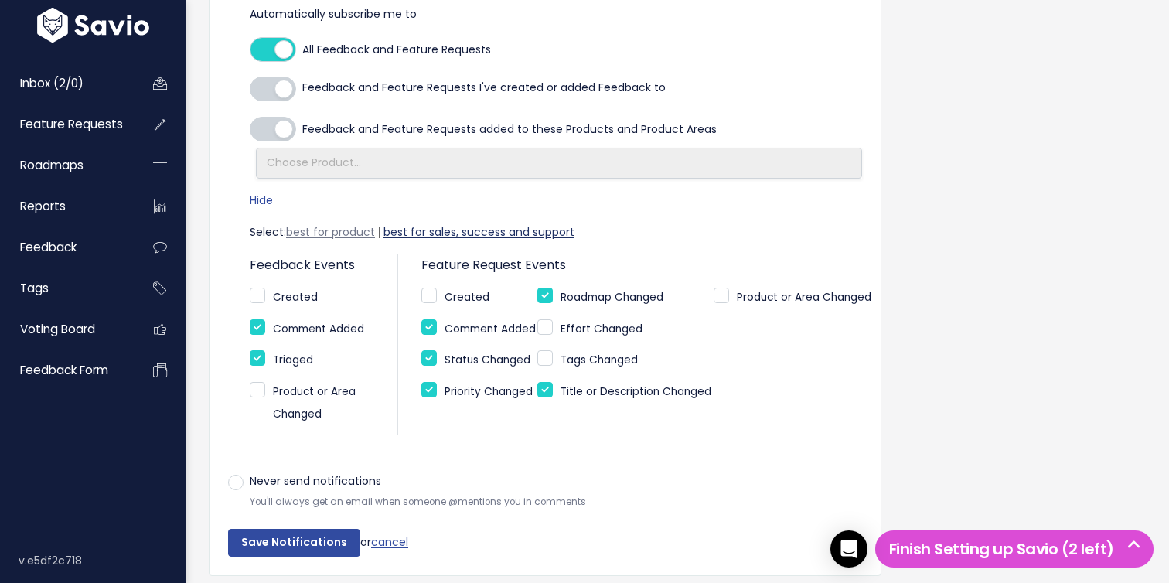
checkbox input "false"
checkbox input "true"
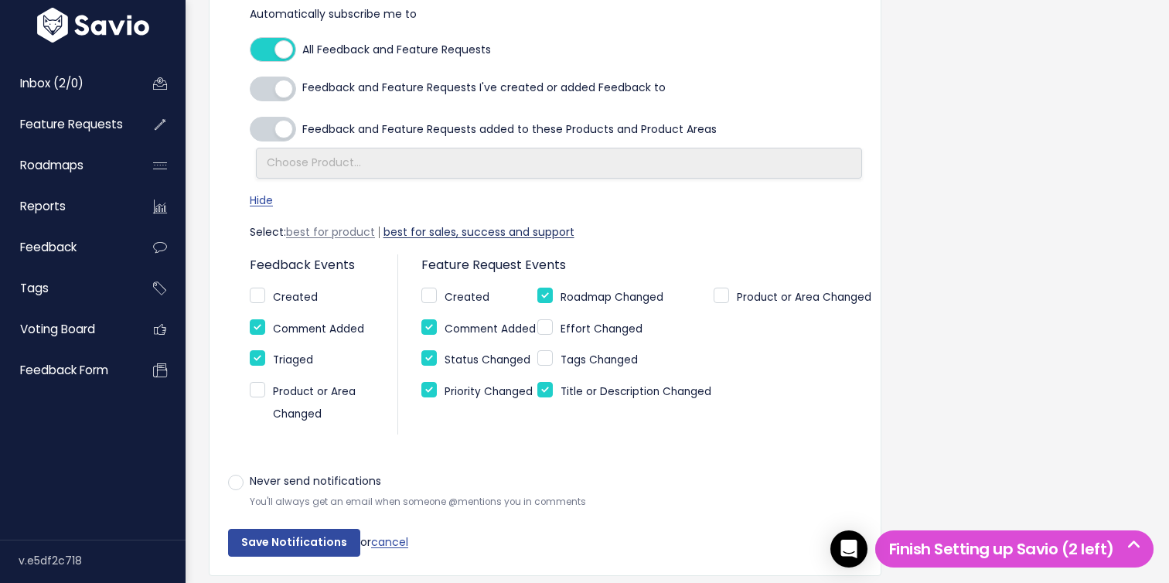
checkbox input "false"
checkbox input "true"
checkbox input "false"
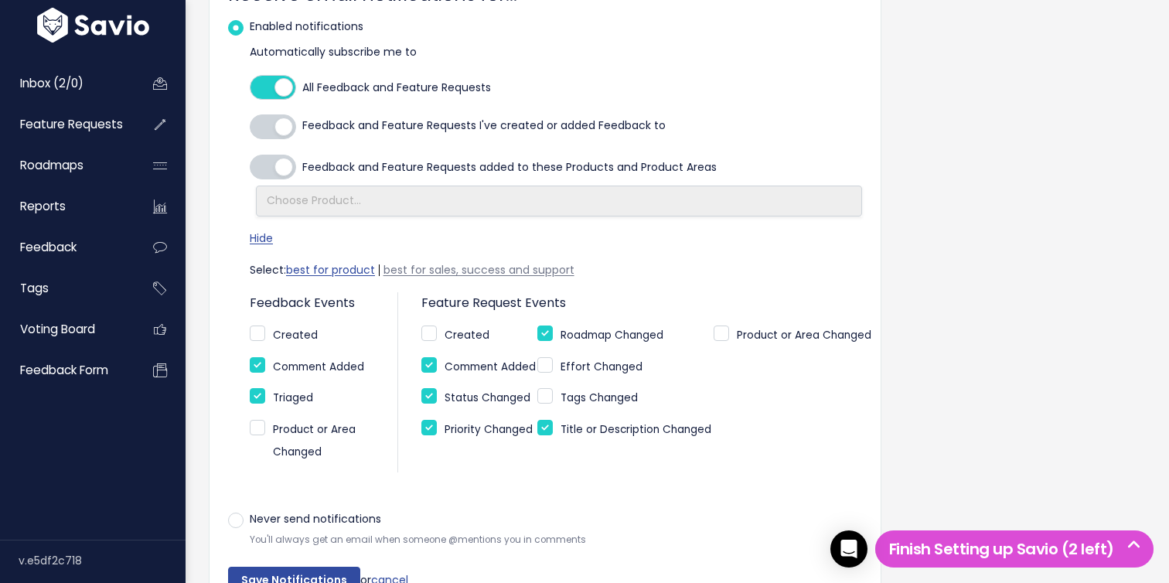
scroll to position [208, 0]
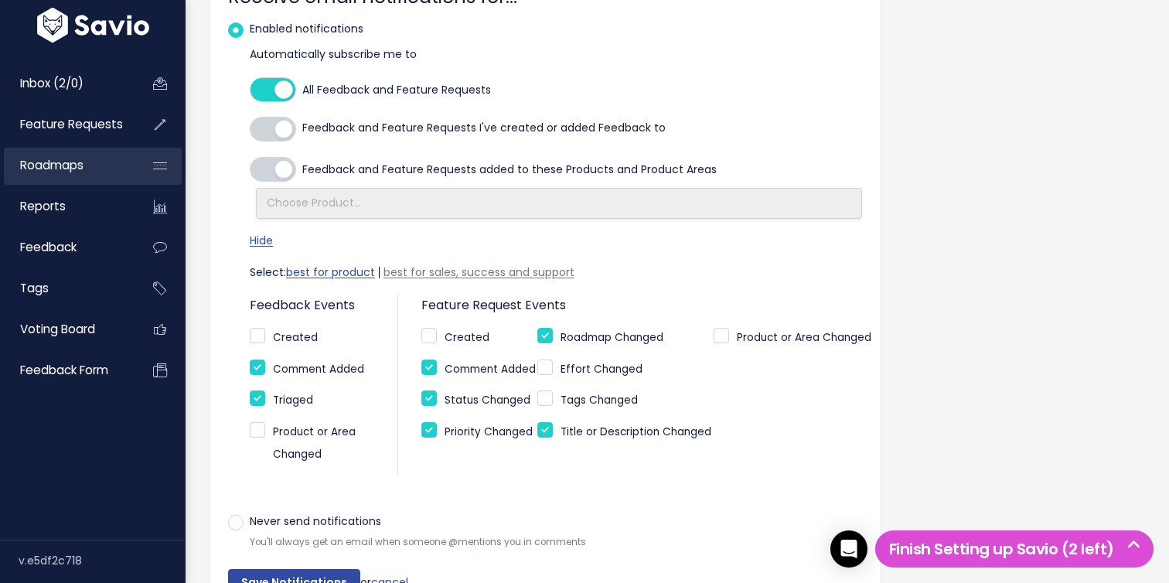
click at [94, 171] on link "Roadmaps" at bounding box center [66, 166] width 124 height 36
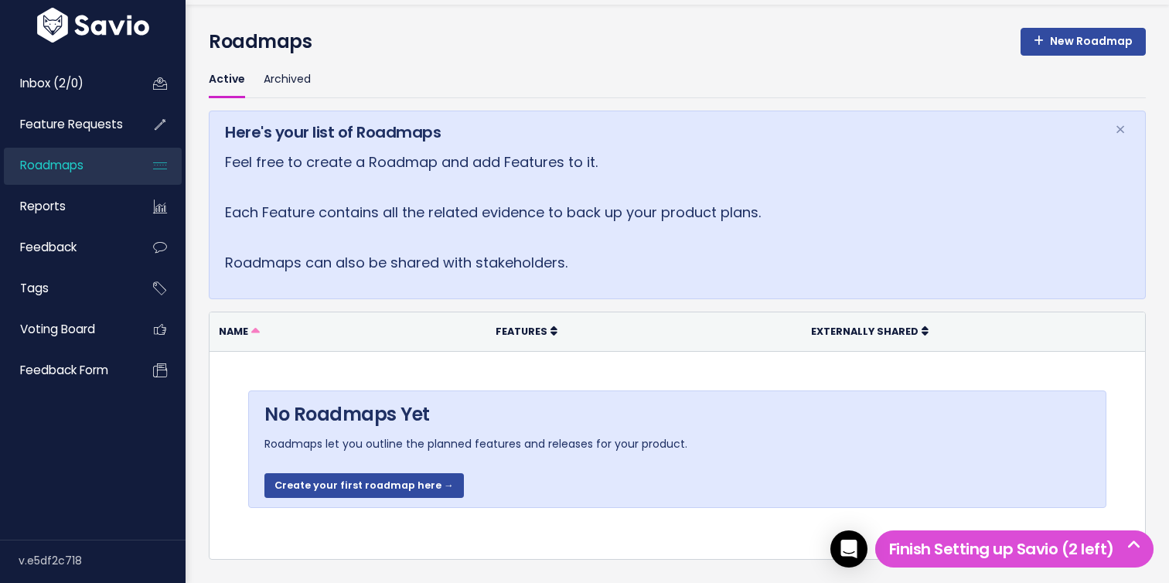
scroll to position [131, 0]
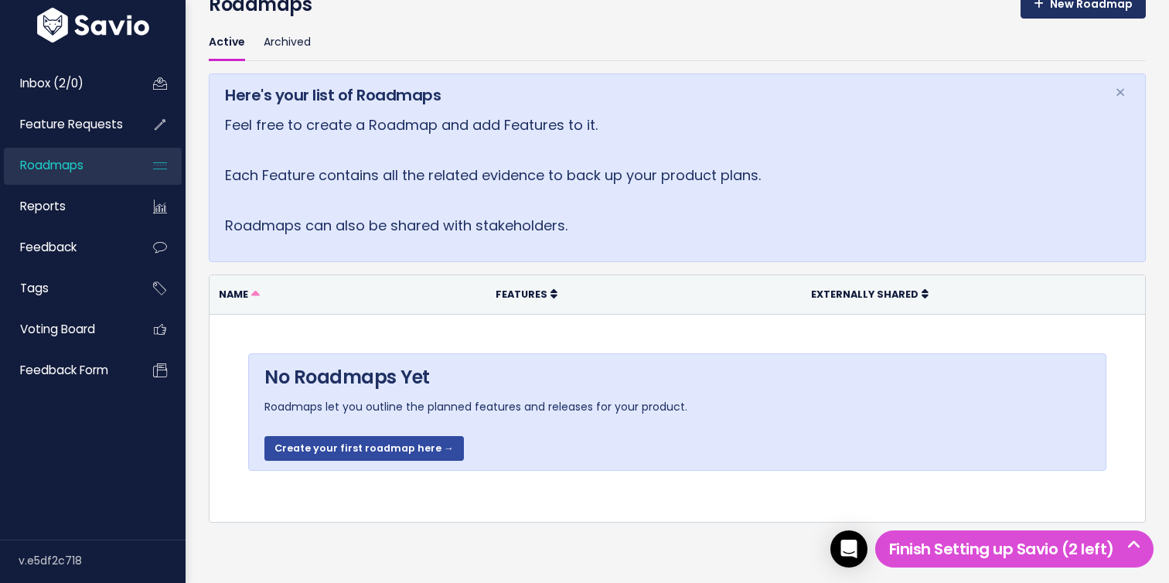
click at [1071, 8] on link "New Roadmap" at bounding box center [1082, 5] width 125 height 28
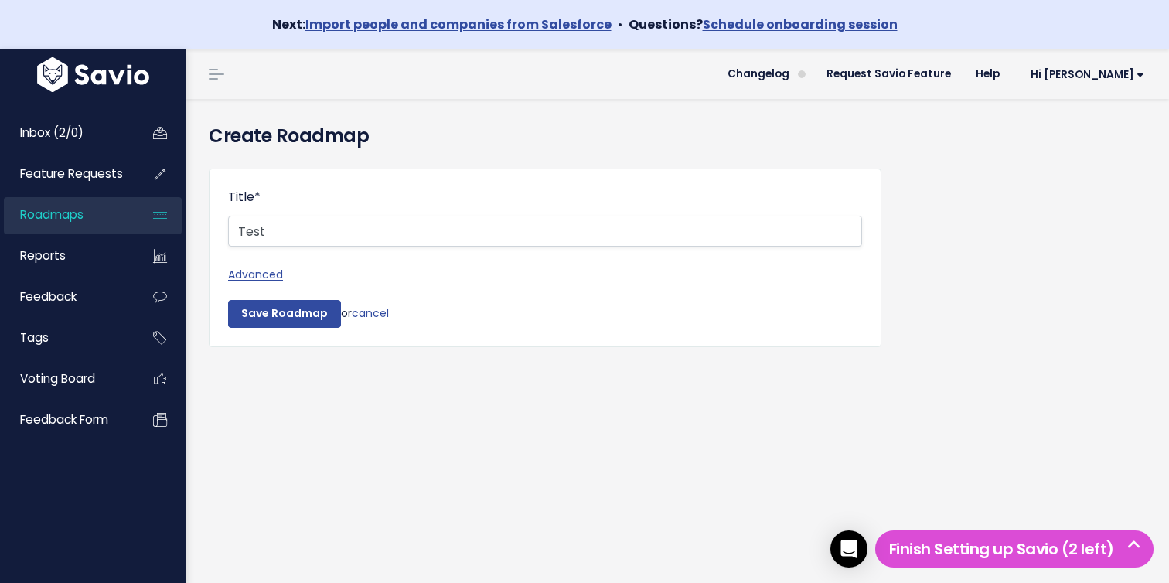
type input "Test"
click at [228, 300] on input "Save Roadmap" at bounding box center [284, 314] width 113 height 28
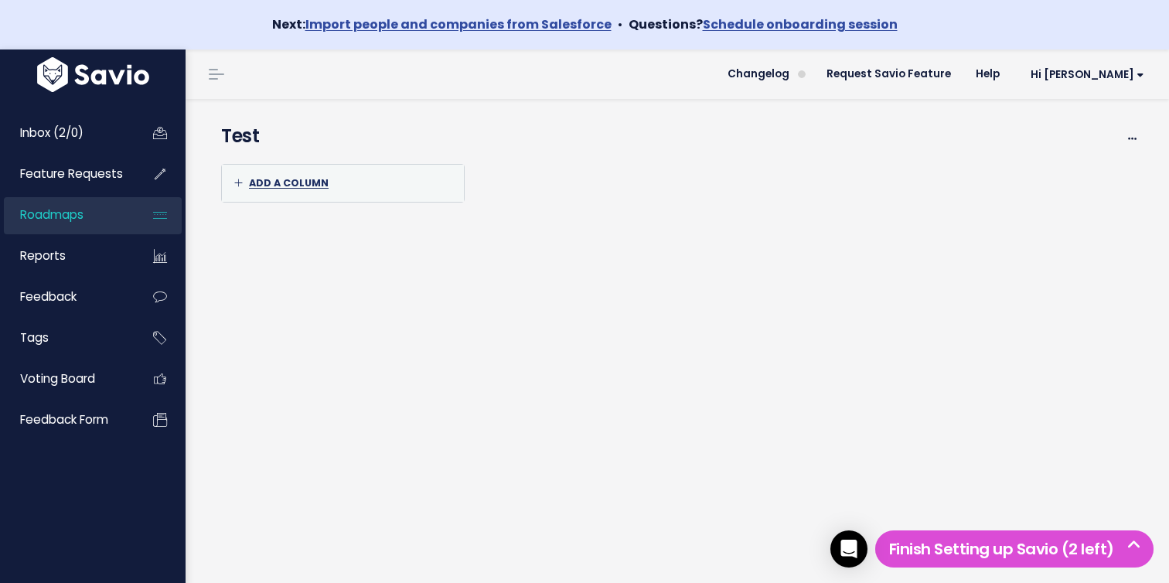
click at [302, 197] on div "Add a column" at bounding box center [343, 183] width 242 height 37
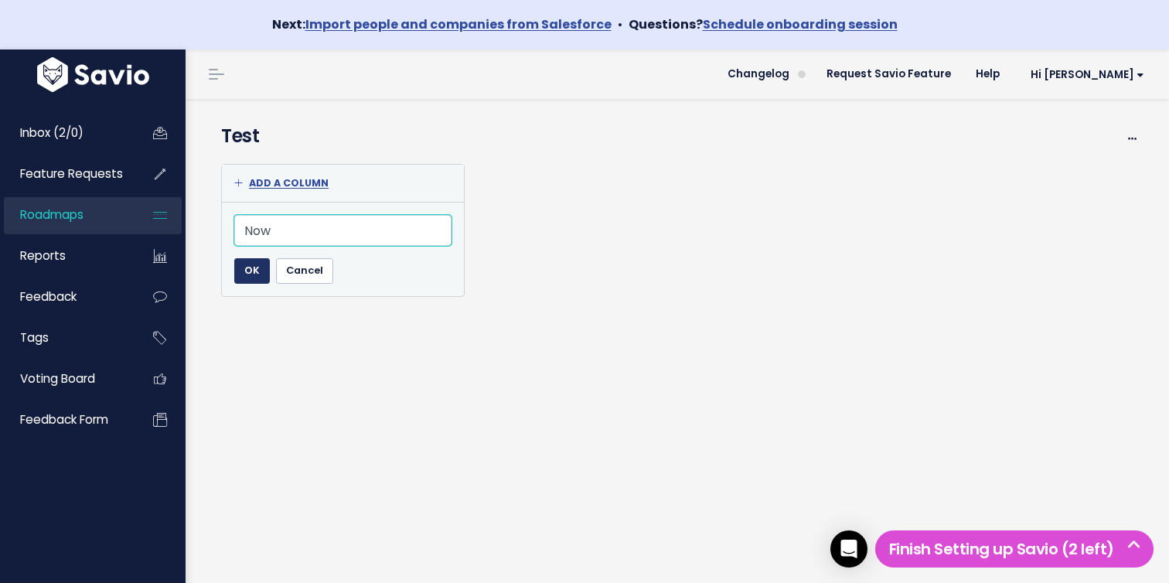
type input "Now"
click at [245, 267] on input "OK" at bounding box center [252, 270] width 36 height 25
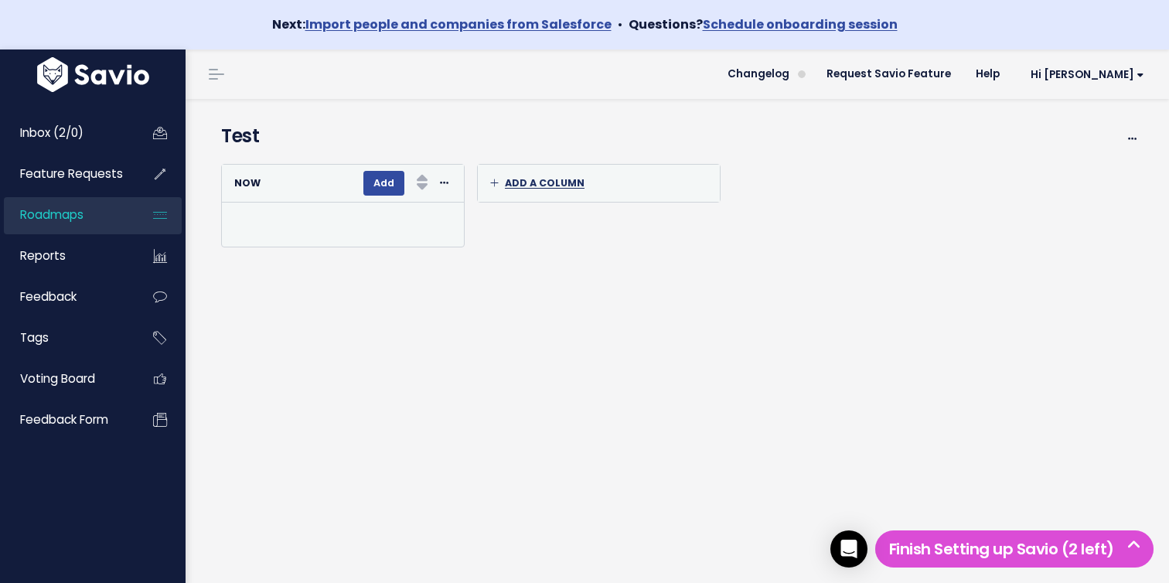
click at [519, 183] on span "Add a column" at bounding box center [537, 182] width 94 height 13
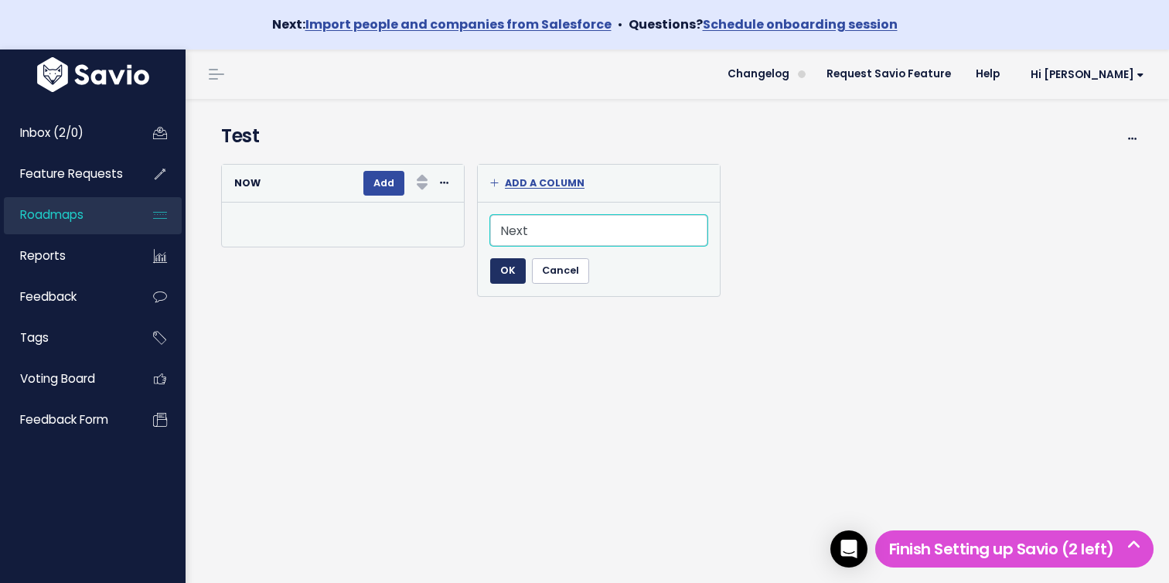
type input "Next"
click at [501, 274] on input "OK" at bounding box center [508, 270] width 36 height 25
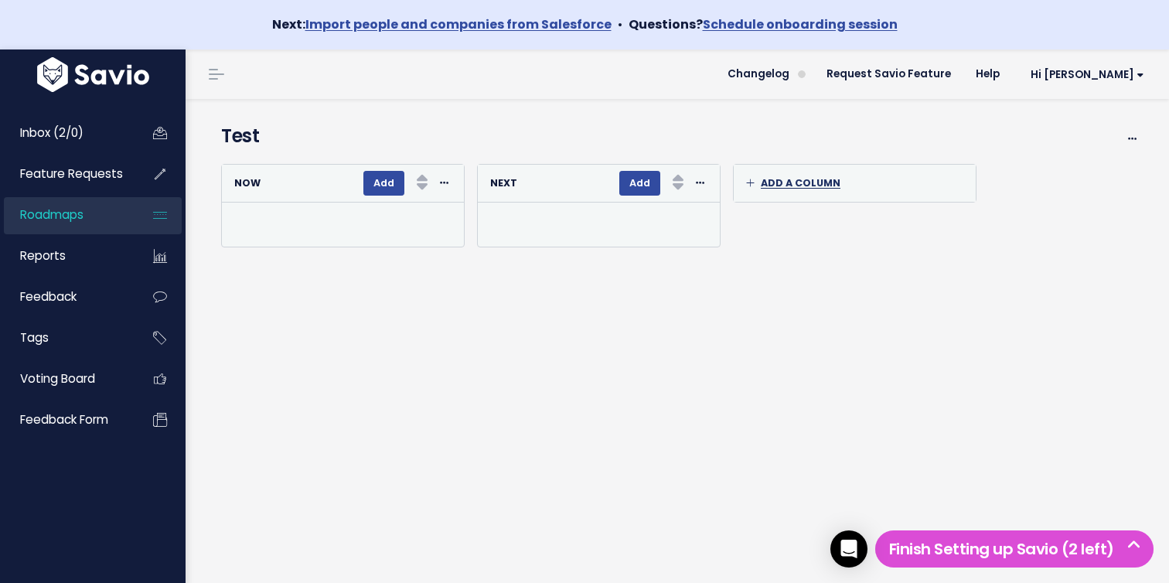
click at [776, 181] on span "Add a column" at bounding box center [793, 182] width 94 height 13
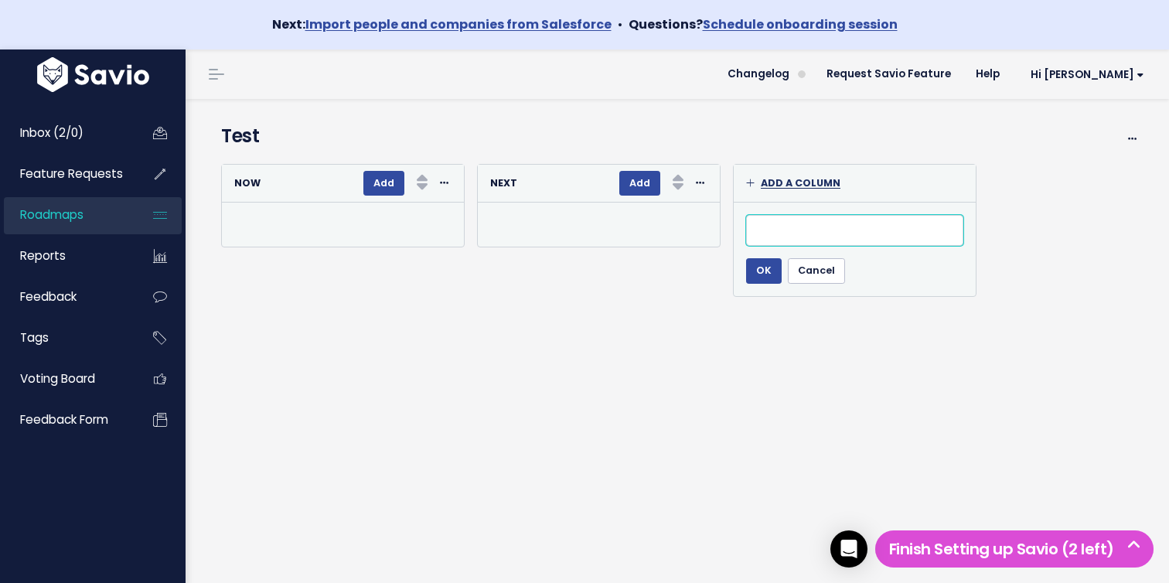
type input "N"
type input "Later"
click at [757, 267] on input "OK" at bounding box center [764, 270] width 36 height 25
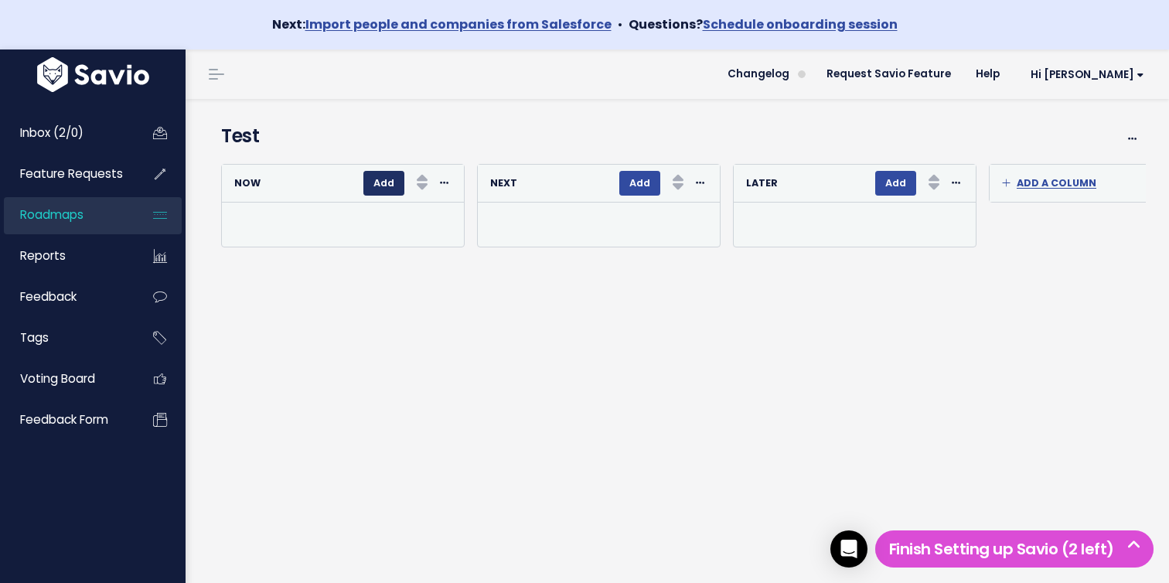
click at [369, 189] on button "Add" at bounding box center [383, 183] width 41 height 25
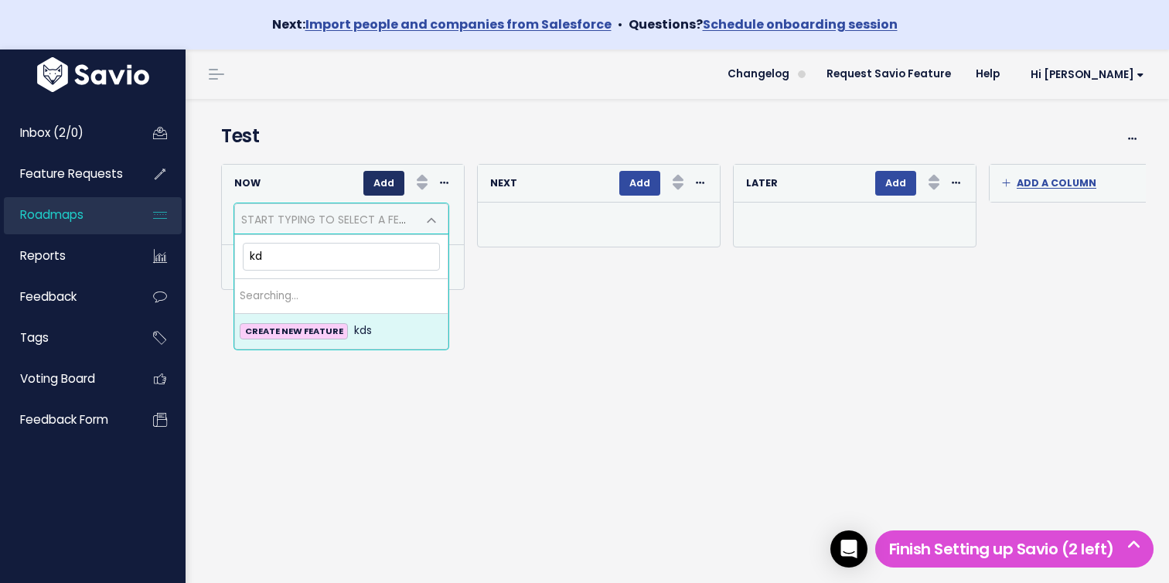
type input "k"
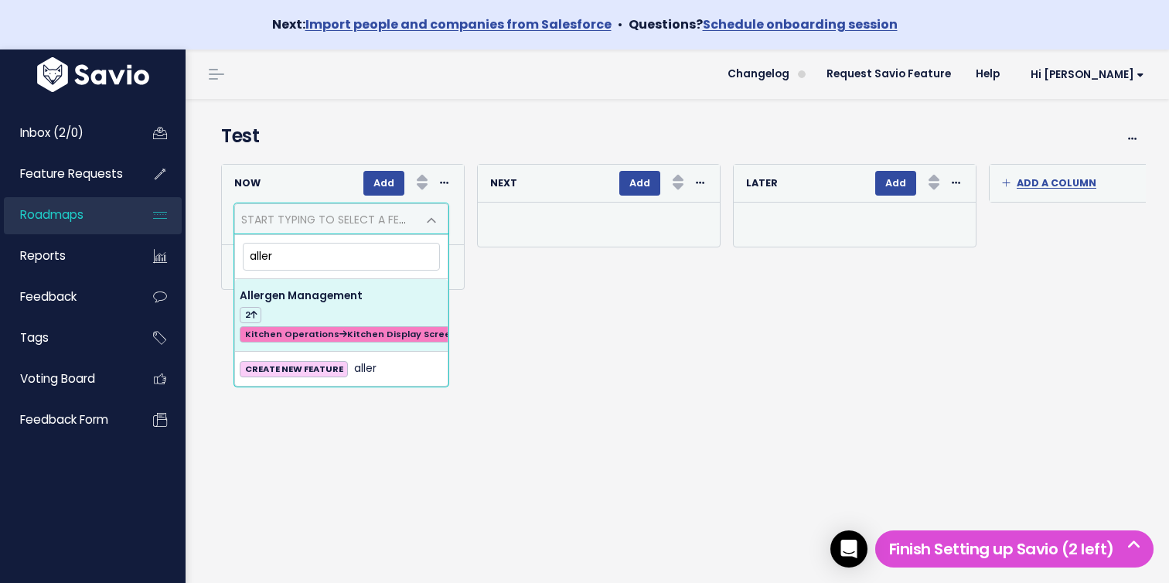
type input "aller"
select select "63481"
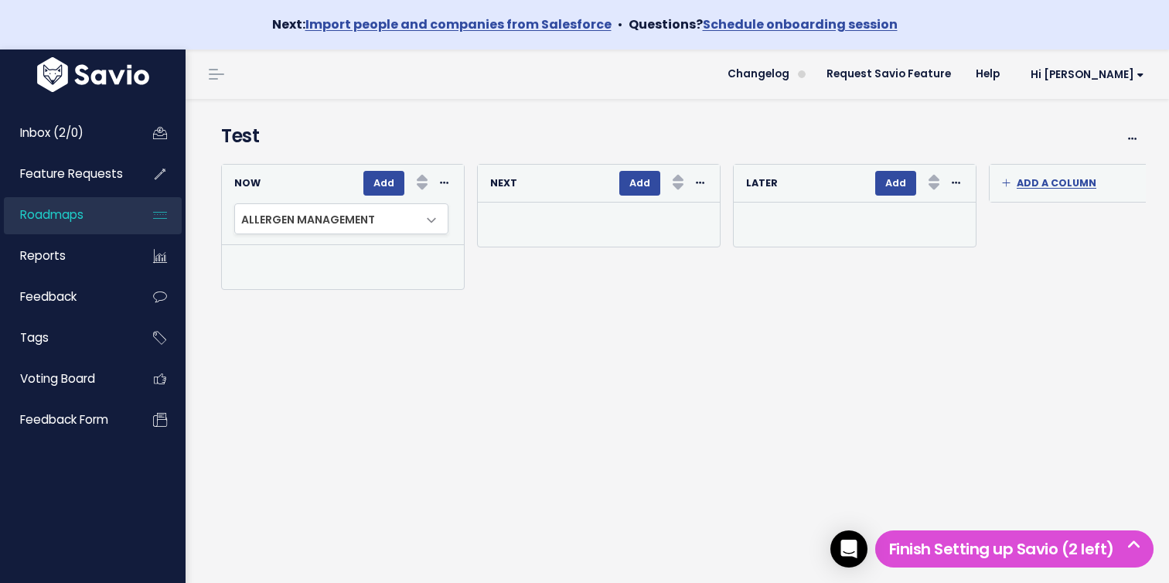
select select
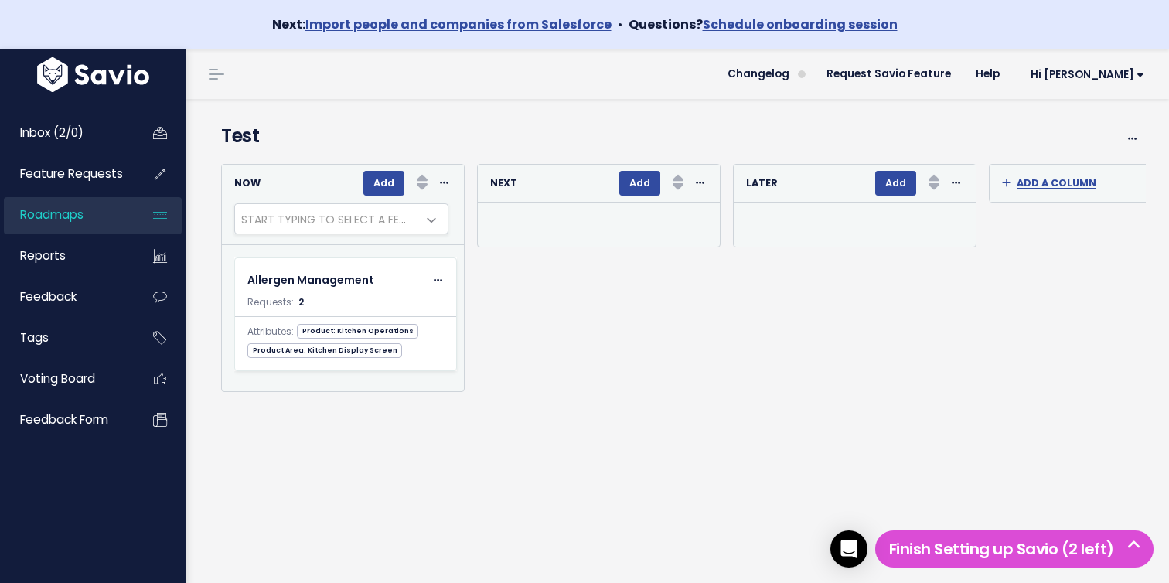
scroll to position [22, 0]
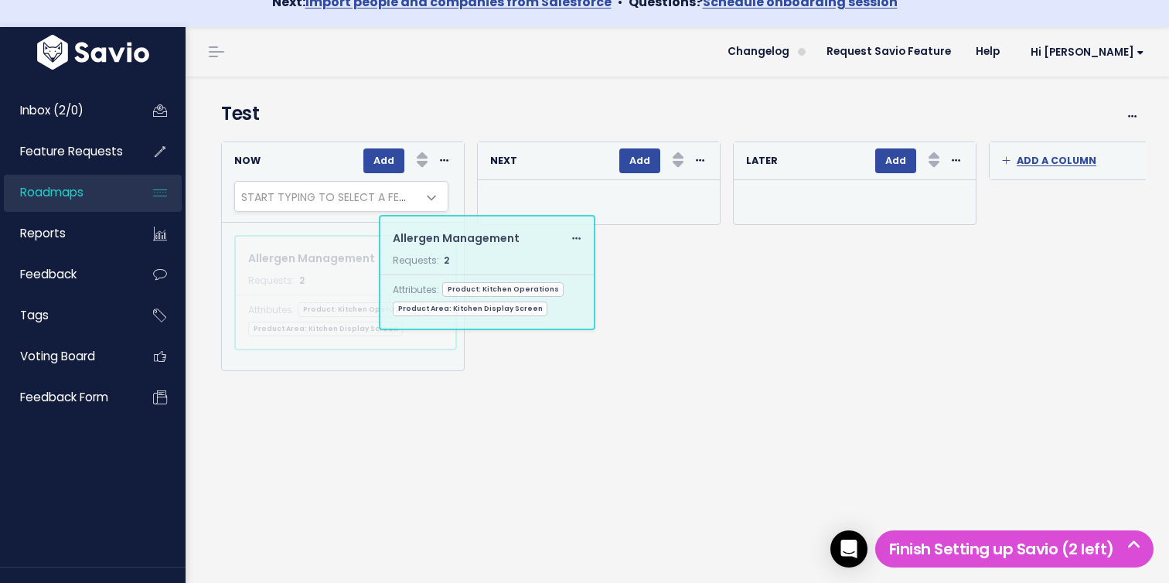
drag, startPoint x: 362, startPoint y: 271, endPoint x: 556, endPoint y: 257, distance: 194.5
click at [556, 257] on body "Next: Import people and companies from Salesforce • Questions? Schedule onboard…" at bounding box center [584, 301] width 1169 height 647
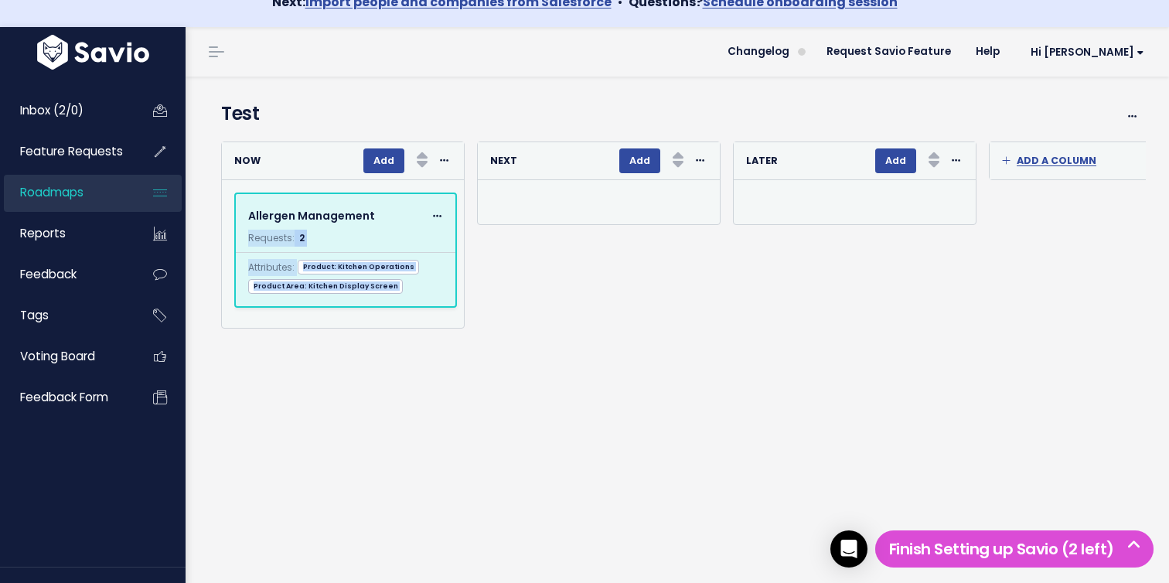
drag, startPoint x: 476, startPoint y: 211, endPoint x: 450, endPoint y: 226, distance: 30.1
click at [451, 226] on div "Add a column OK Cancel Re-sorting cards... Now Add Rank Requests (Low => High) …" at bounding box center [677, 234] width 937 height 201
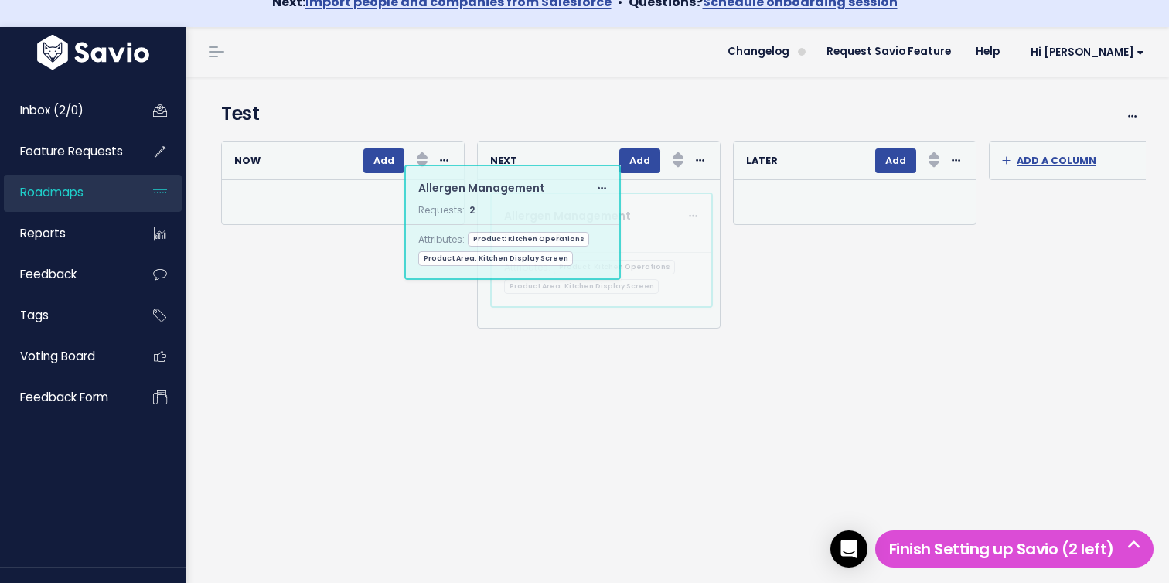
drag, startPoint x: 411, startPoint y: 234, endPoint x: 584, endPoint y: 208, distance: 174.4
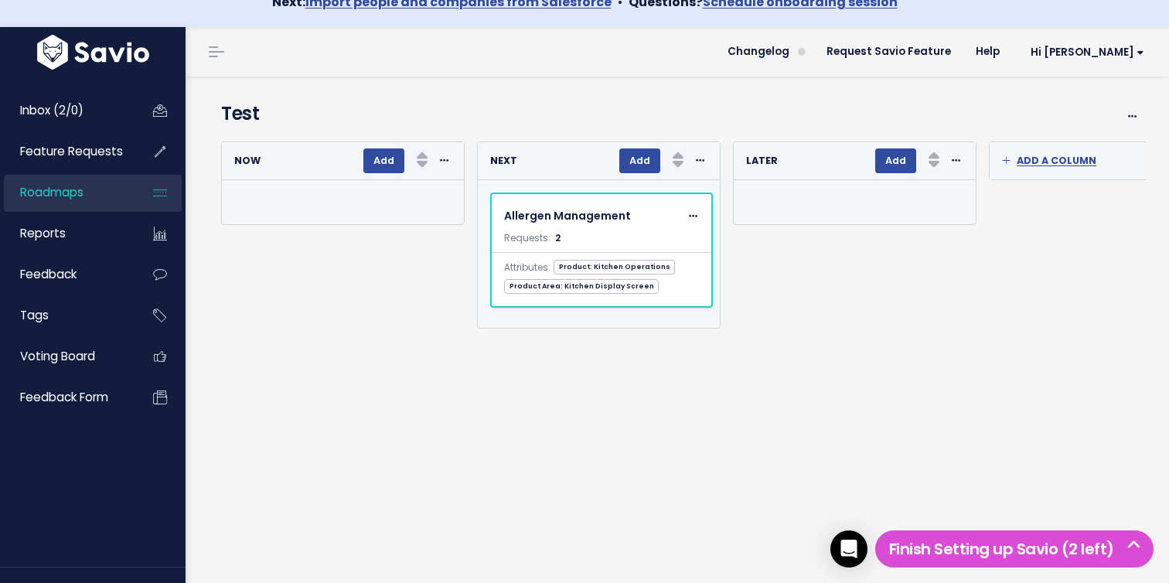
scroll to position [0, 0]
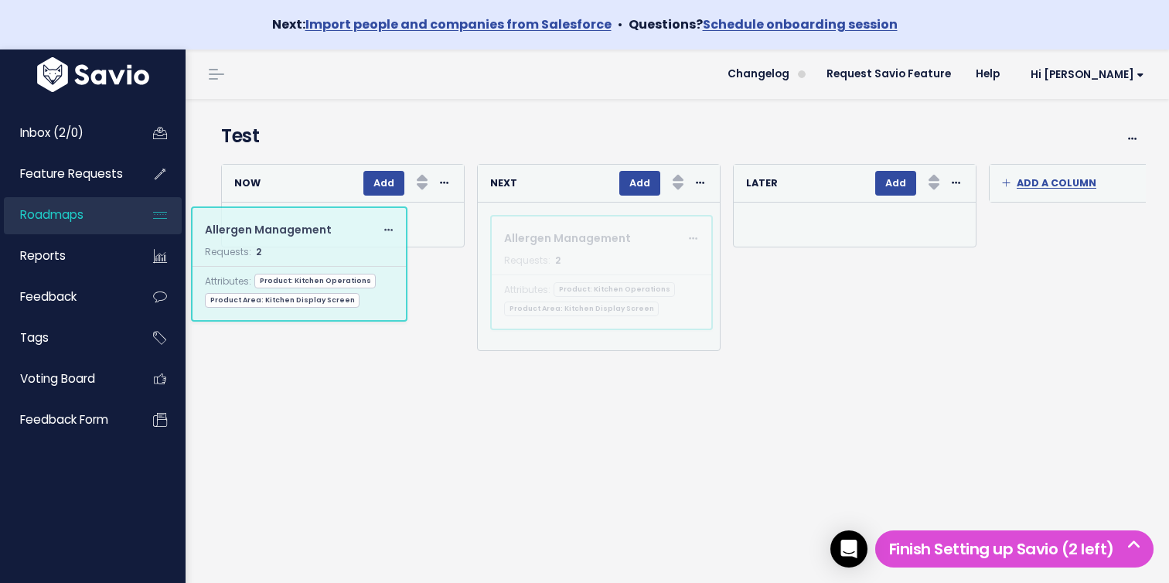
drag, startPoint x: 645, startPoint y: 262, endPoint x: 346, endPoint y: 254, distance: 300.0
click at [346, 254] on body "Next: Import people and companies from Salesforce • Questions? Schedule onboard…" at bounding box center [584, 323] width 1169 height 647
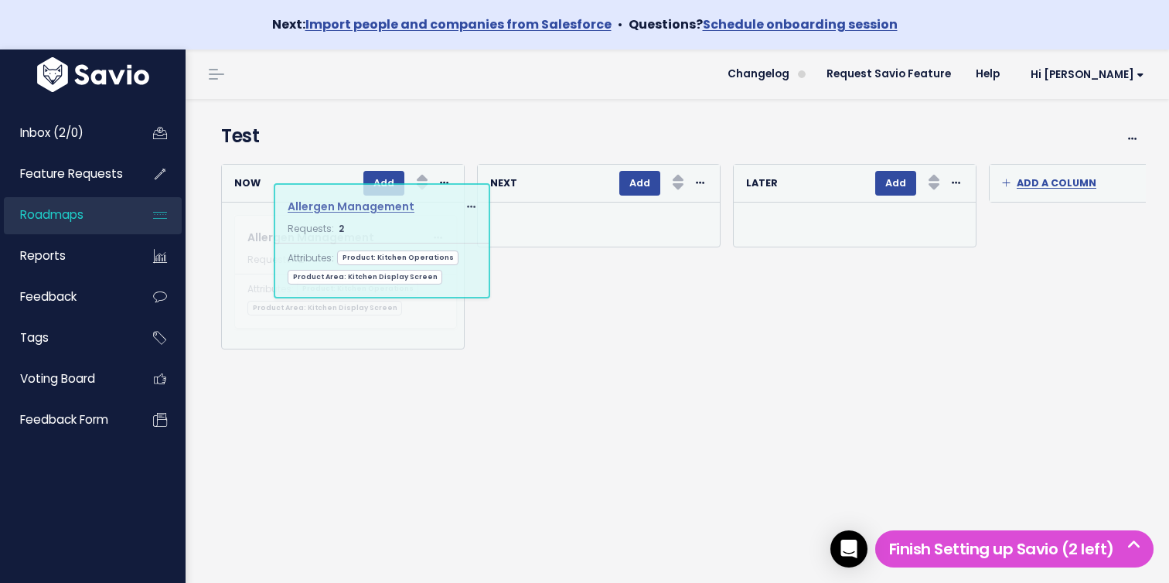
drag, startPoint x: 587, startPoint y: 239, endPoint x: 367, endPoint y: 208, distance: 221.7
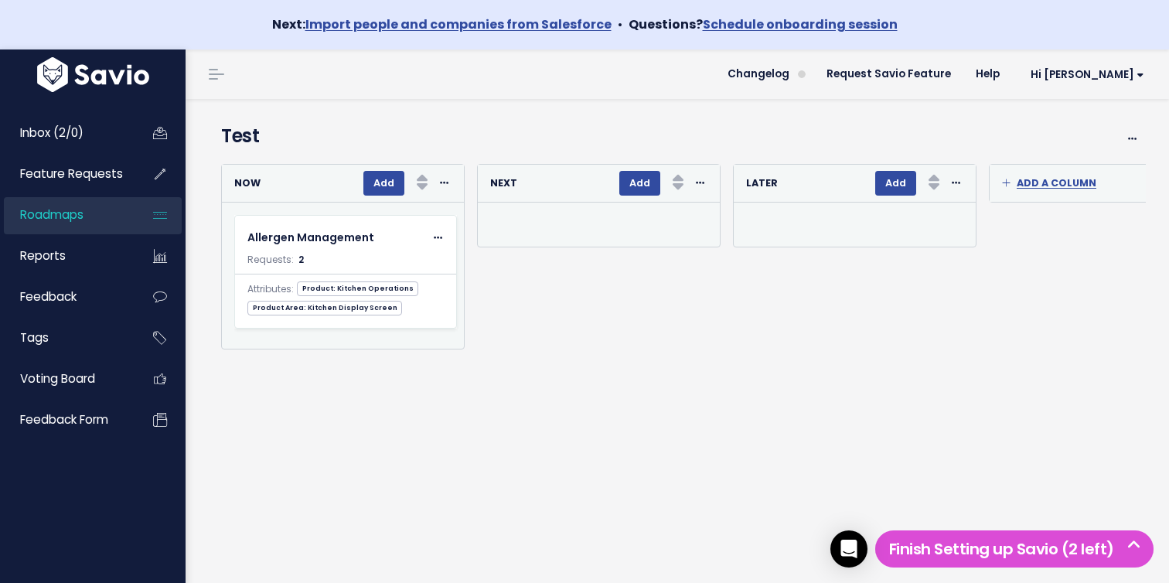
click at [557, 448] on div "Add a column OK Cancel Re-sorting cards... Now Add Rank Requests (Low => High) …" at bounding box center [677, 389] width 937 height 466
click at [1133, 141] on icon at bounding box center [1132, 139] width 9 height 10
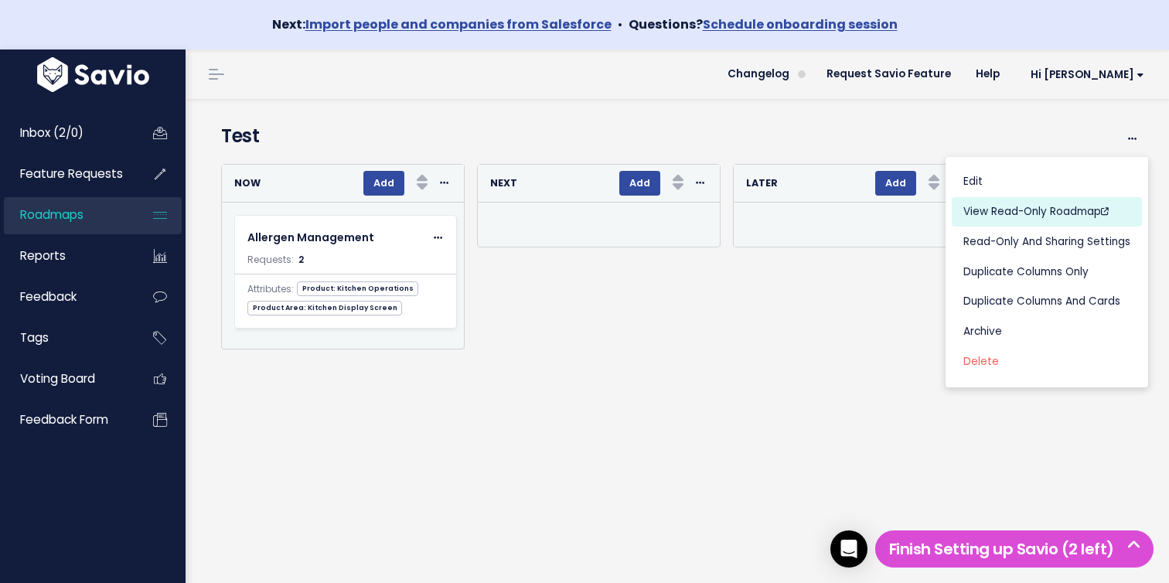
click at [1030, 209] on link "View Read-Only Roadmap" at bounding box center [1047, 212] width 190 height 30
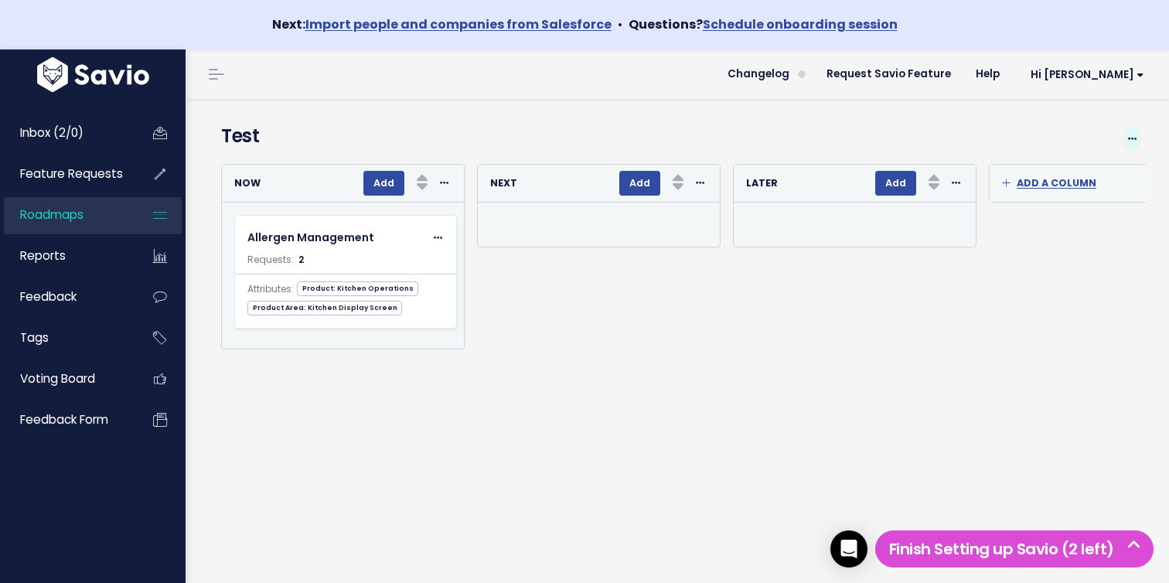
click at [1135, 140] on icon at bounding box center [1132, 139] width 9 height 10
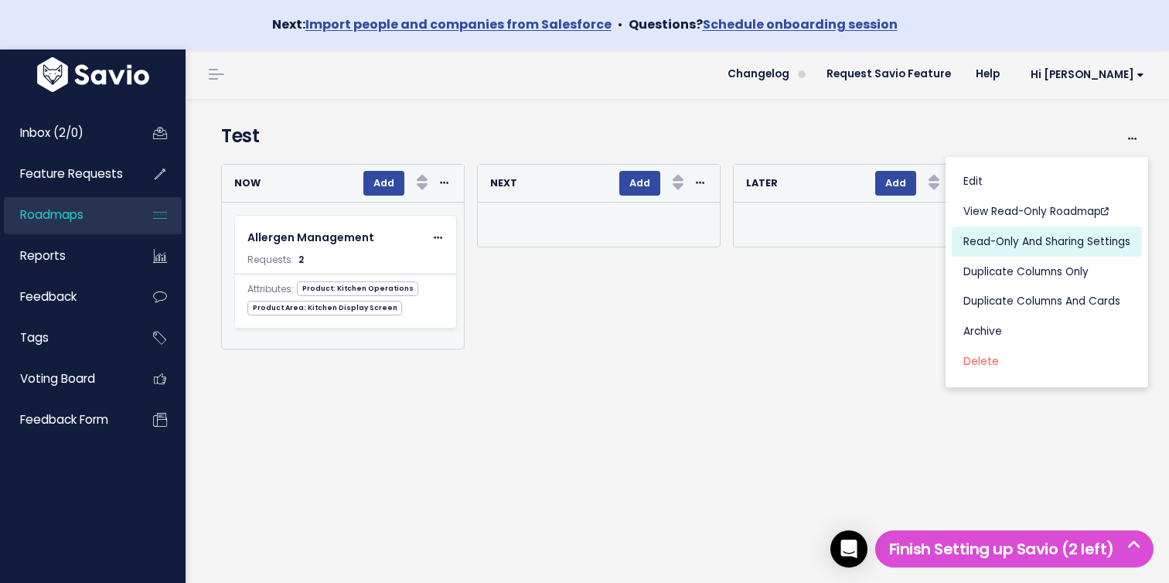
click at [1091, 243] on link "Read-Only and Sharing Settings" at bounding box center [1047, 242] width 190 height 30
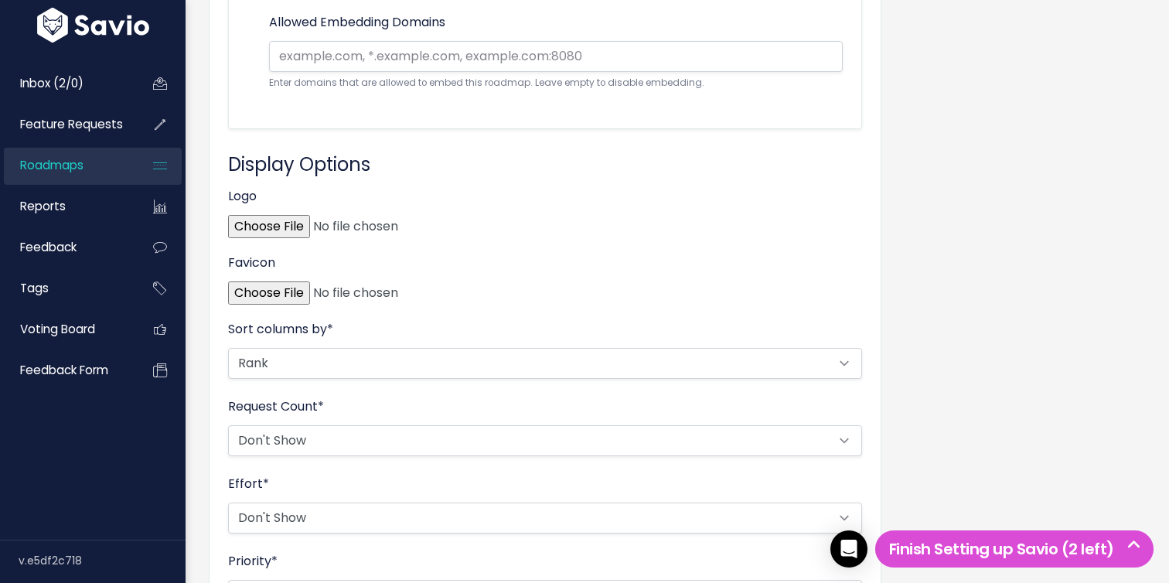
scroll to position [407, 0]
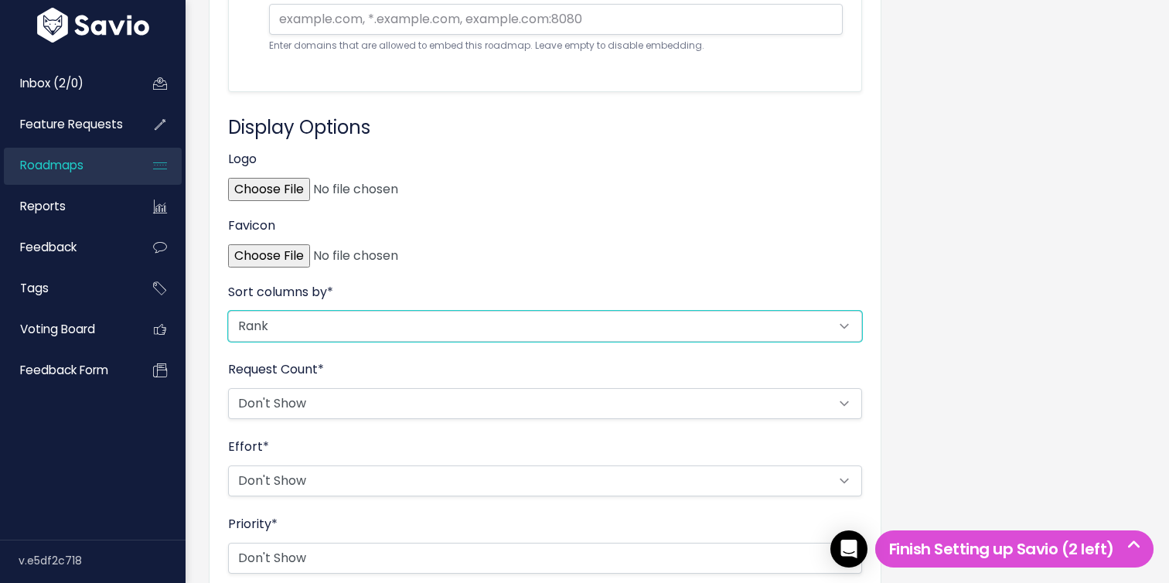
click at [485, 327] on select "Rank Request Count MRR" at bounding box center [545, 326] width 634 height 31
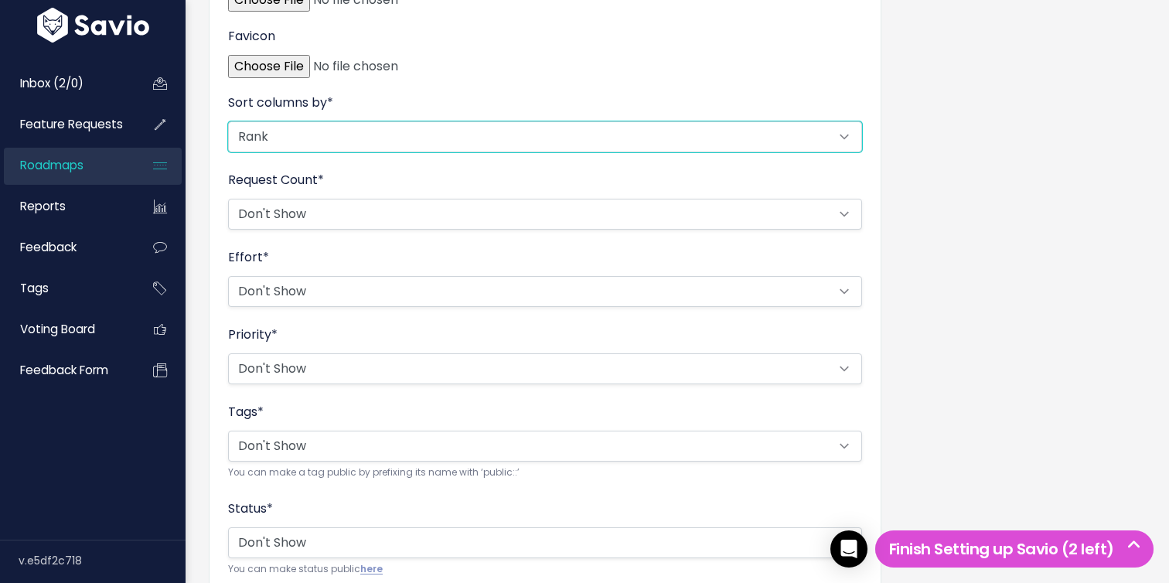
scroll to position [567, 0]
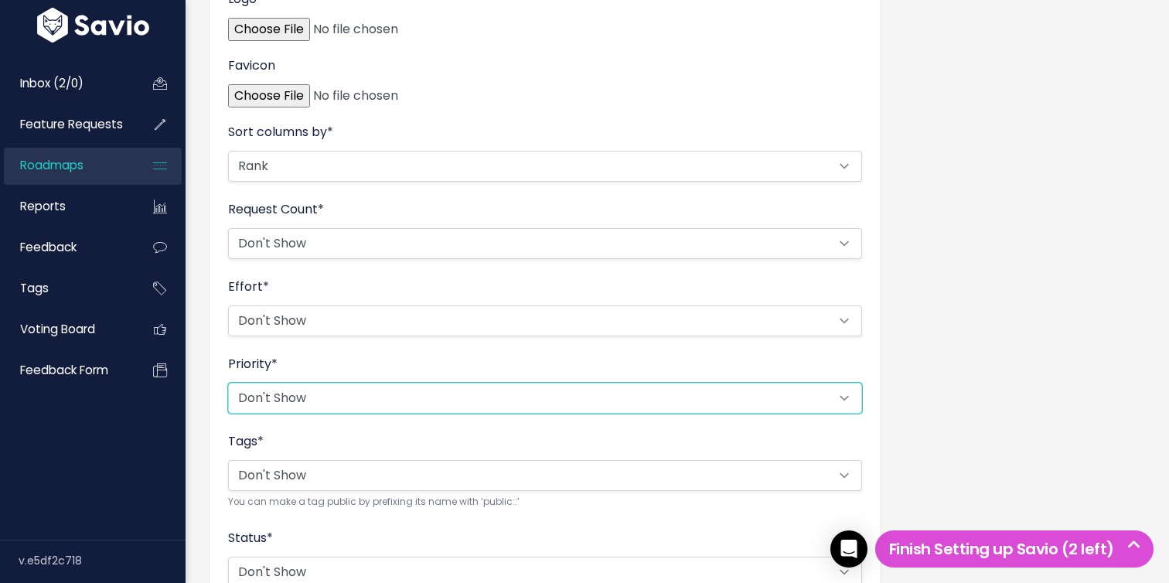
click at [352, 402] on select "Show Don't Show" at bounding box center [545, 398] width 634 height 31
click at [228, 383] on select "Show Don't Show" at bounding box center [545, 398] width 634 height 31
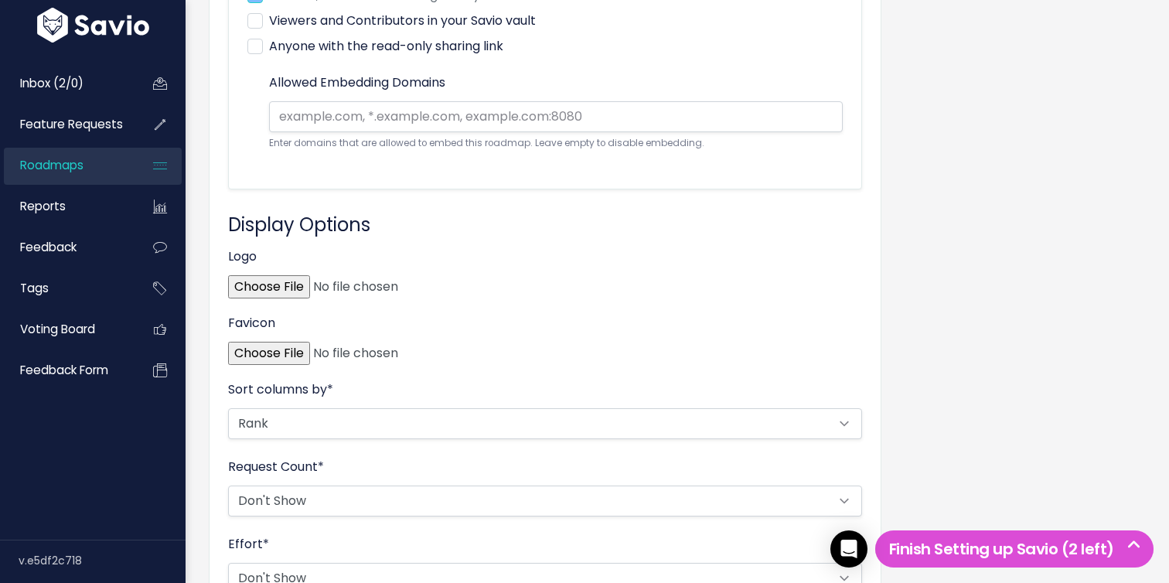
scroll to position [298, 0]
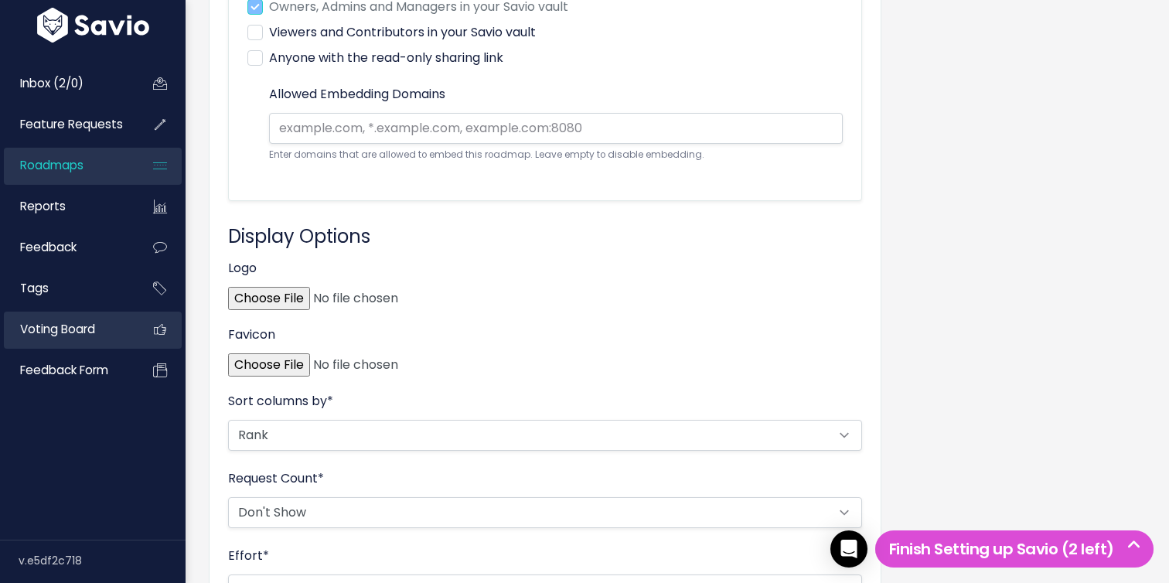
click at [100, 332] on link "Voting Board" at bounding box center [66, 330] width 124 height 36
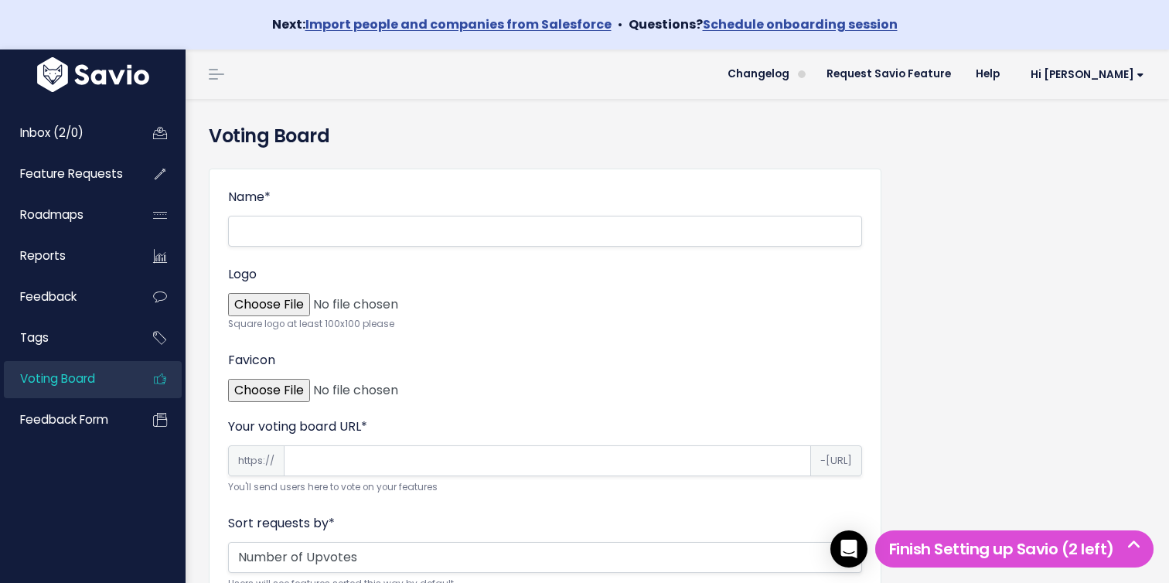
click at [100, 397] on link "Voting Board" at bounding box center [66, 379] width 124 height 36
click at [958, 63] on link "Request Savio Feature" at bounding box center [888, 74] width 149 height 23
click at [89, 138] on link "Inbox (2/0)" at bounding box center [66, 133] width 124 height 36
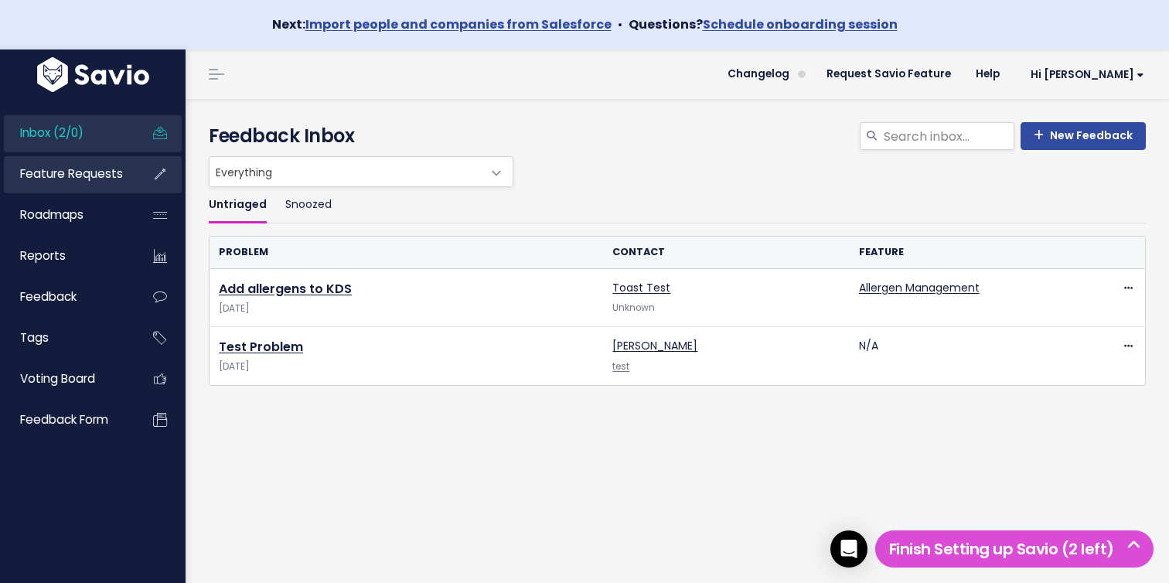
click at [104, 176] on span "Feature Requests" at bounding box center [71, 173] width 103 height 16
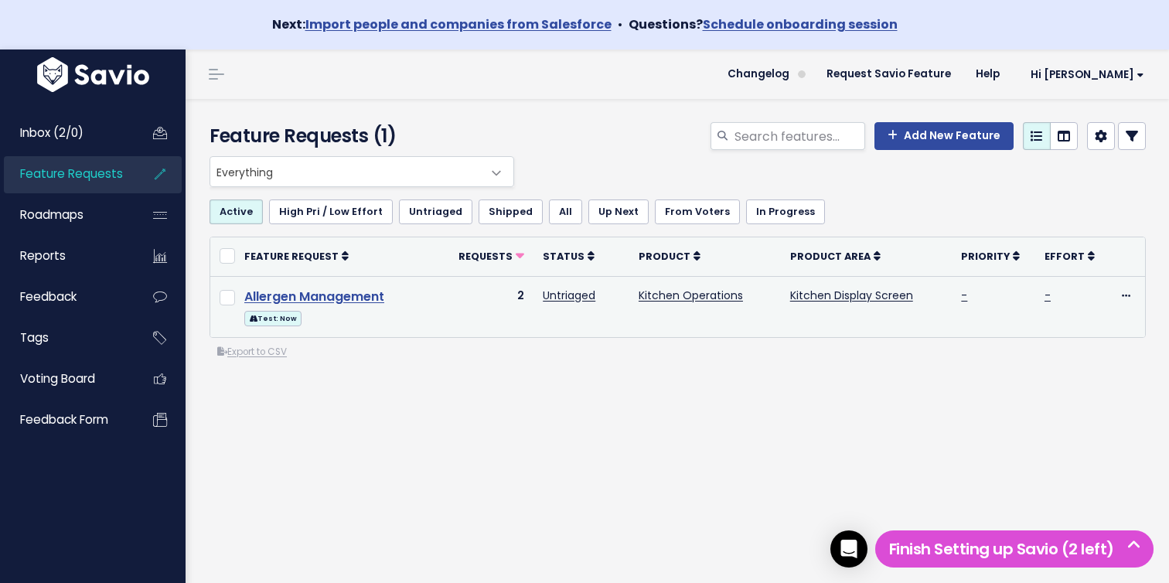
click at [356, 301] on link "Allergen Management" at bounding box center [314, 297] width 140 height 18
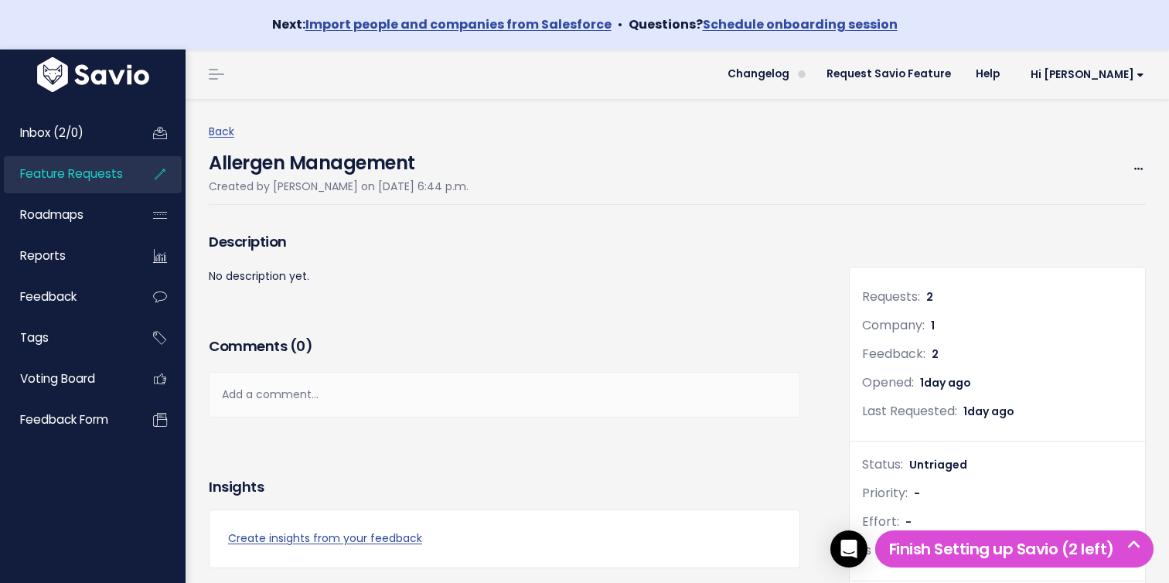
click at [1146, 172] on div "Back Allergen Management Created by [PERSON_NAME] on [DATE] 6:44 p.m. Edit Merg…" at bounding box center [683, 163] width 948 height 83
click at [1136, 169] on icon at bounding box center [1138, 170] width 9 height 10
click at [1113, 209] on link "Edit" at bounding box center [1086, 212] width 114 height 30
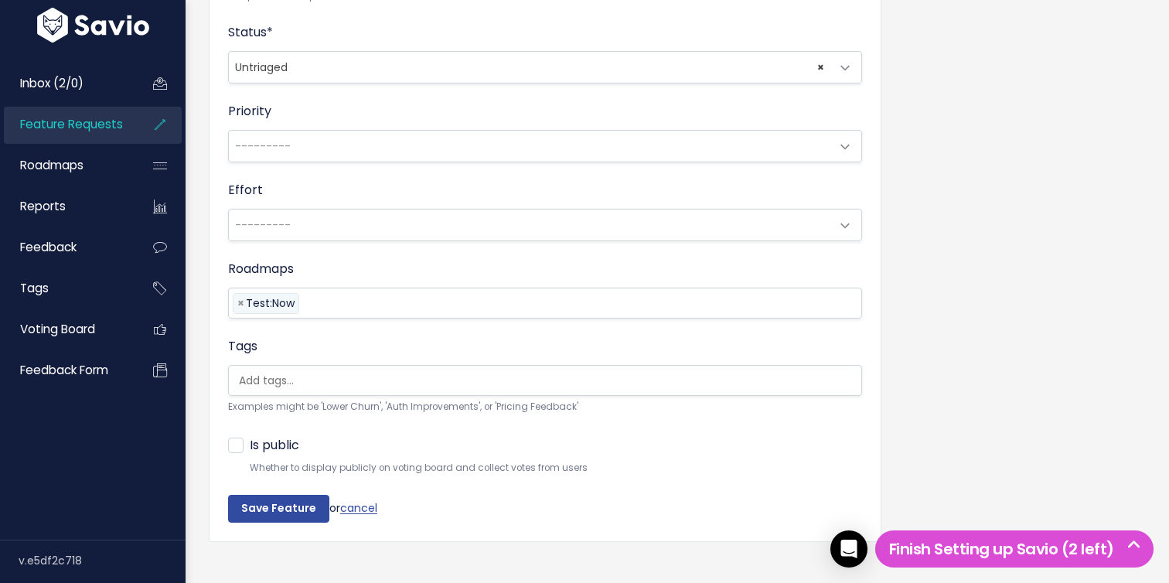
scroll to position [692, 0]
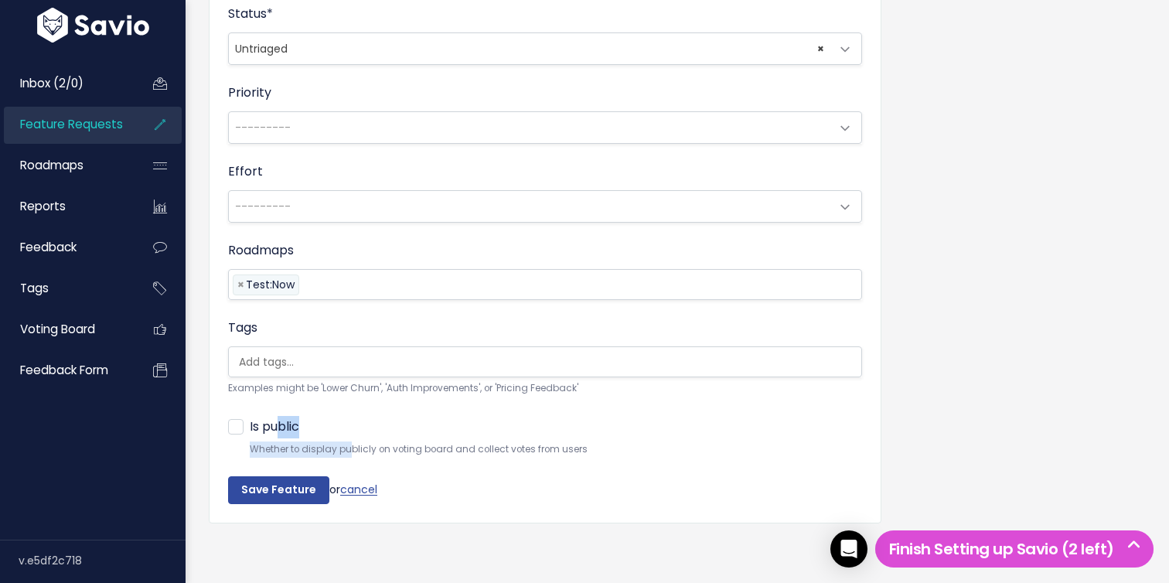
drag, startPoint x: 350, startPoint y: 448, endPoint x: 245, endPoint y: 424, distance: 108.0
click at [245, 424] on div "Is public Whether to display publicly on voting board and collect votes from us…" at bounding box center [545, 437] width 634 height 42
click at [250, 427] on label "Is public" at bounding box center [274, 427] width 49 height 22
click at [250, 426] on input "Is public" at bounding box center [255, 421] width 10 height 10
checkbox input "true"
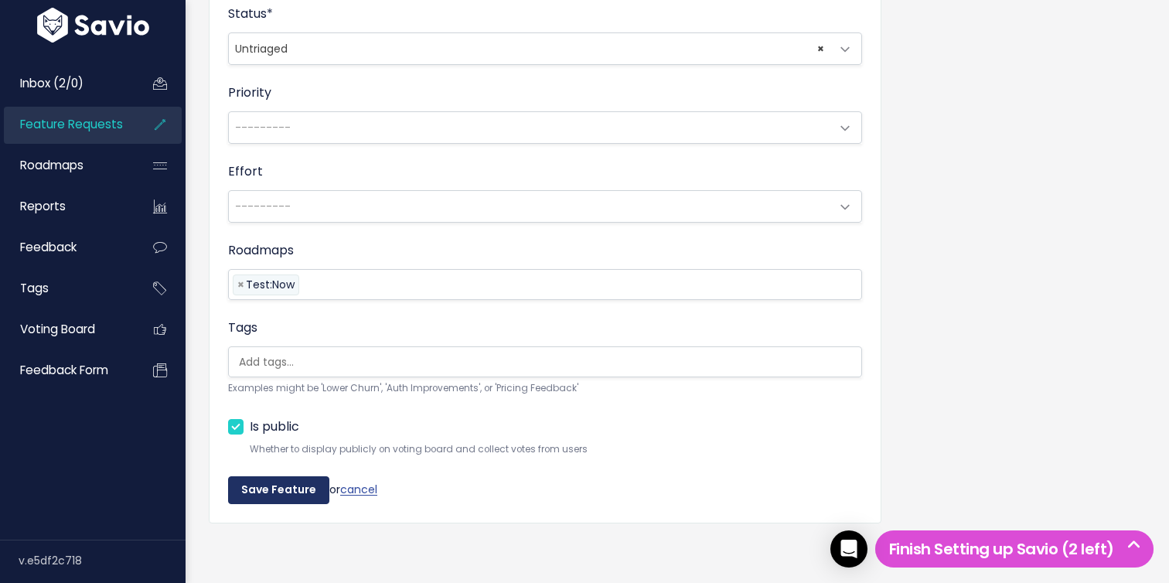
click at [267, 495] on input "Save Feature" at bounding box center [278, 490] width 101 height 28
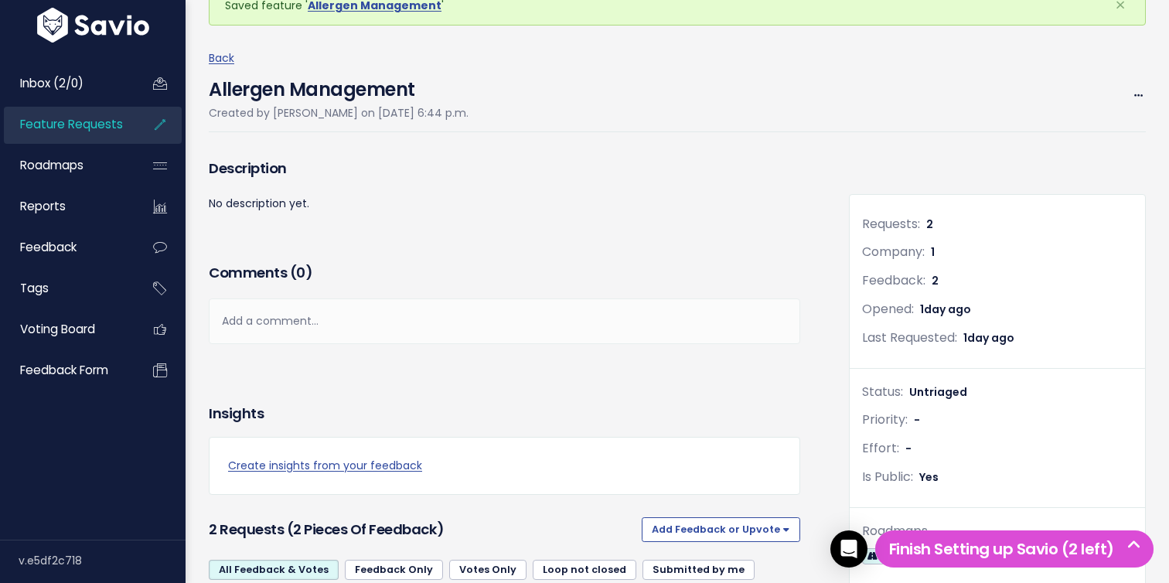
scroll to position [124, 0]
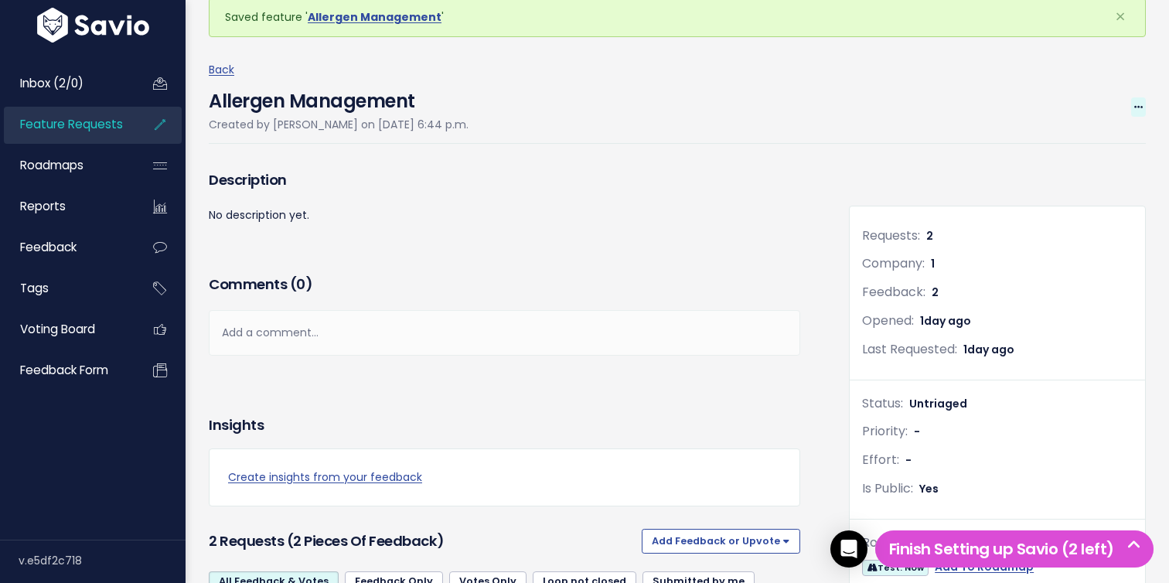
click at [1142, 111] on icon at bounding box center [1138, 108] width 9 height 10
click at [1082, 155] on link "Edit" at bounding box center [1086, 150] width 114 height 30
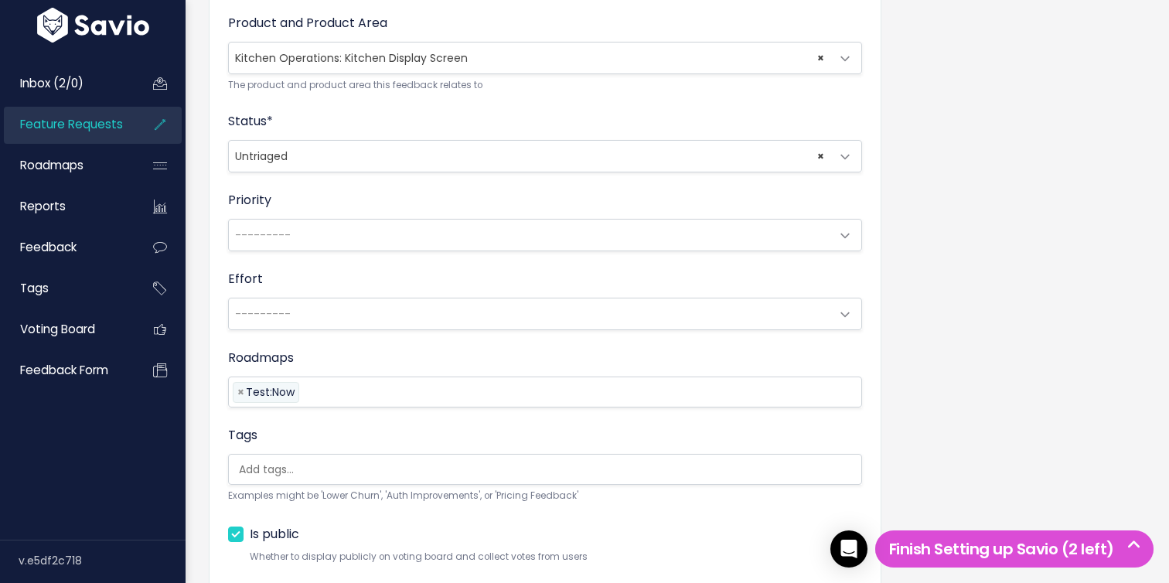
scroll to position [692, 0]
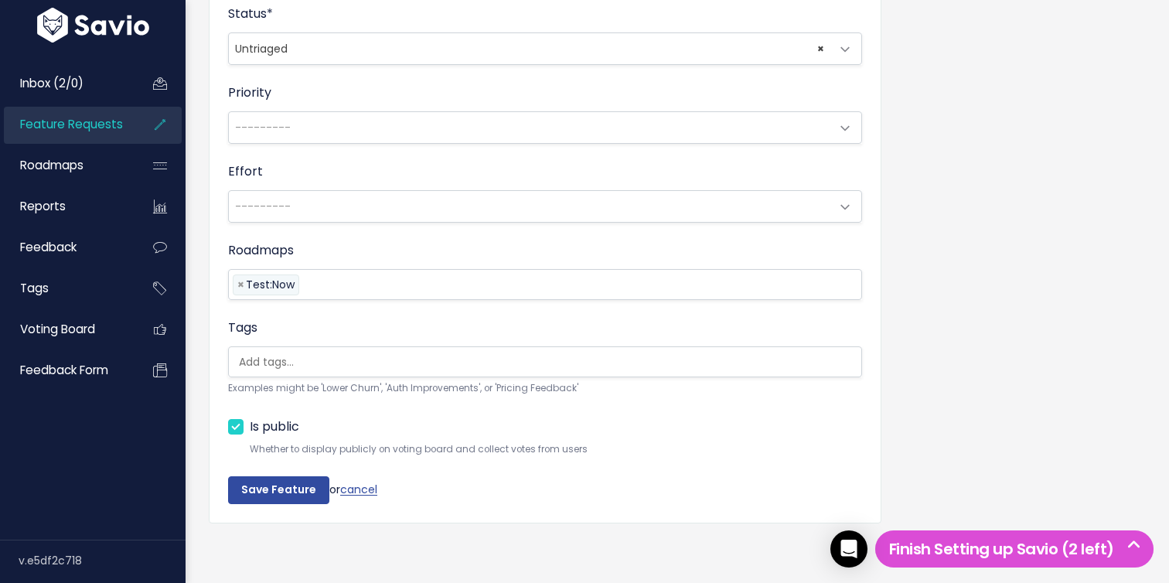
click at [250, 428] on label "Is public" at bounding box center [274, 427] width 49 height 22
click at [250, 426] on input "Is public" at bounding box center [255, 421] width 10 height 10
checkbox input "false"
click at [266, 499] on input "Save Feature" at bounding box center [278, 490] width 101 height 28
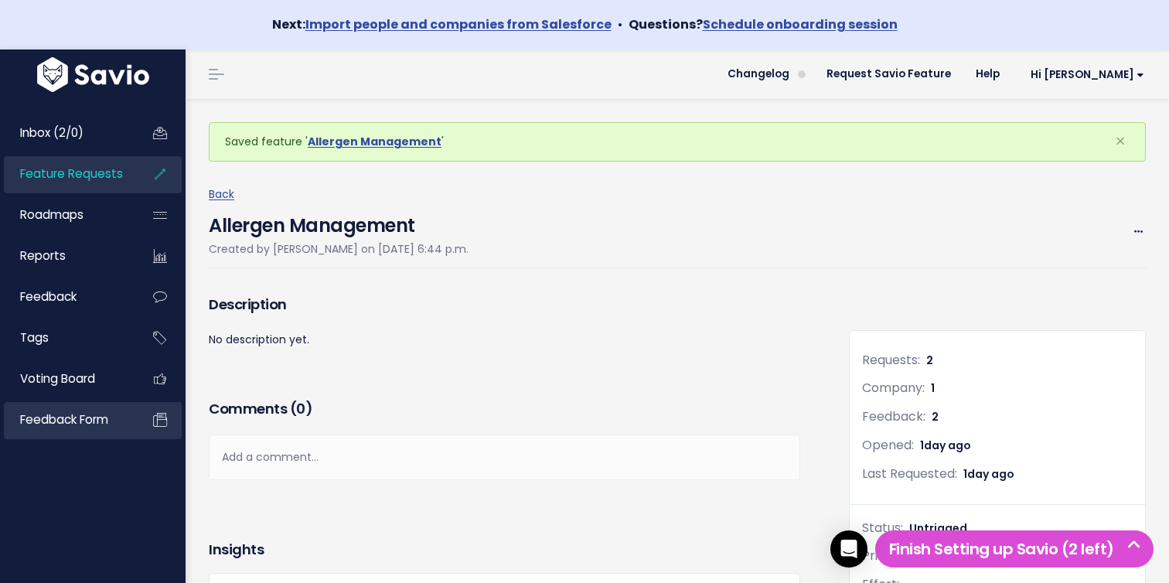
click at [86, 405] on link "Feedback form" at bounding box center [66, 420] width 124 height 36
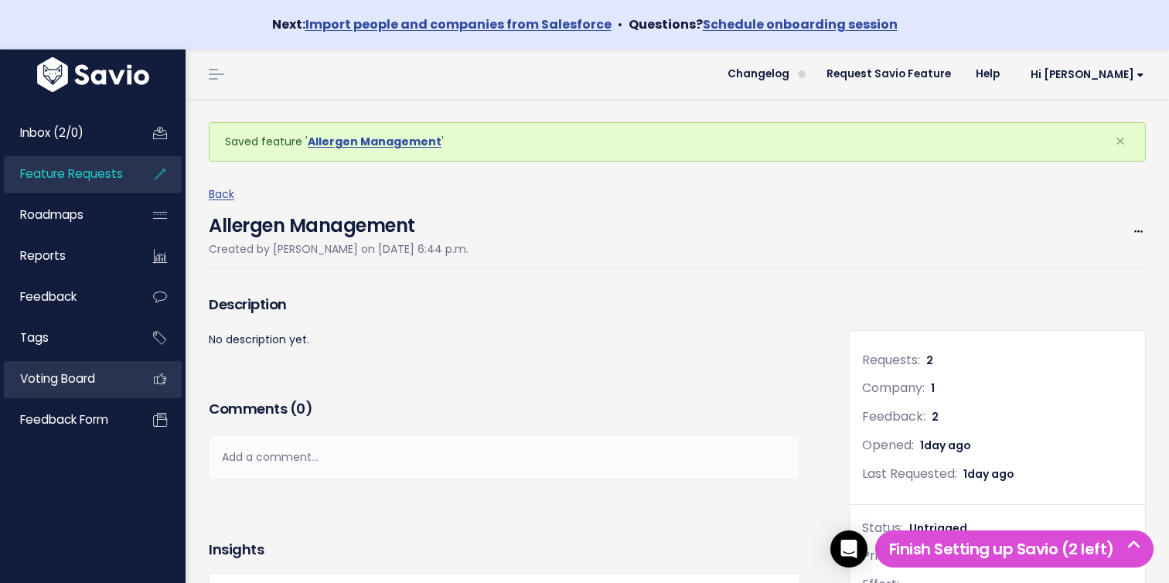
click at [93, 386] on span "Voting Board" at bounding box center [57, 378] width 75 height 16
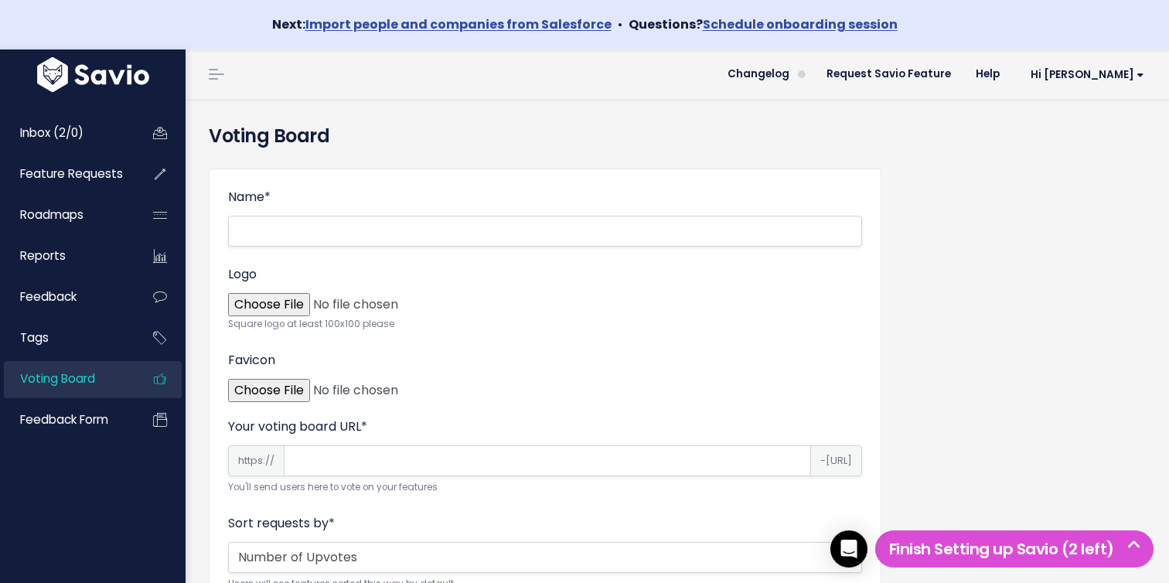
click at [314, 129] on h4 "Voting Board" at bounding box center [677, 136] width 937 height 28
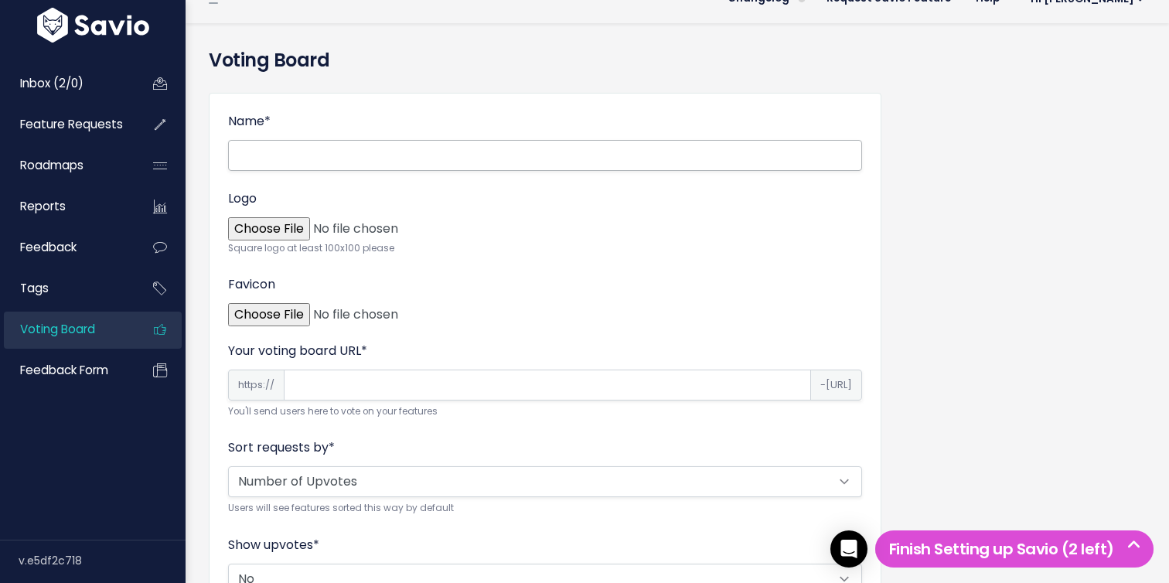
scroll to position [66, 0]
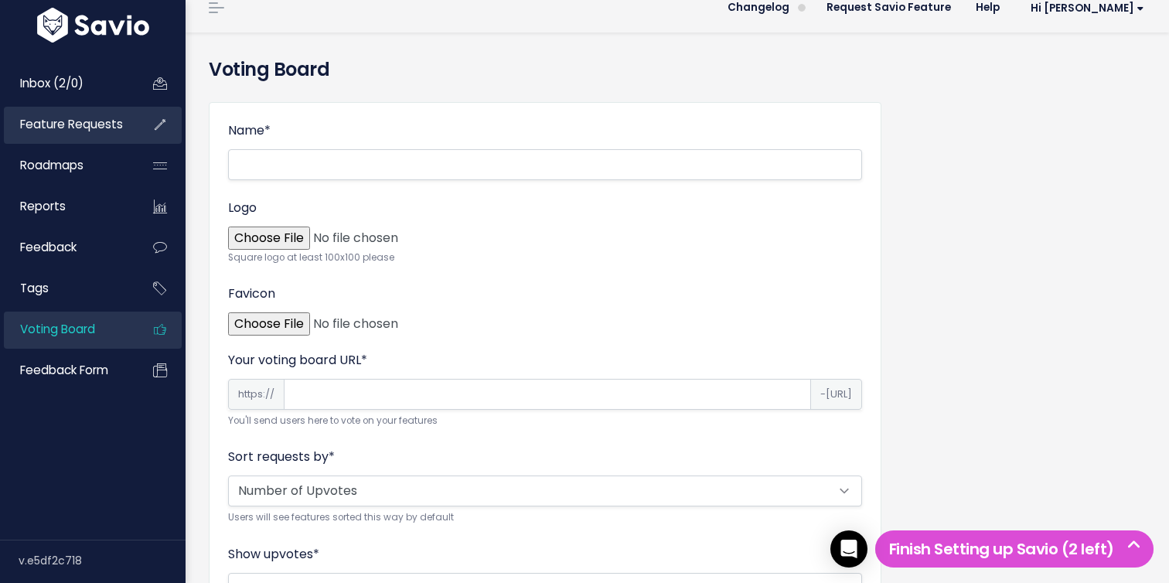
click at [123, 121] on link "Feature Requests" at bounding box center [66, 125] width 124 height 36
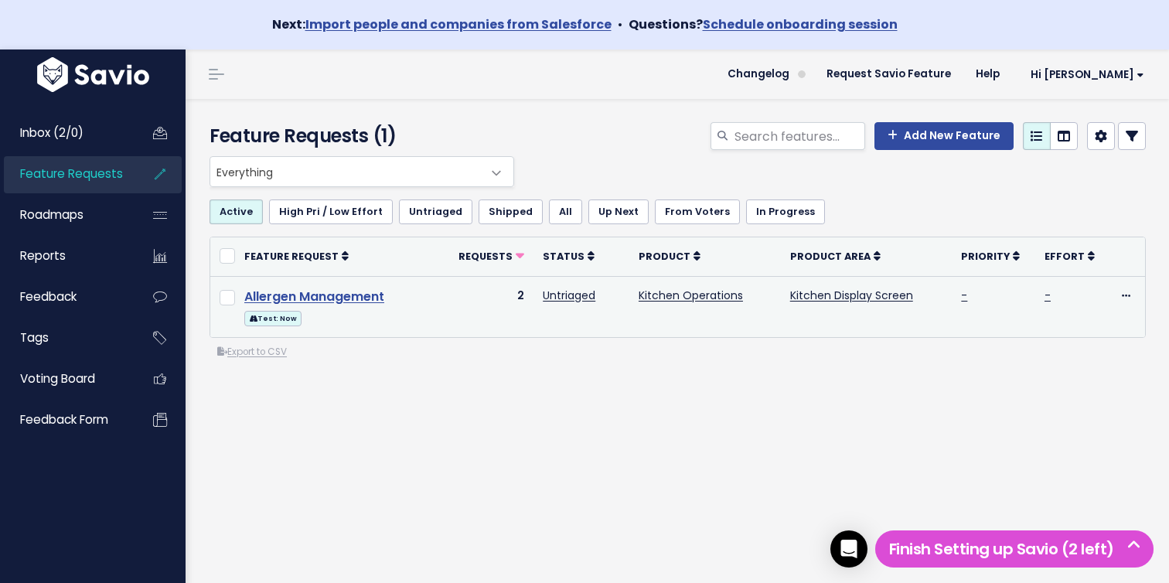
click at [353, 298] on link "Allergen Management" at bounding box center [314, 297] width 140 height 18
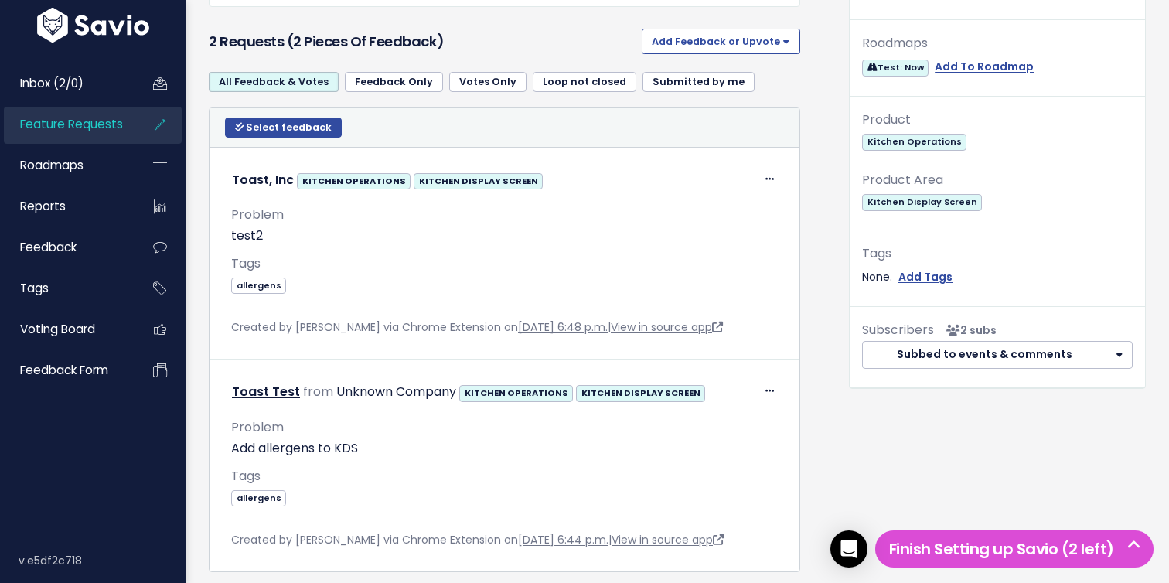
scroll to position [589, 0]
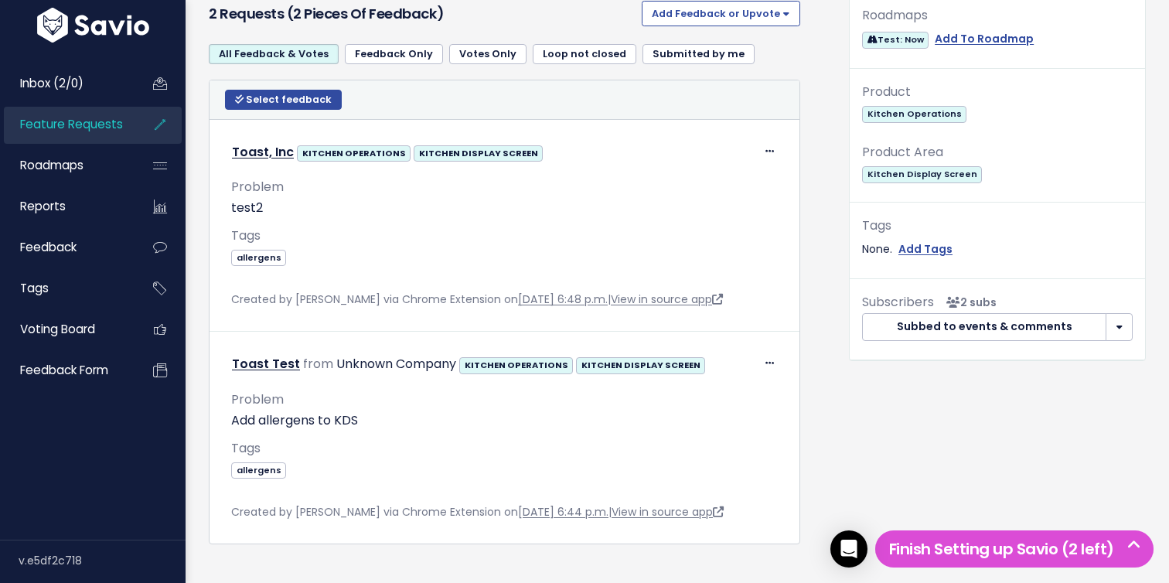
click at [111, 134] on link "Feature Requests" at bounding box center [66, 125] width 124 height 36
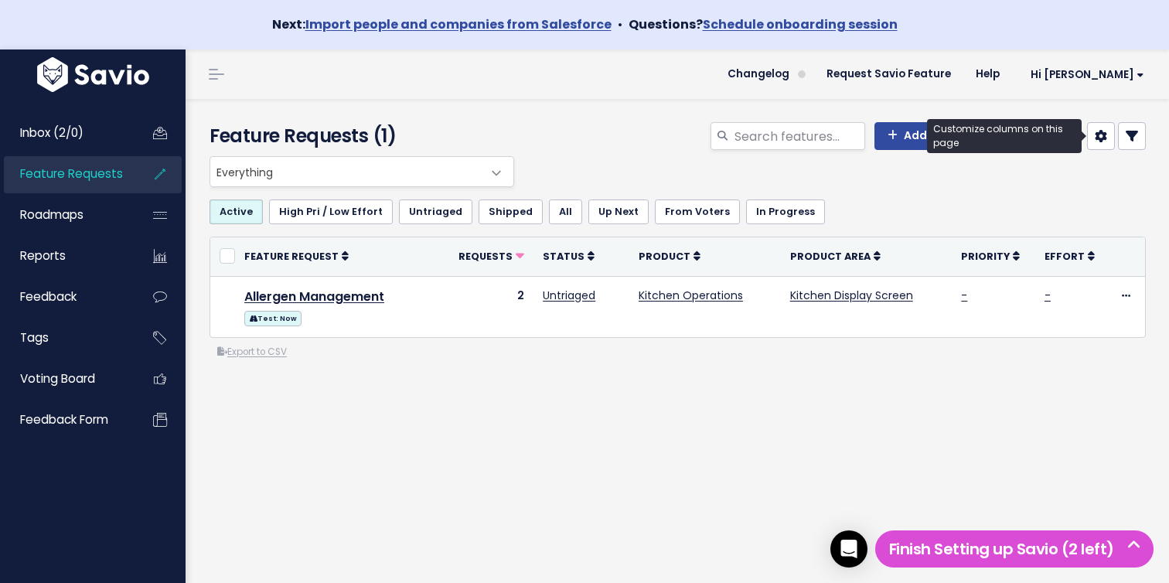
click at [1102, 137] on icon at bounding box center [1101, 136] width 12 height 12
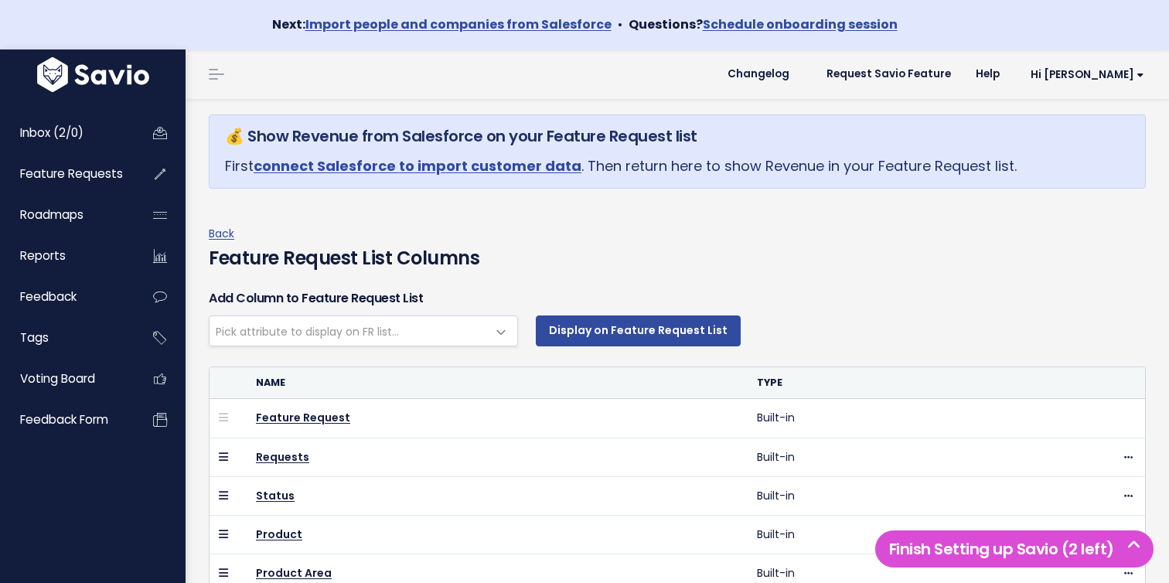
select select
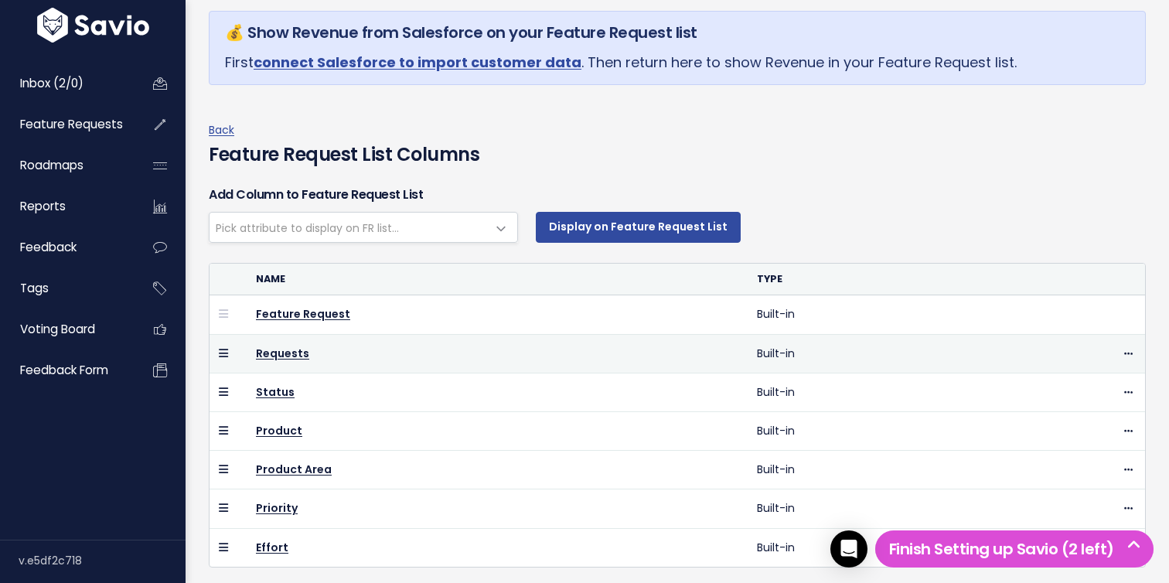
scroll to position [94, 0]
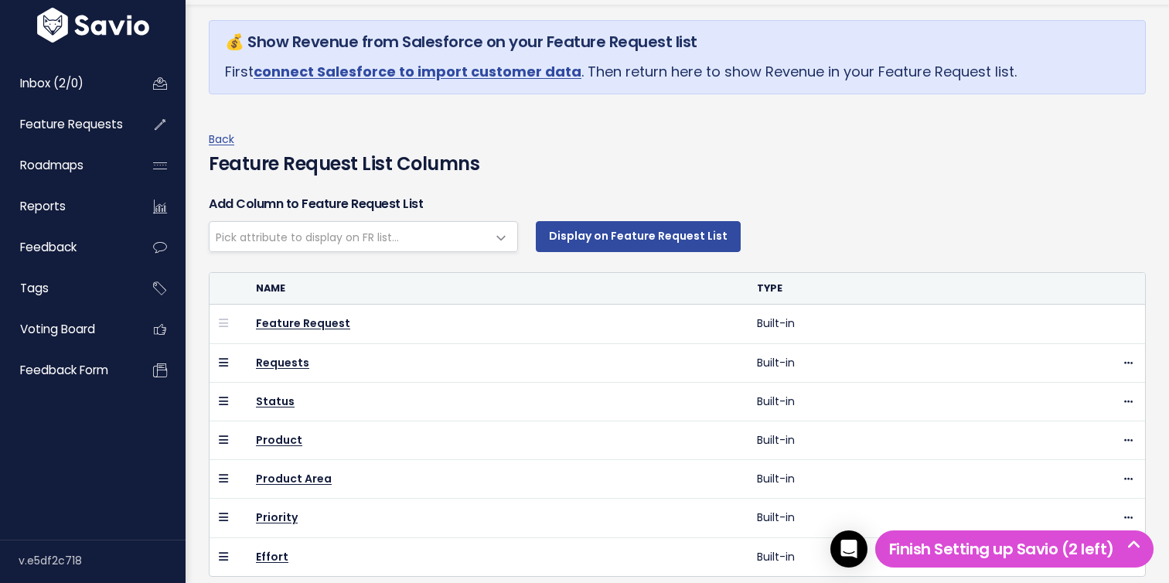
click at [436, 226] on span "Pick attribute to display on FR list..." at bounding box center [347, 236] width 277 height 29
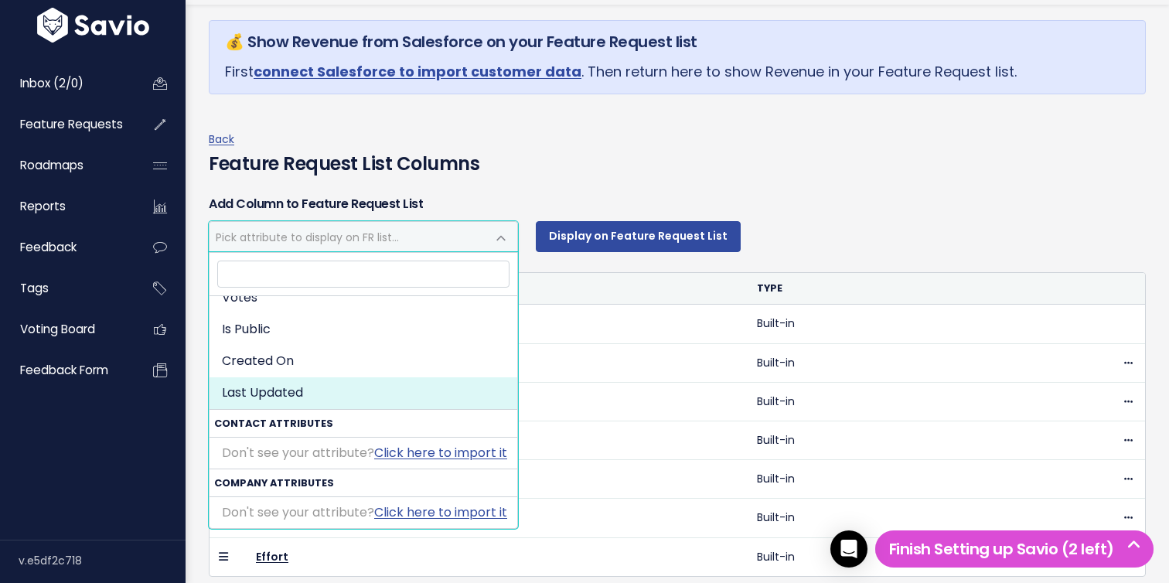
scroll to position [104, 0]
click at [822, 178] on div "Back Feature Request List Columns" at bounding box center [677, 156] width 960 height 53
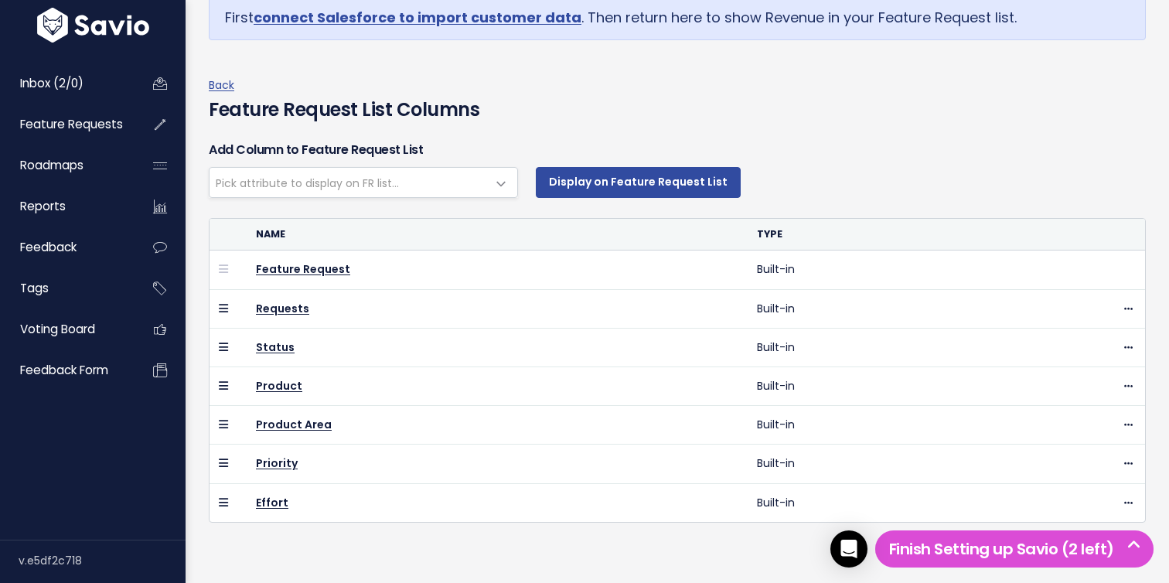
scroll to position [128, 0]
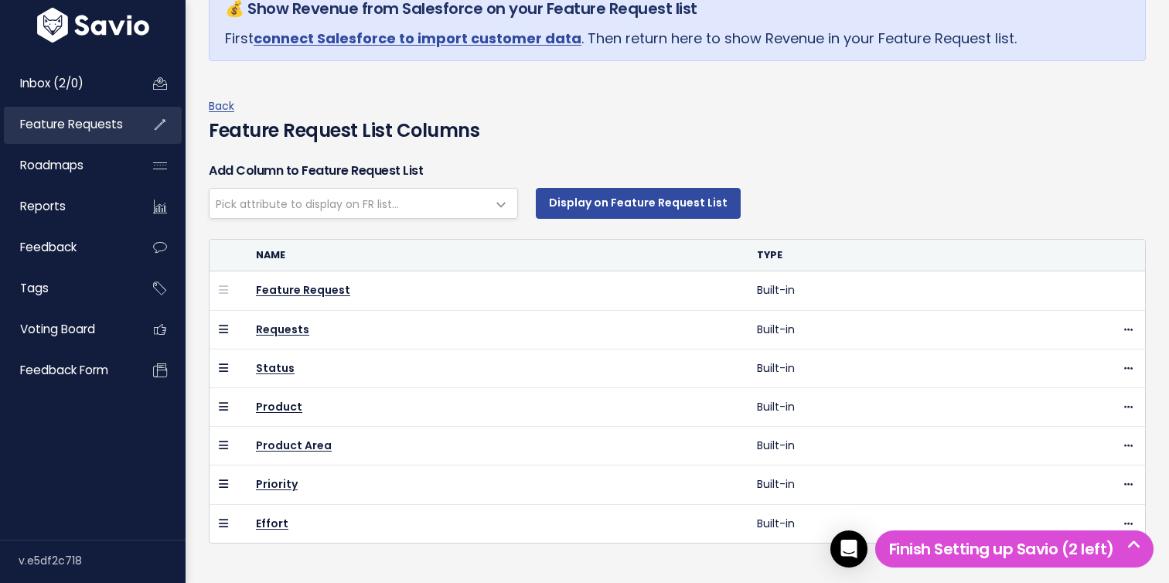
click at [105, 133] on link "Feature Requests" at bounding box center [66, 125] width 124 height 36
